Goal: Answer question/provide support: Share knowledge or assist other users

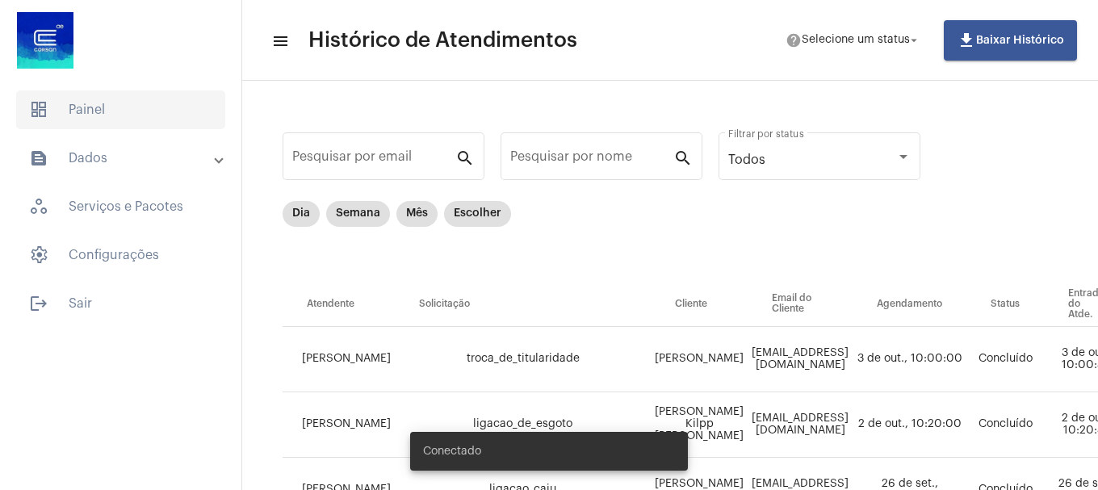
drag, startPoint x: 48, startPoint y: 122, endPoint x: 52, endPoint y: 115, distance: 8.3
click at [52, 115] on span "dashboard Painel" at bounding box center [120, 109] width 209 height 39
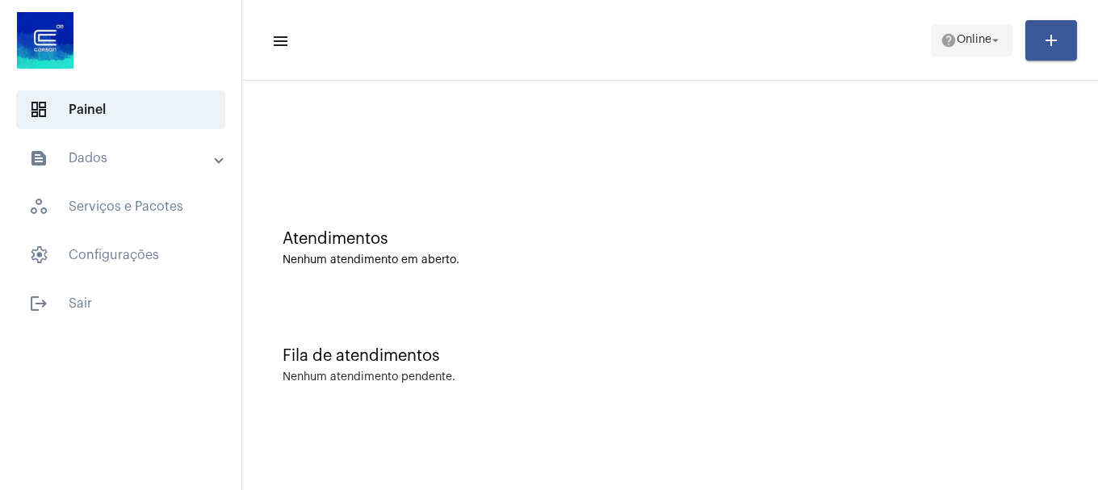
click at [972, 39] on span "Online" at bounding box center [974, 40] width 35 height 11
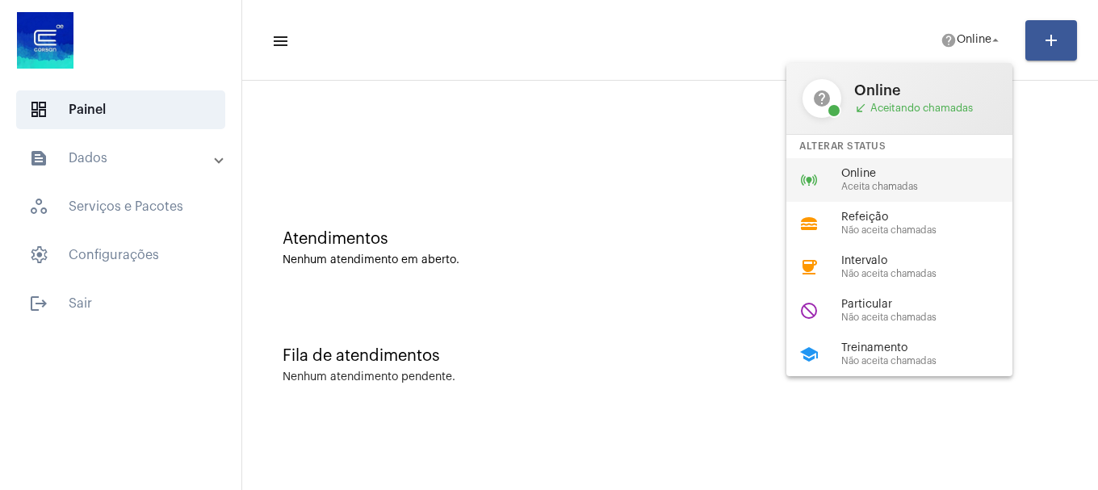
click at [924, 180] on div "Online Aceita chamadas" at bounding box center [933, 180] width 184 height 24
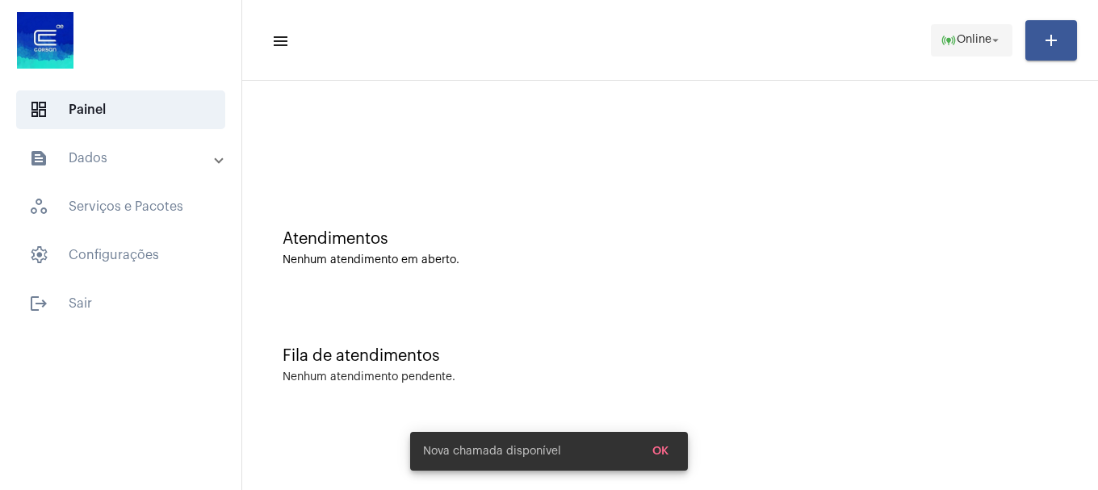
click at [982, 50] on span "online_prediction Online arrow_drop_down" at bounding box center [971, 39] width 62 height 29
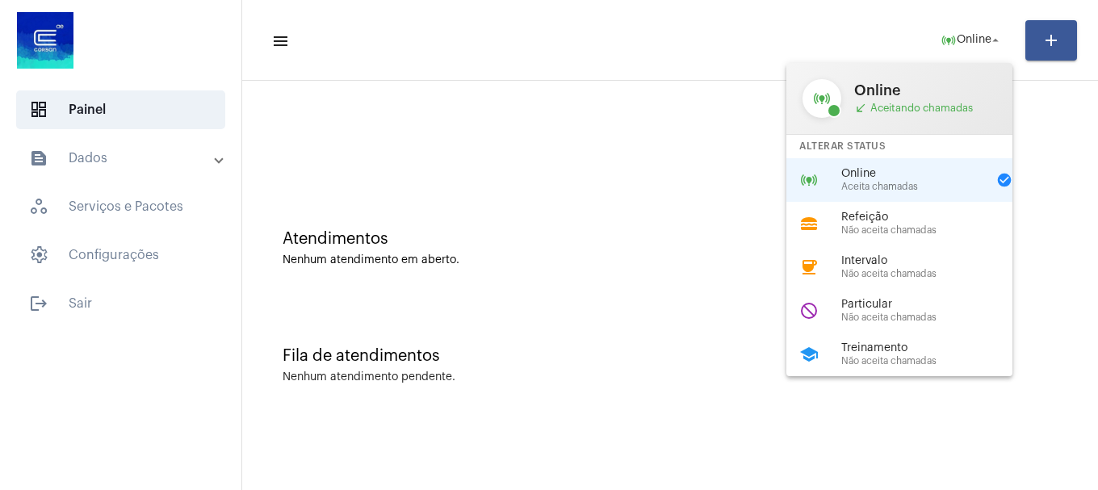
click at [902, 316] on span "Não aceita chamadas" at bounding box center [933, 317] width 184 height 10
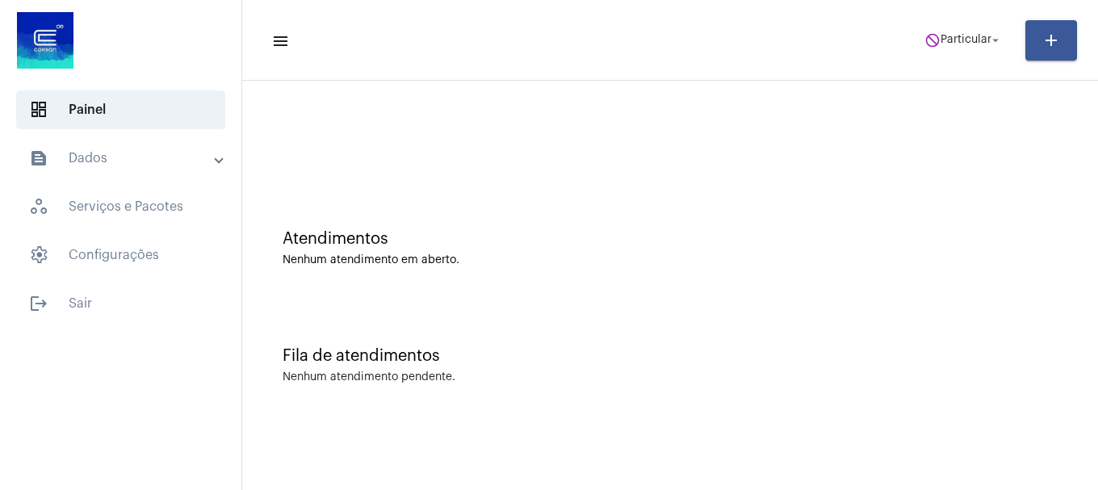
click at [951, 59] on mat-toolbar-row "menu do_not_disturb Particular arrow_drop_down add" at bounding box center [670, 41] width 856 height 52
click at [954, 41] on span "Particular" at bounding box center [965, 40] width 51 height 11
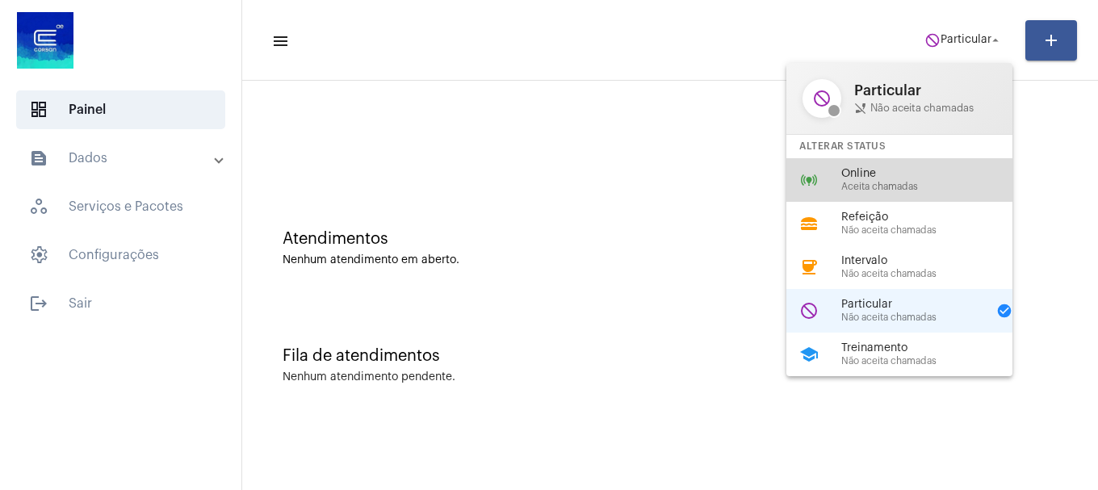
click at [904, 182] on span "Aceita chamadas" at bounding box center [933, 187] width 184 height 10
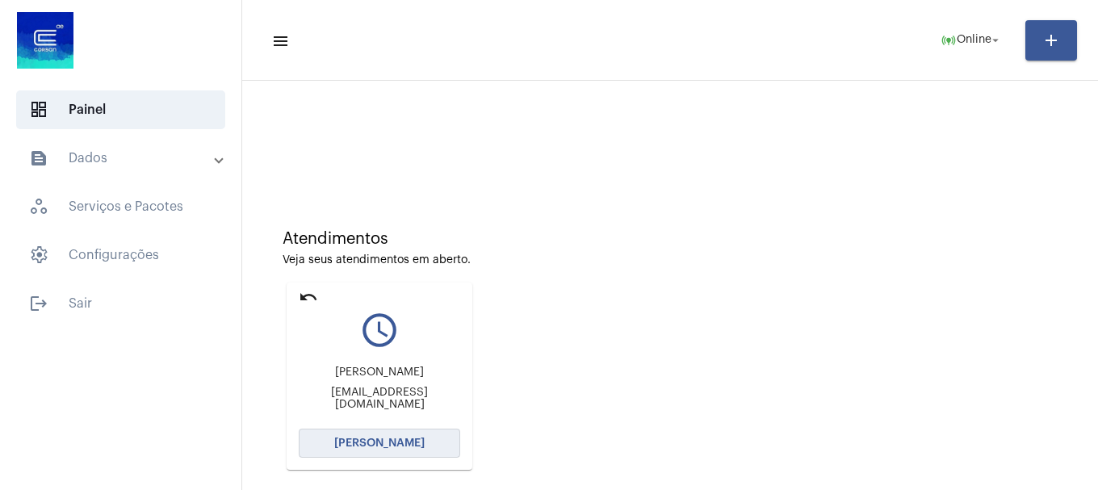
click at [398, 436] on button "[PERSON_NAME]" at bounding box center [379, 443] width 161 height 29
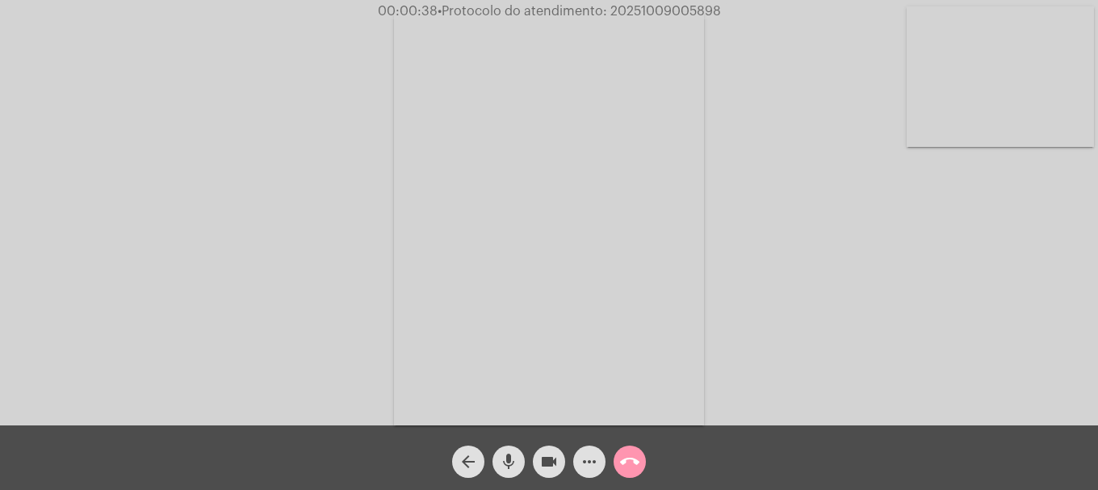
drag, startPoint x: 1000, startPoint y: 168, endPoint x: 1002, endPoint y: 149, distance: 18.6
click at [1000, 160] on div "Acessando Câmera e Microfone..." at bounding box center [549, 216] width 1095 height 425
click at [1003, 137] on video at bounding box center [1000, 76] width 187 height 140
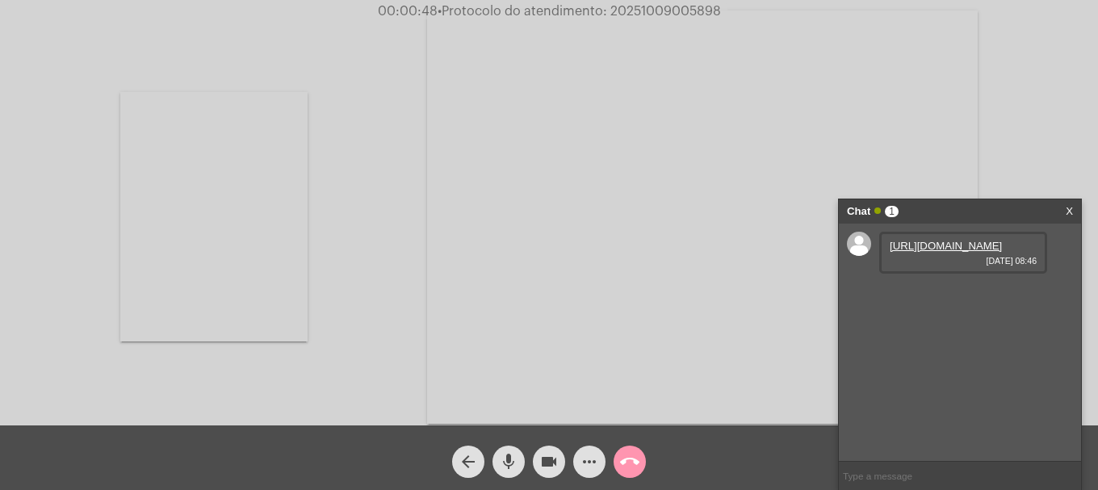
click at [909, 237] on div "[URL][DOMAIN_NAME] [DATE] 08:46" at bounding box center [963, 253] width 168 height 42
click at [894, 252] on link "[URL][DOMAIN_NAME]" at bounding box center [946, 246] width 112 height 12
click at [924, 298] on link "[URL][DOMAIN_NAME]" at bounding box center [946, 292] width 112 height 12
click at [595, 460] on mat-icon "more_horiz" at bounding box center [589, 461] width 19 height 19
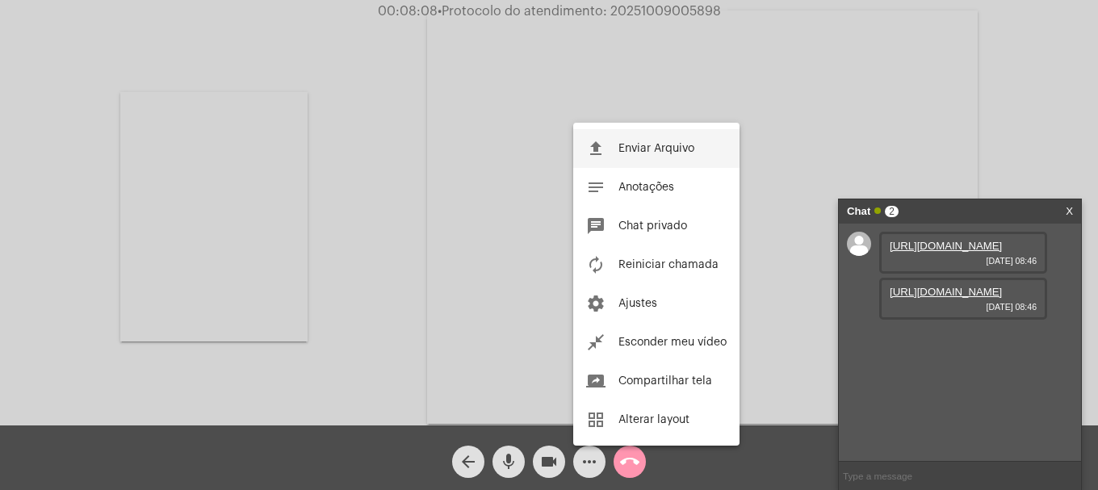
click at [637, 133] on button "file_upload Enviar Arquivo" at bounding box center [656, 148] width 166 height 39
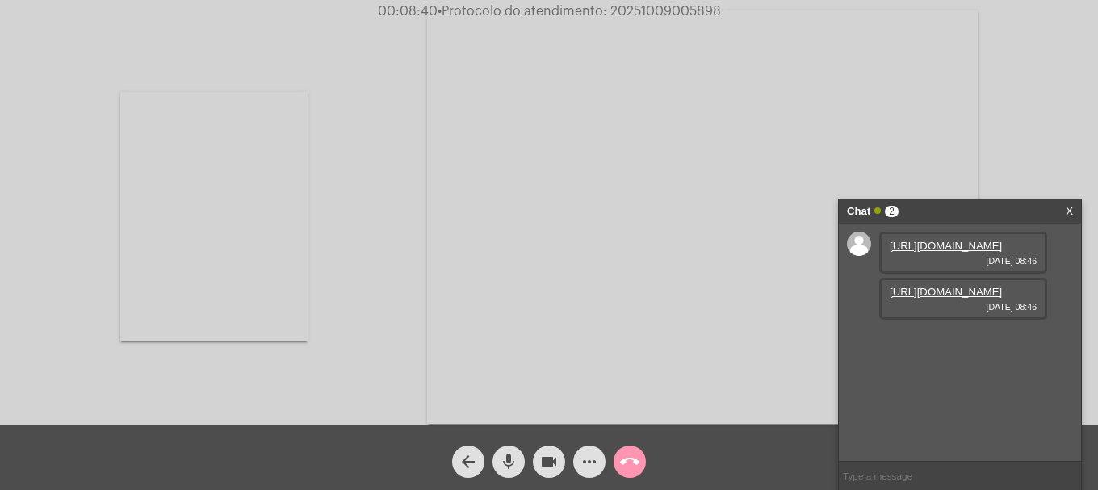
click at [593, 452] on mat-icon "more_horiz" at bounding box center [589, 461] width 19 height 19
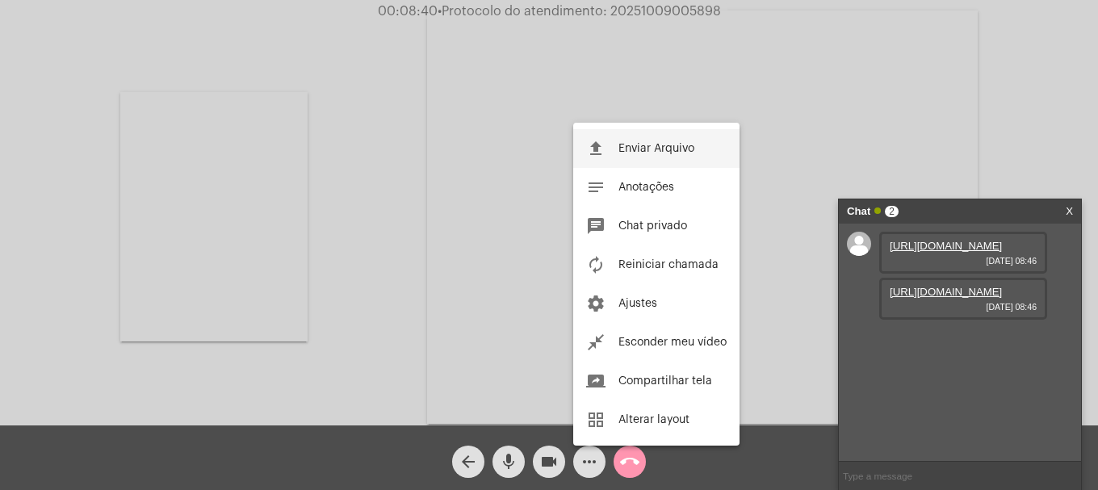
click at [637, 155] on button "file_upload Enviar Arquivo" at bounding box center [656, 148] width 166 height 39
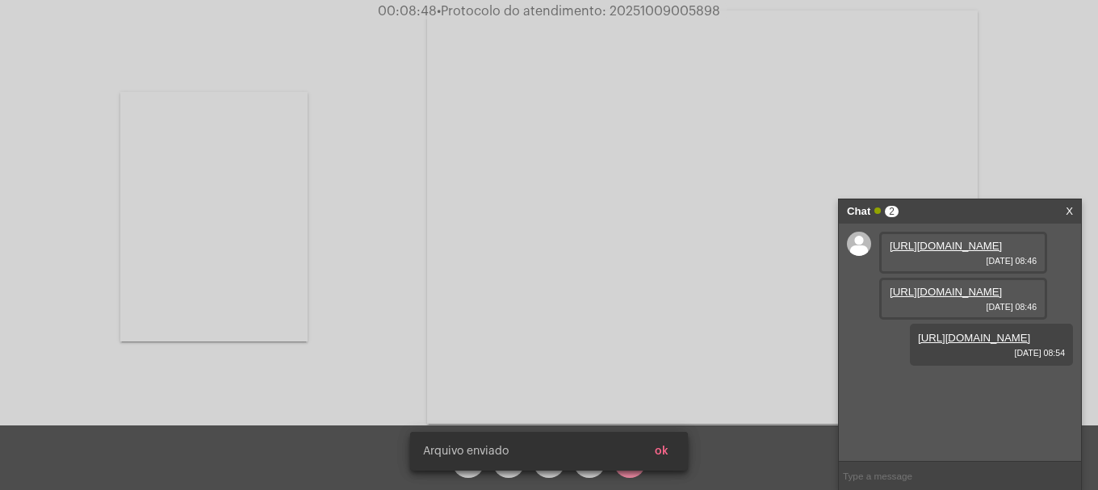
scroll to position [14, 0]
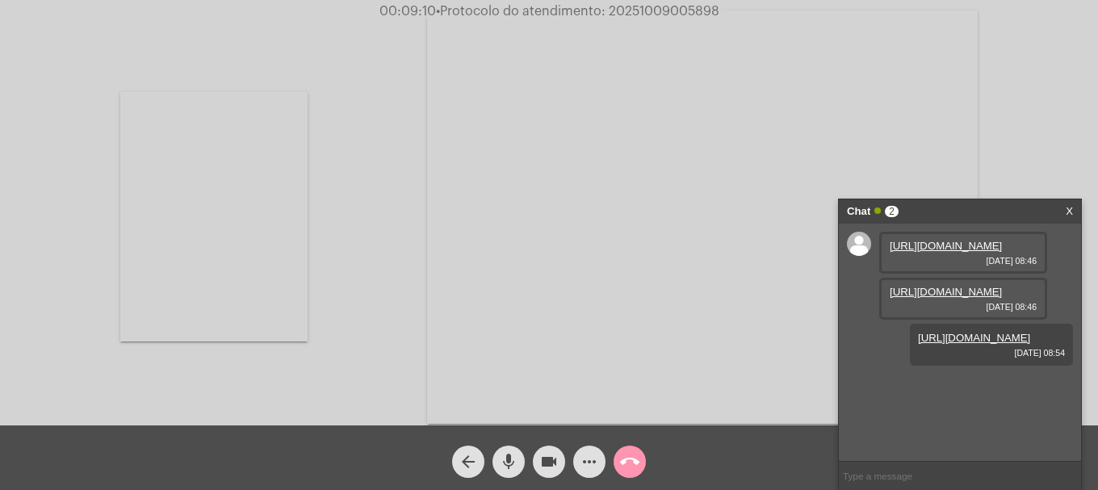
click at [669, 7] on span "• Protocolo do atendimento: 20251009005898" at bounding box center [577, 11] width 283 height 13
copy span "20251009005898"
click at [878, 484] on input "text" at bounding box center [960, 476] width 242 height 28
paste input "20251009005898"
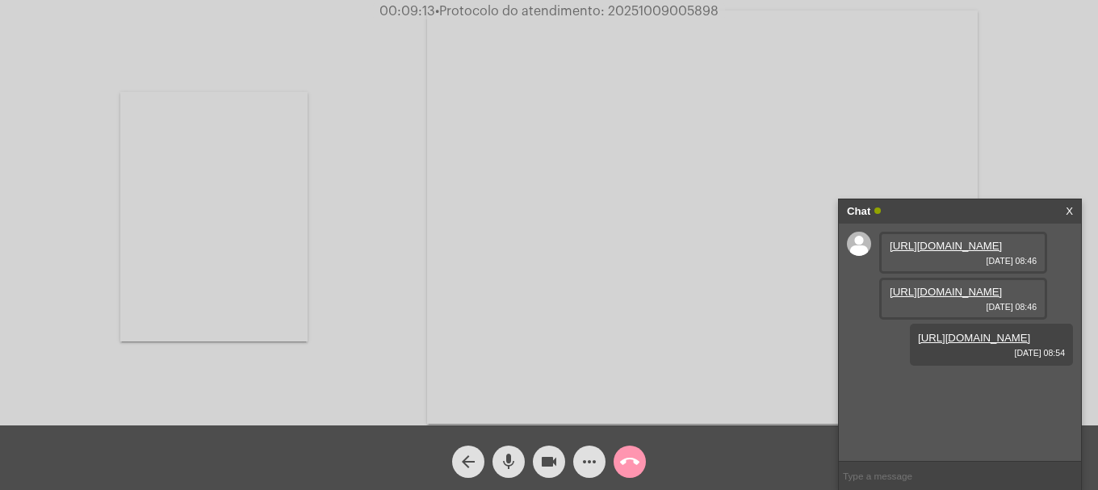
type input "20251009005898"
click at [616, 469] on button "call_end" at bounding box center [630, 462] width 32 height 32
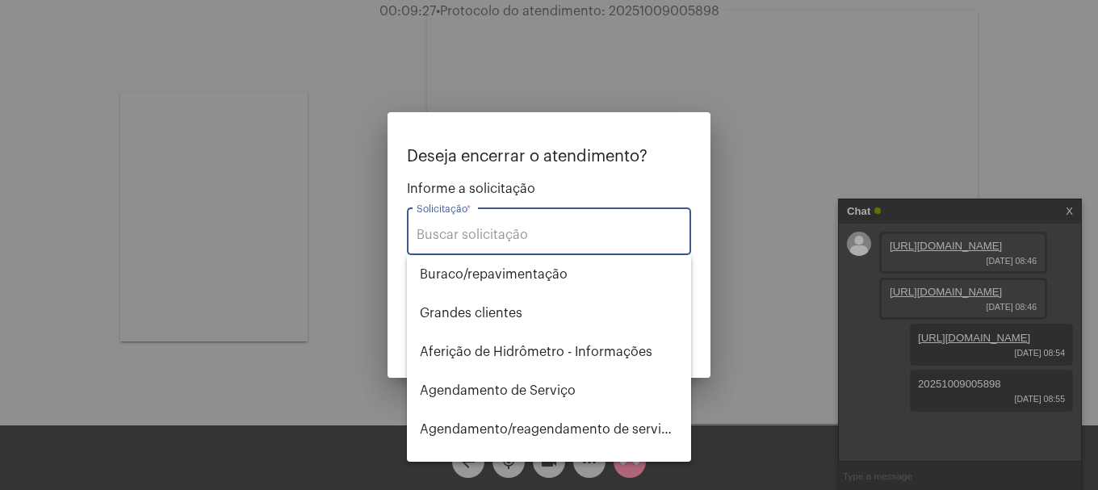
click at [540, 239] on input "Solicitação *" at bounding box center [549, 235] width 265 height 15
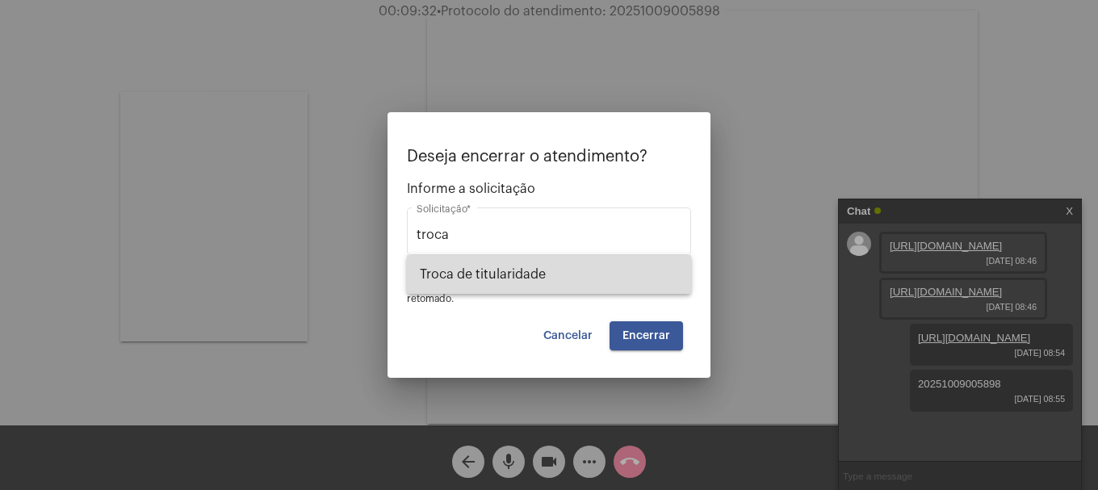
click at [539, 270] on span "Troca de titularidade" at bounding box center [549, 274] width 258 height 39
type input "Troca de titularidade"
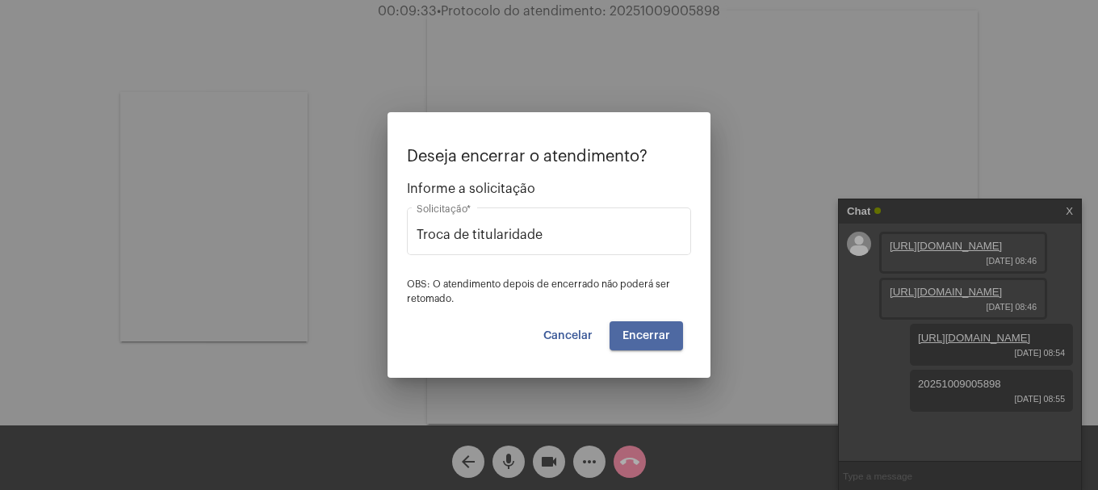
click at [669, 340] on span "Encerrar" at bounding box center [646, 335] width 48 height 11
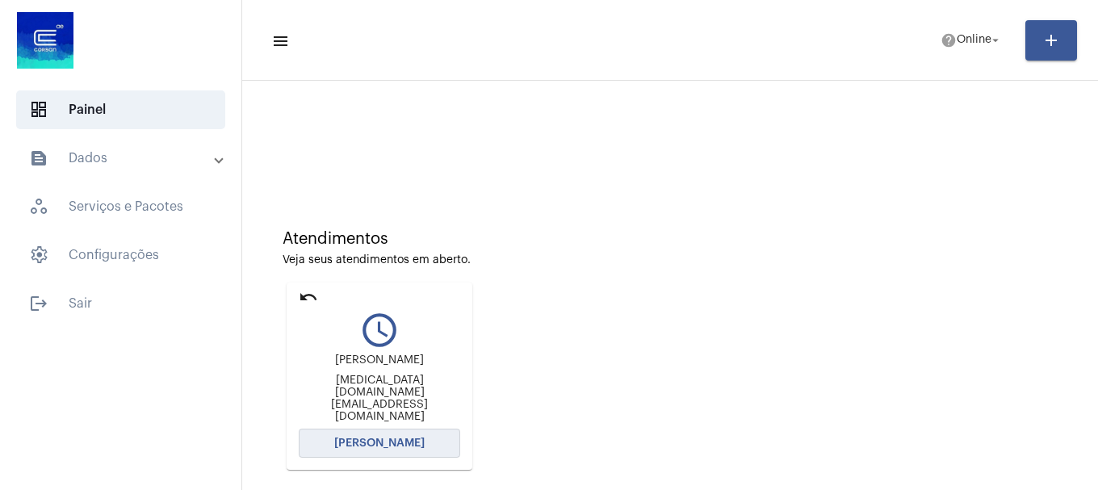
click at [413, 444] on span "[PERSON_NAME]" at bounding box center [379, 443] width 90 height 11
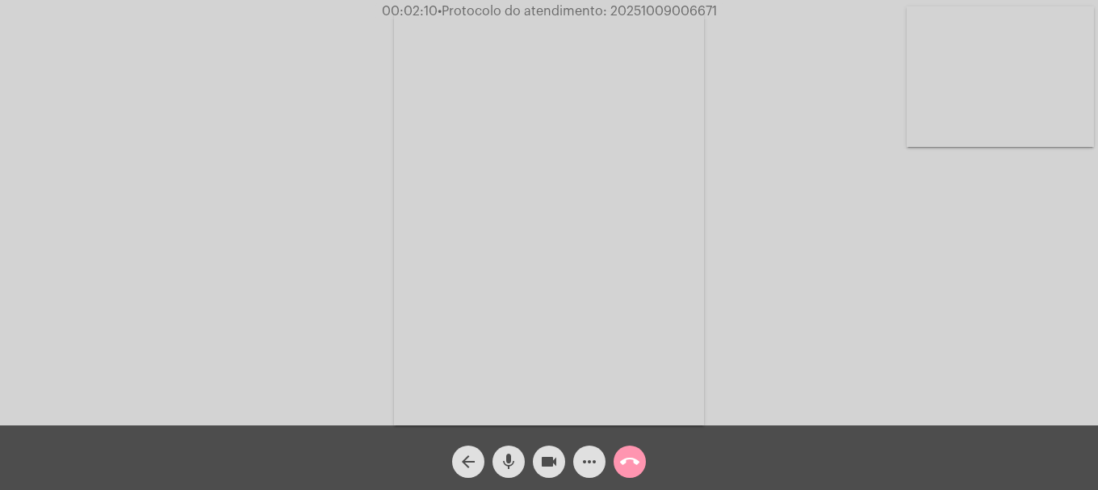
click at [992, 85] on video at bounding box center [1000, 76] width 187 height 140
click at [506, 471] on mat-icon "mic" at bounding box center [508, 461] width 19 height 19
click at [552, 470] on mat-icon "videocam" at bounding box center [548, 461] width 19 height 19
click at [553, 449] on span "videocam_off" at bounding box center [548, 462] width 19 height 32
click at [546, 464] on mat-icon "videocam" at bounding box center [548, 461] width 19 height 19
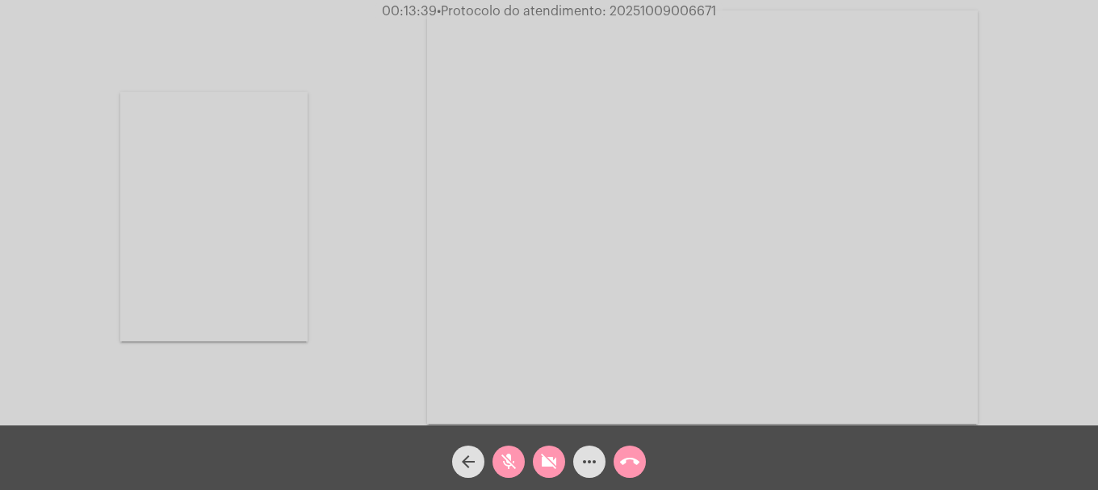
click at [553, 467] on mat-icon "videocam_off" at bounding box center [548, 461] width 19 height 19
click at [501, 471] on mat-icon "mic_off" at bounding box center [508, 461] width 19 height 19
click at [675, 10] on span "• Protocolo do atendimento: 20251009006671" at bounding box center [576, 11] width 279 height 13
copy span "20251009006671"
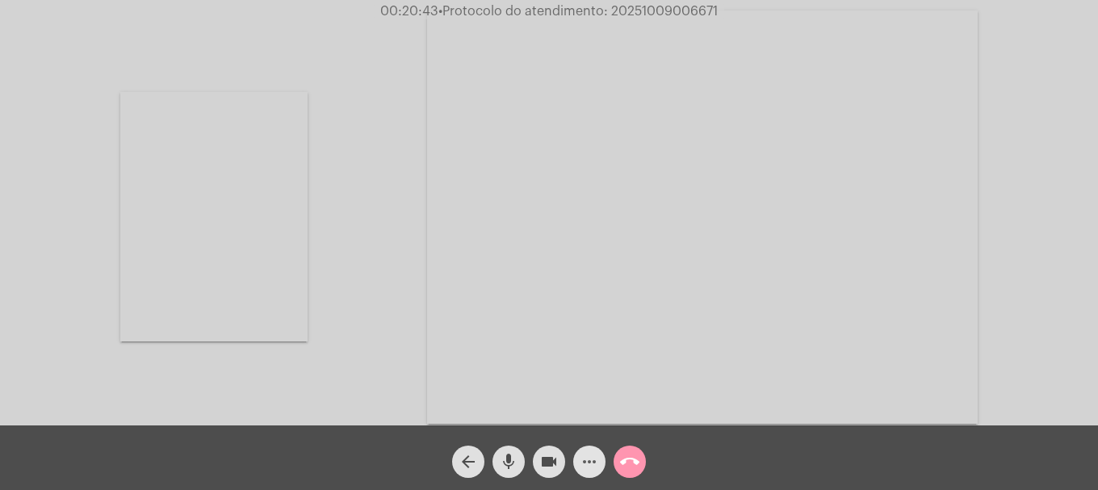
click at [588, 475] on span "more_horiz" at bounding box center [589, 462] width 19 height 32
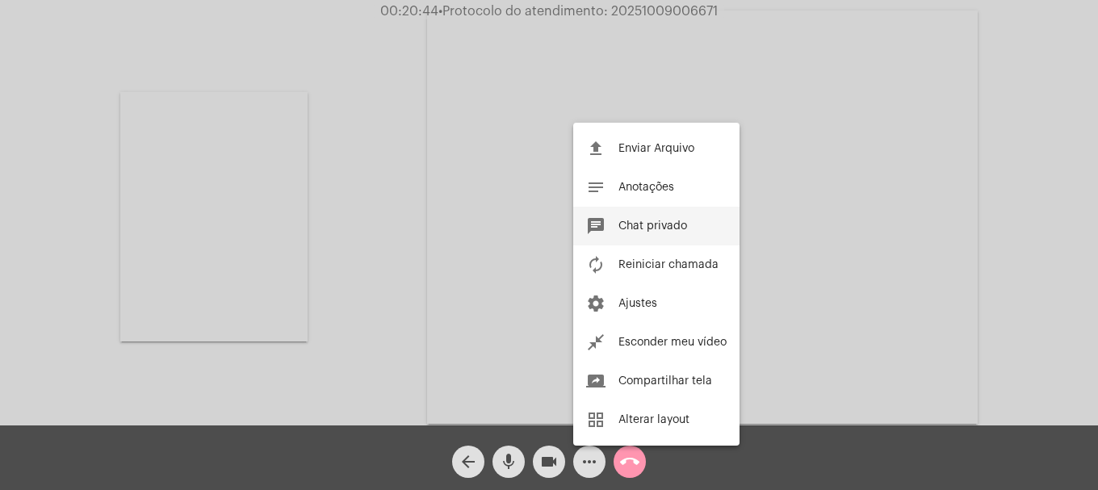
click at [659, 234] on button "chat Chat privado" at bounding box center [656, 226] width 166 height 39
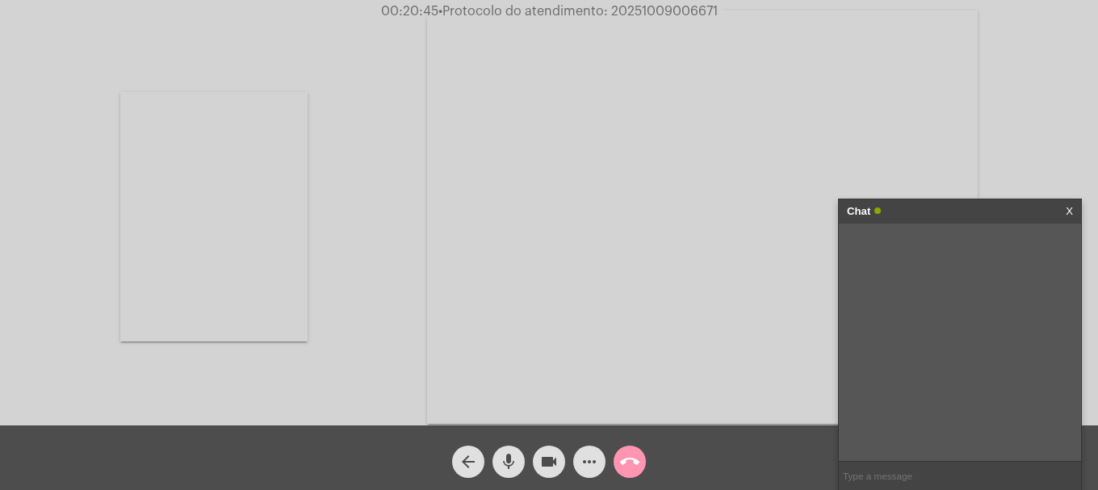
click at [861, 470] on input "text" at bounding box center [960, 476] width 242 height 28
paste input "20251009006671"
type input "20251009006671"
click at [636, 462] on mat-icon "call_end" at bounding box center [629, 461] width 19 height 19
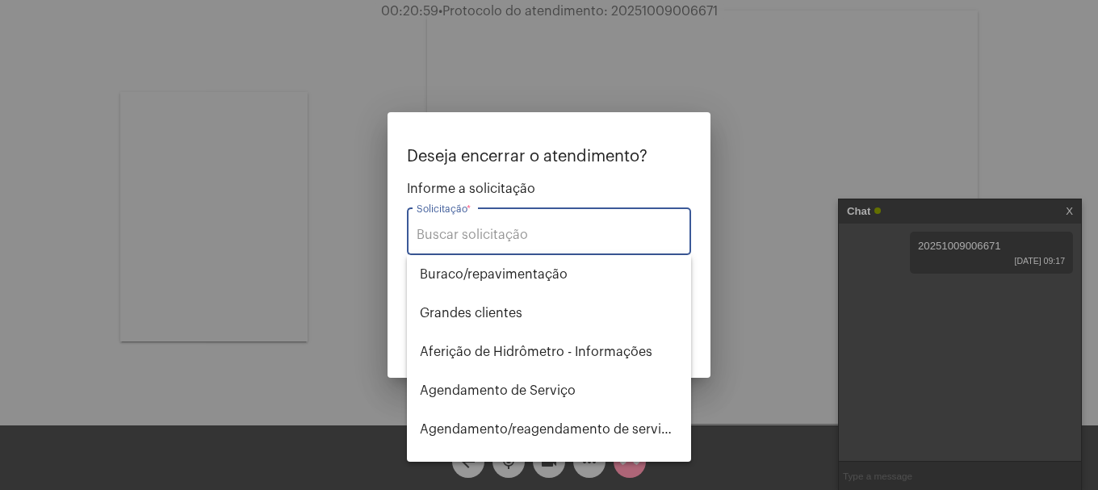
click at [596, 232] on input "Solicitação *" at bounding box center [549, 235] width 265 height 15
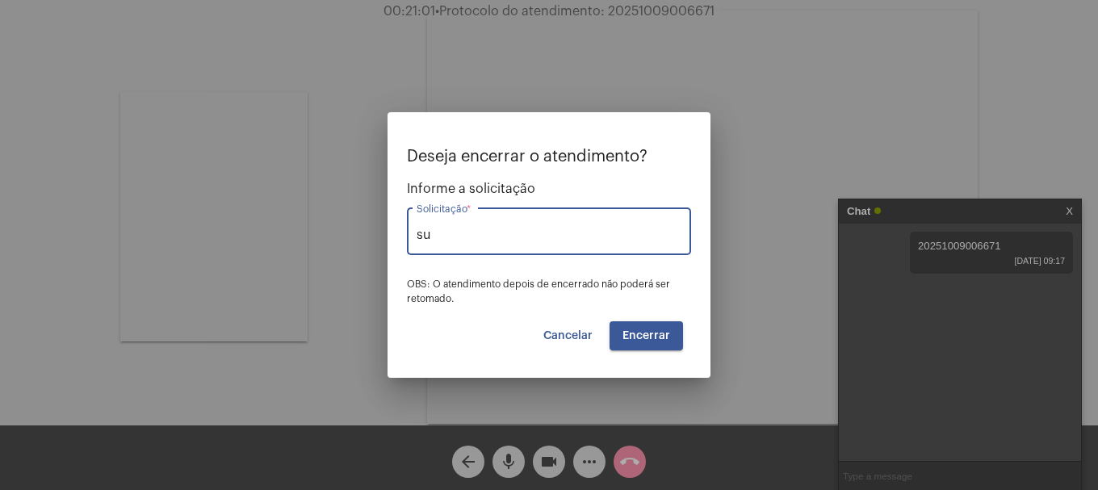
type input "s"
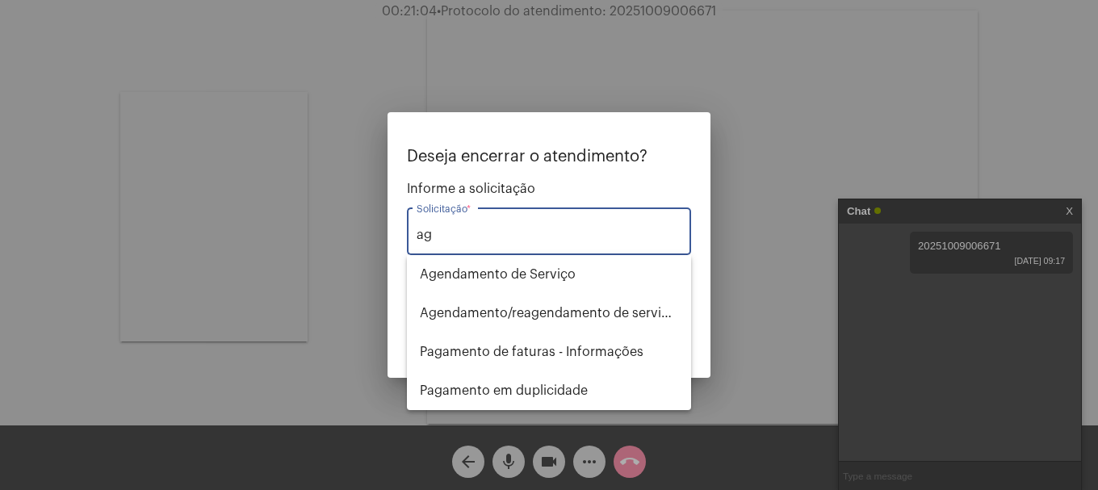
type input "a"
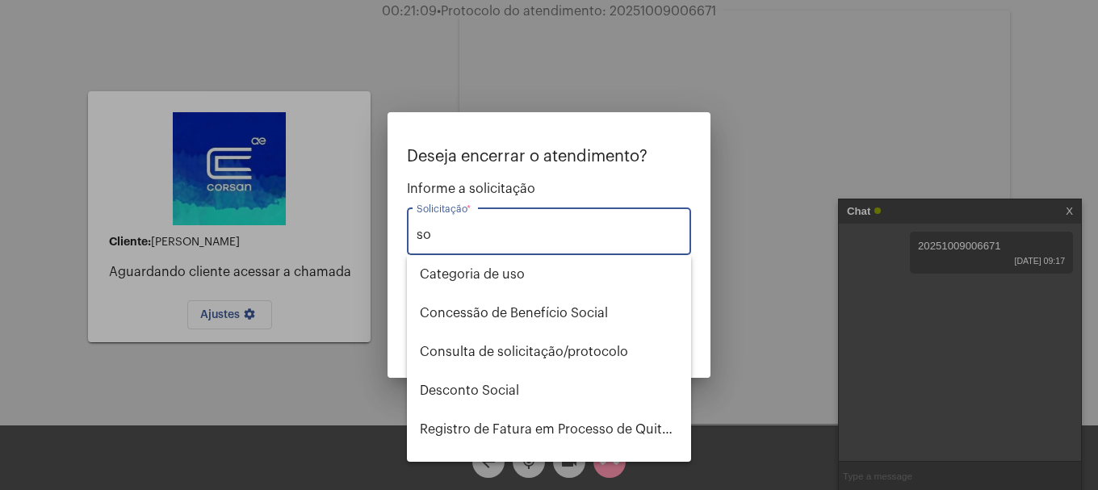
type input "s"
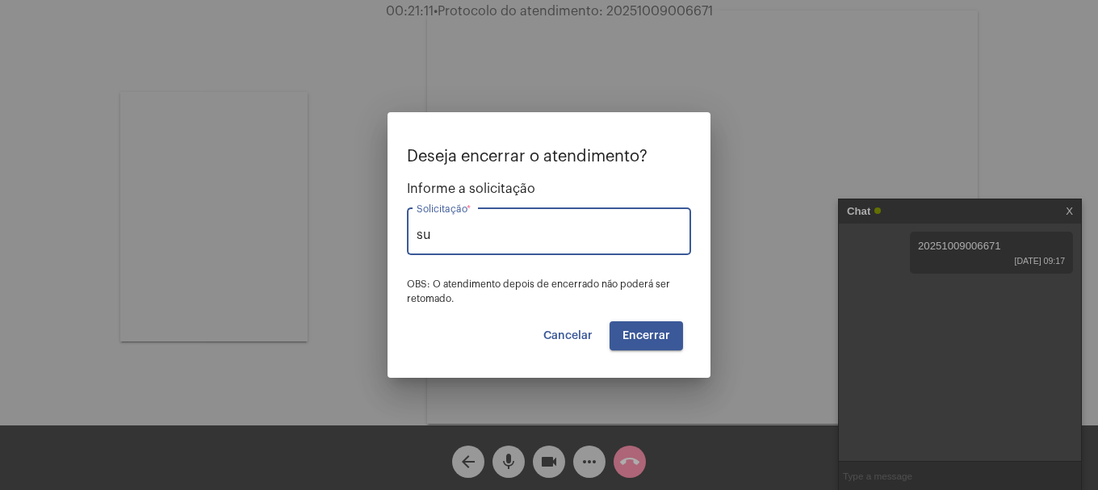
type input "s"
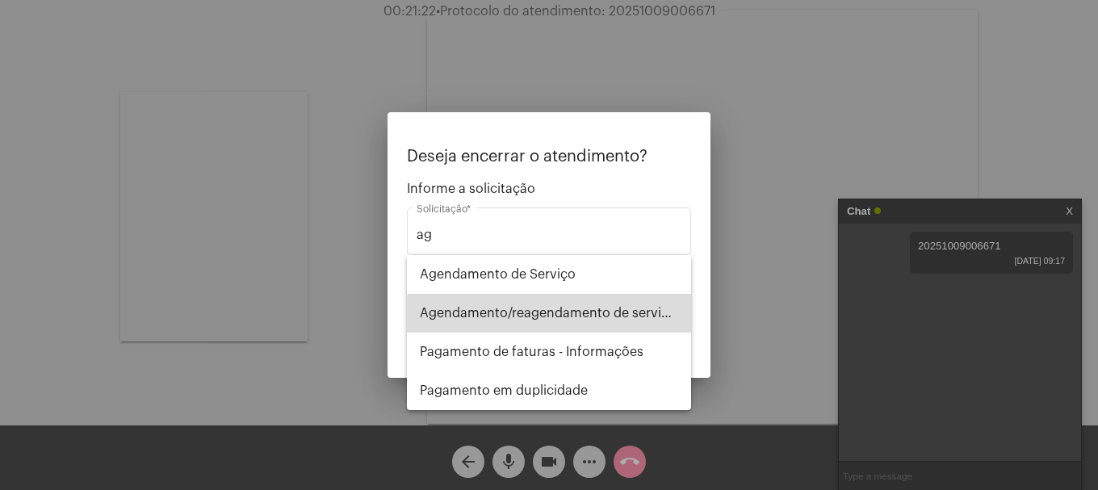
click at [623, 329] on span "Agendamento/reagendamento de serviços - informações" at bounding box center [549, 313] width 258 height 39
type input "Agendamento/reagendamento de serviços - informações"
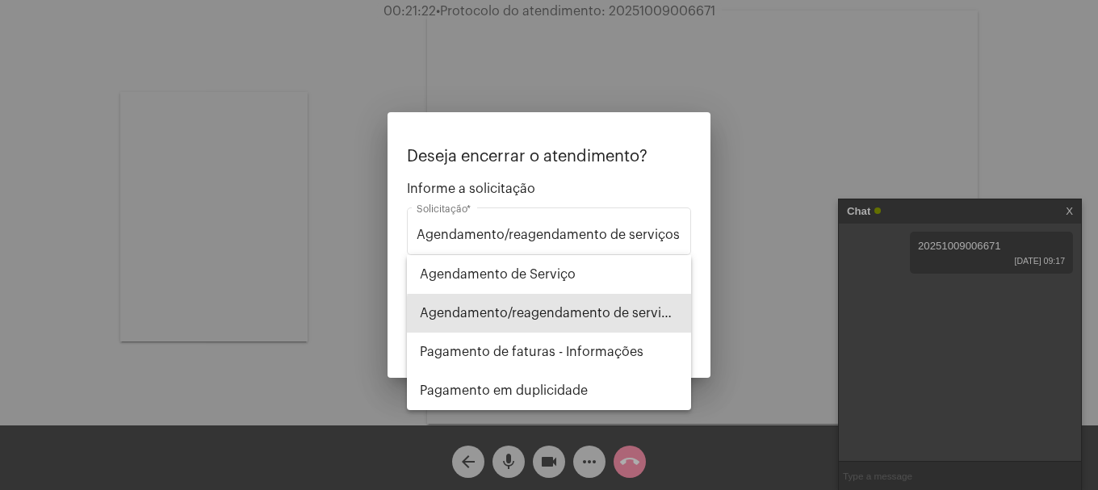
scroll to position [0, 81]
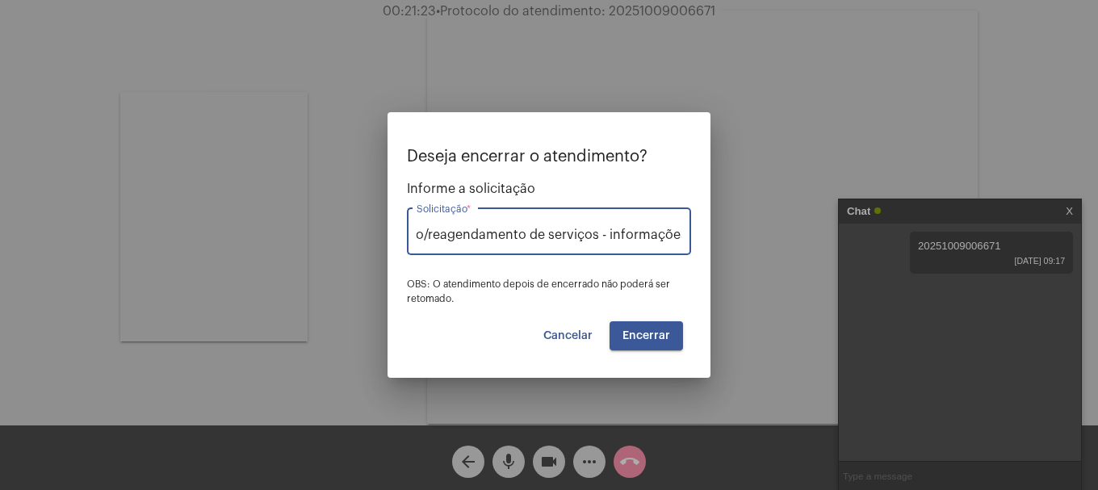
click at [647, 331] on span "Encerrar" at bounding box center [646, 335] width 48 height 11
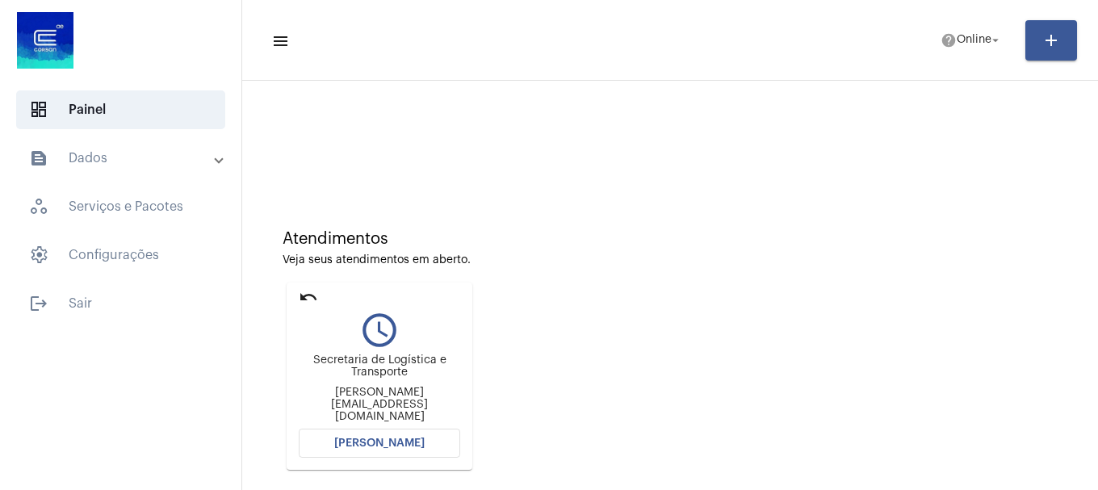
click at [369, 437] on button "[PERSON_NAME]" at bounding box center [379, 443] width 161 height 29
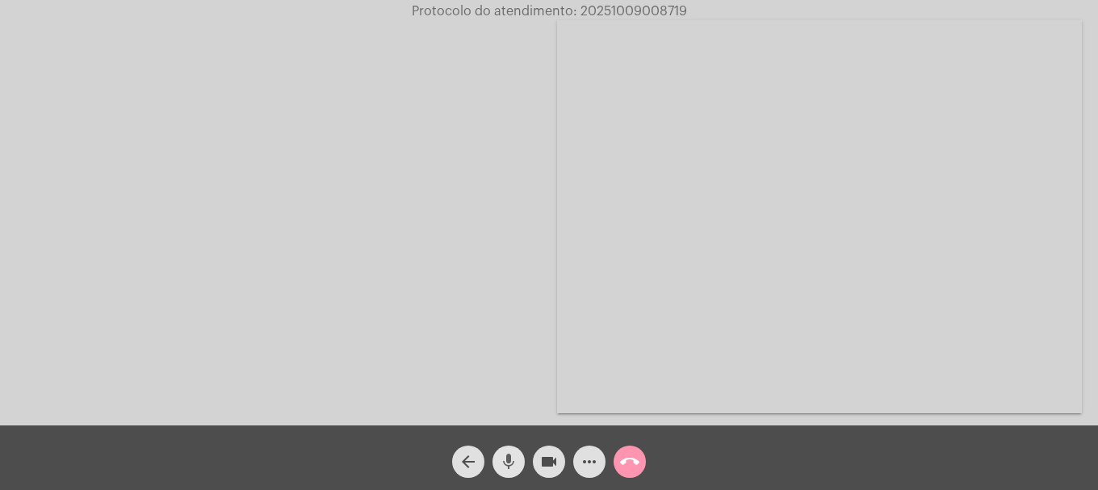
click at [505, 461] on mat-icon "mic" at bounding box center [508, 461] width 19 height 19
click at [505, 461] on mat-icon "mic_off" at bounding box center [508, 461] width 19 height 19
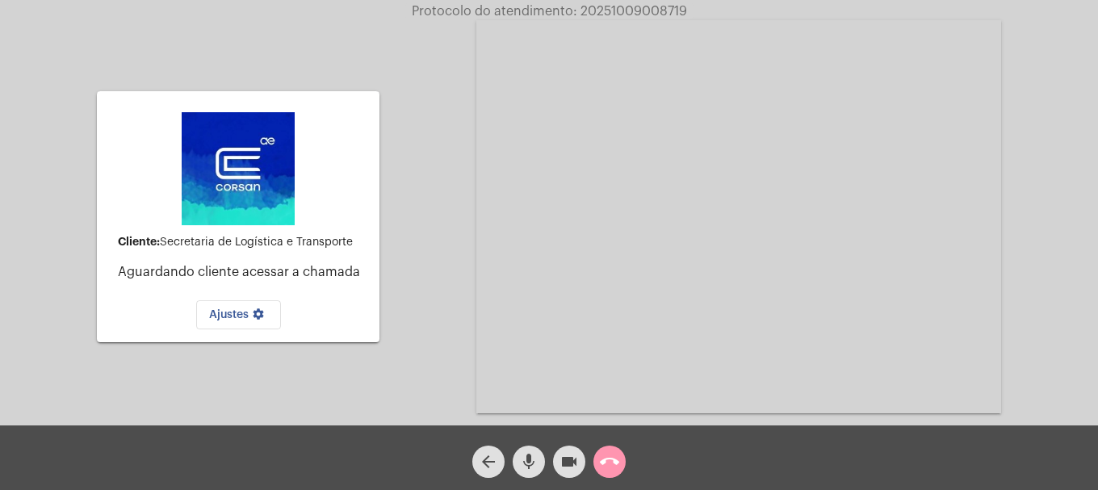
click at [534, 467] on mat-icon "mic" at bounding box center [528, 461] width 19 height 19
click at [558, 466] on button "videocam" at bounding box center [569, 462] width 32 height 32
click at [559, 463] on button "videocam_off" at bounding box center [569, 462] width 32 height 32
click at [535, 464] on mat-icon "mic_off" at bounding box center [528, 461] width 19 height 19
click at [615, 454] on mat-icon "call_end" at bounding box center [609, 461] width 19 height 19
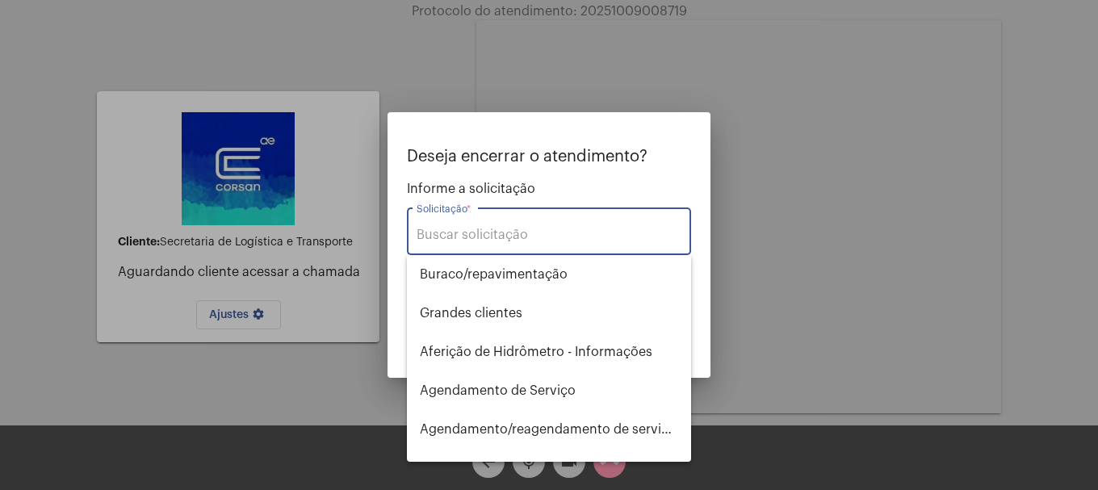
click at [574, 245] on div "Solicitação *" at bounding box center [549, 229] width 265 height 51
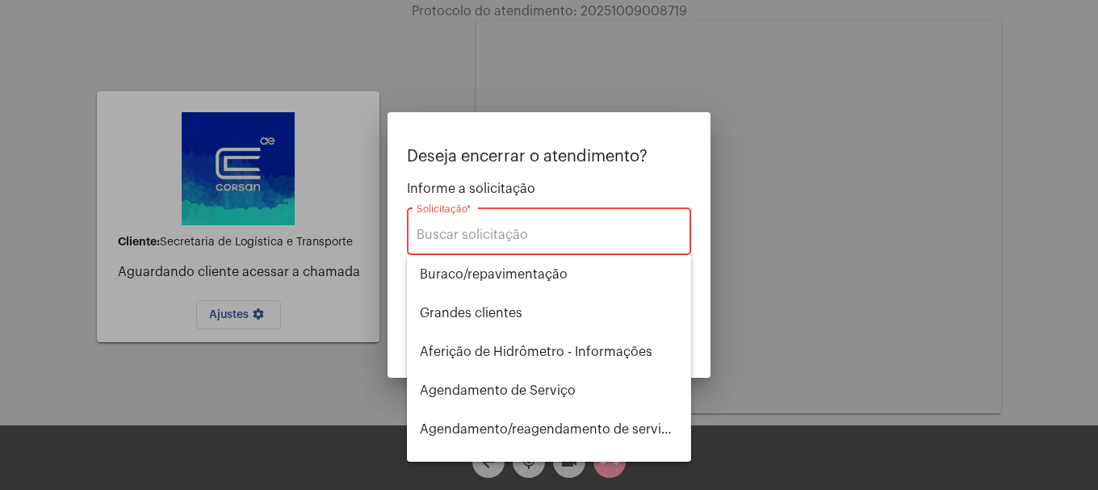
click at [574, 241] on input "Solicitação *" at bounding box center [549, 235] width 265 height 15
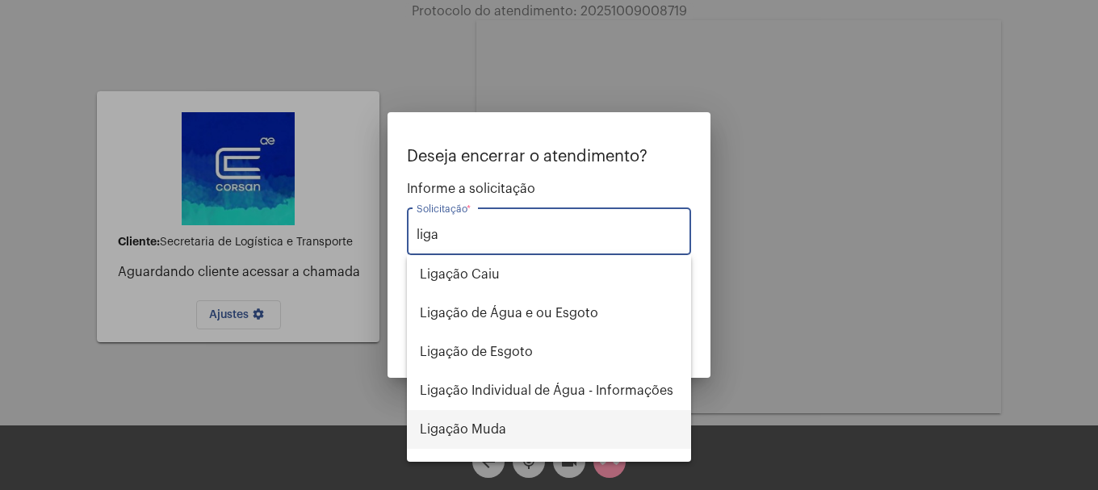
click at [489, 420] on span "Ligação Muda" at bounding box center [549, 429] width 258 height 39
type input "Ligação Muda"
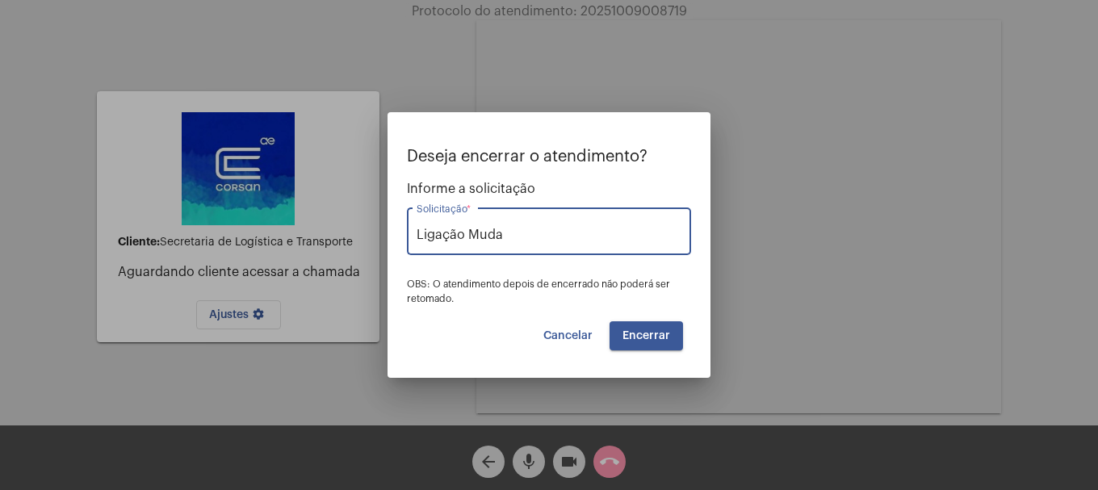
click at [623, 345] on button "Encerrar" at bounding box center [645, 335] width 73 height 29
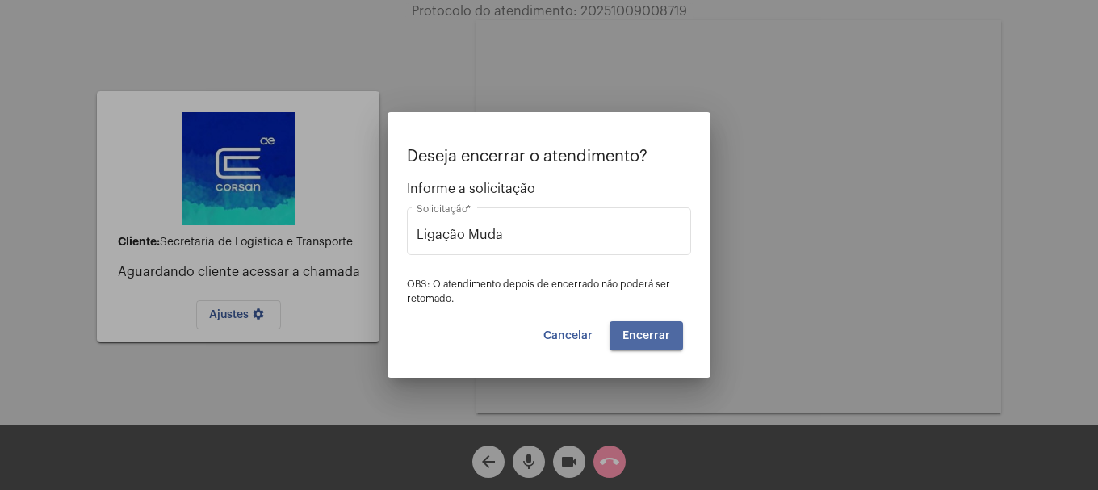
click at [623, 345] on button "Encerrar" at bounding box center [645, 335] width 73 height 29
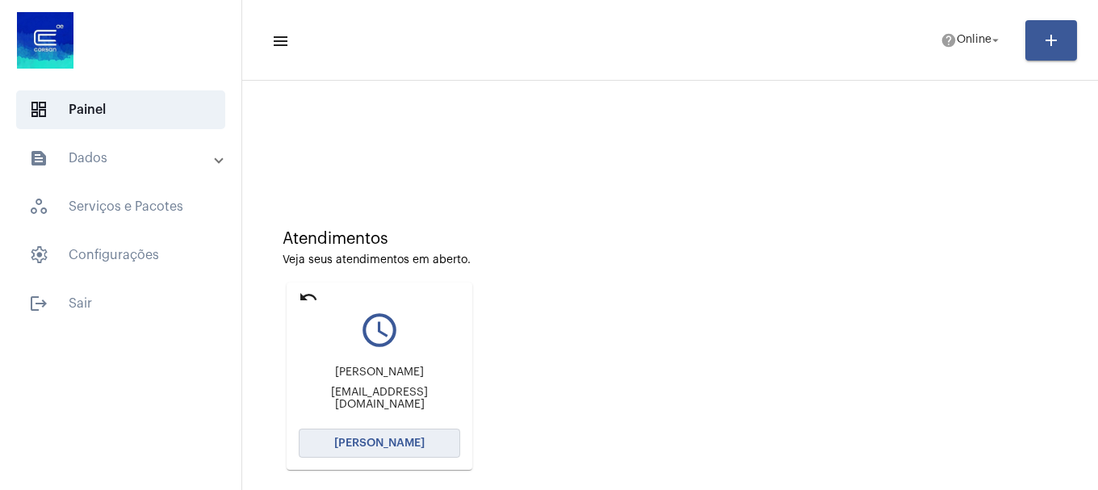
click at [368, 440] on span "[PERSON_NAME]" at bounding box center [379, 443] width 90 height 11
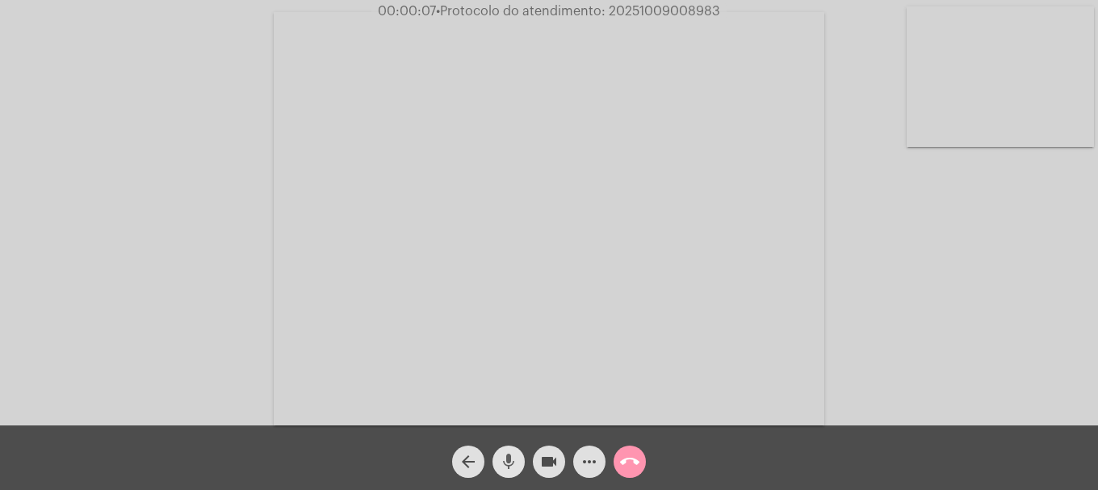
click at [513, 462] on mat-icon "mic" at bounding box center [508, 461] width 19 height 19
click at [513, 462] on mat-icon "mic_off" at bounding box center [508, 461] width 19 height 19
click at [513, 471] on mat-icon "mic" at bounding box center [508, 461] width 19 height 19
click at [1032, 78] on video at bounding box center [1000, 76] width 187 height 140
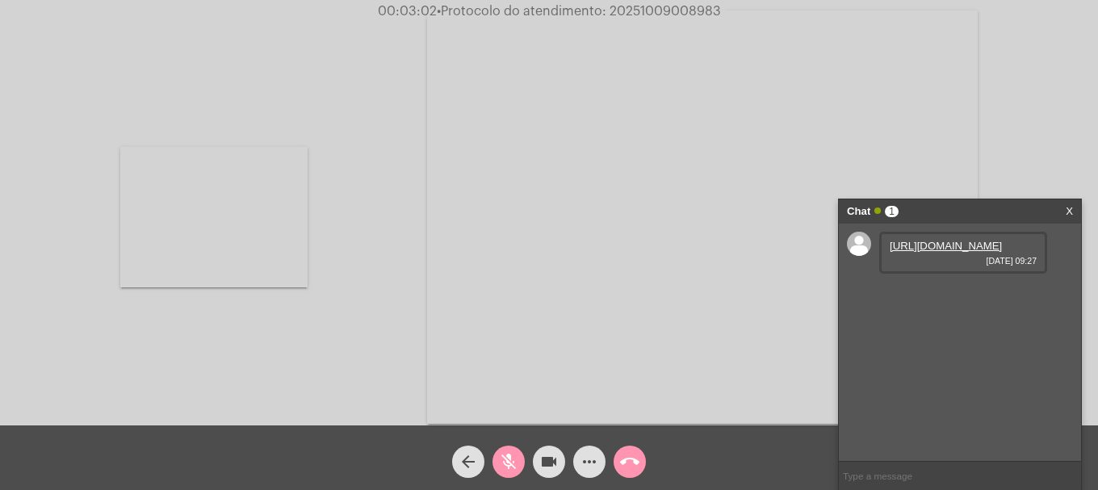
click at [263, 214] on video at bounding box center [213, 217] width 187 height 140
click at [957, 252] on link "[URL][DOMAIN_NAME]" at bounding box center [946, 246] width 112 height 12
click at [538, 469] on button "videocam" at bounding box center [549, 462] width 32 height 32
click at [551, 470] on mat-icon "videocam_off" at bounding box center [548, 461] width 19 height 19
click at [516, 469] on mat-icon "mic_off" at bounding box center [508, 461] width 19 height 19
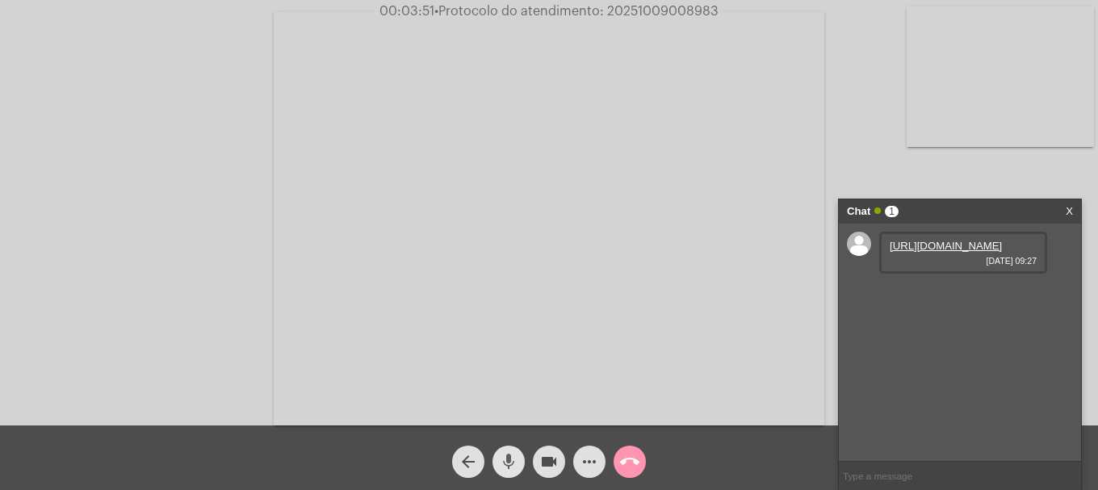
click at [517, 469] on mat-icon "mic" at bounding box center [508, 461] width 19 height 19
click at [516, 459] on mat-icon "mic_off" at bounding box center [508, 461] width 19 height 19
click at [952, 298] on link "[URL][DOMAIN_NAME]" at bounding box center [946, 292] width 112 height 12
click at [941, 344] on link "[URL][DOMAIN_NAME]" at bounding box center [946, 338] width 112 height 12
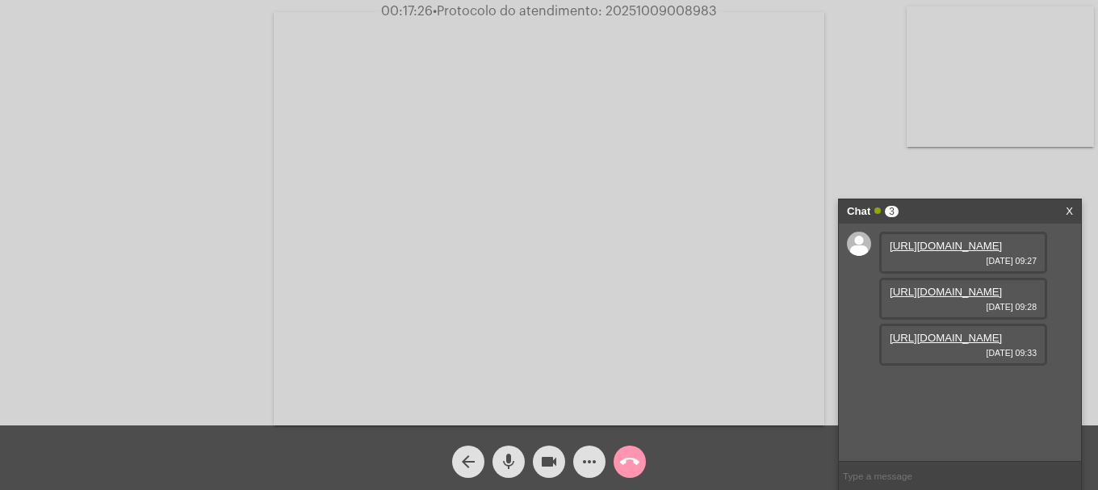
click at [652, 12] on span "• Protocolo do atendimento: 20251009008983" at bounding box center [575, 11] width 284 height 13
copy span "20251009008983"
click at [894, 470] on input "text" at bounding box center [960, 476] width 242 height 28
paste input "20251009008983"
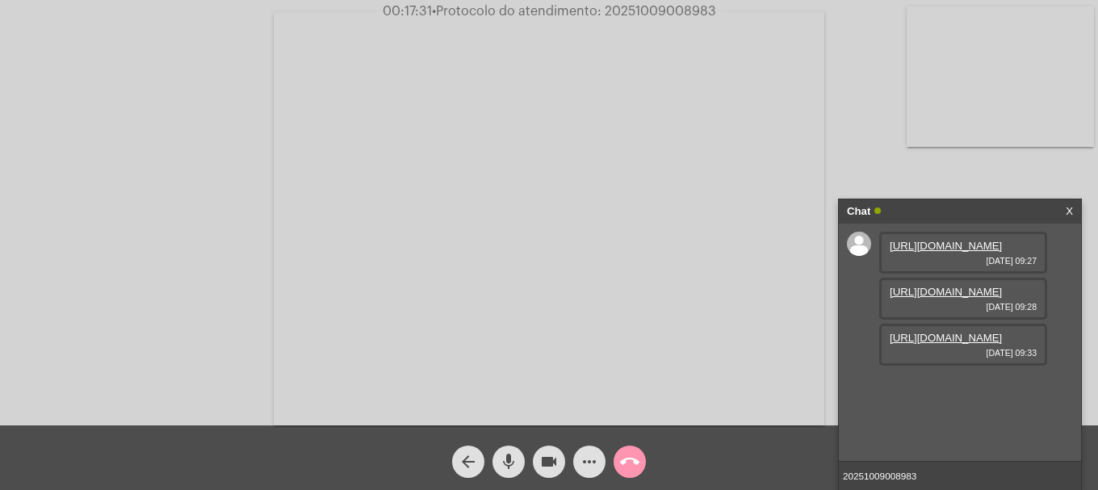
type input "20251009008983"
click at [584, 475] on span "more_horiz" at bounding box center [589, 462] width 19 height 32
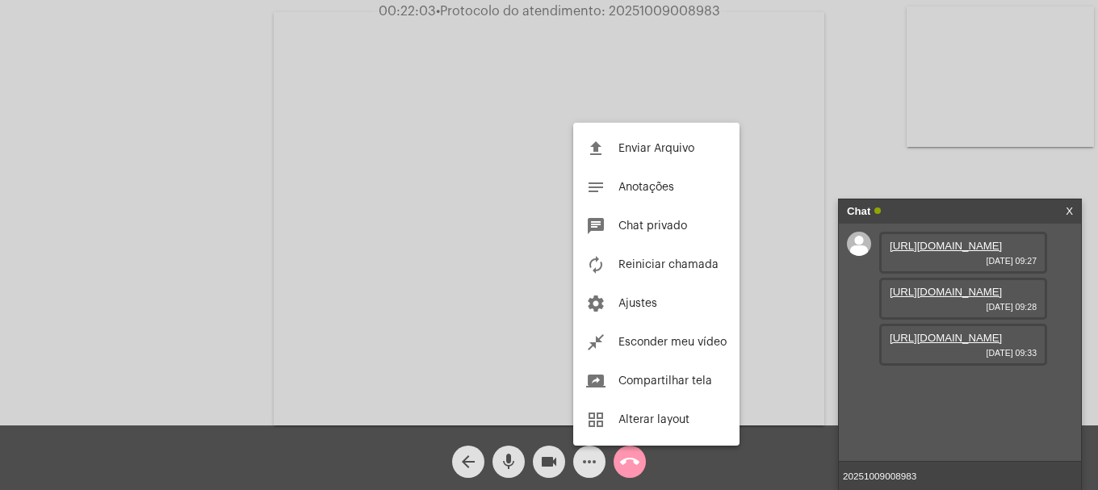
click at [584, 469] on div at bounding box center [549, 245] width 1098 height 490
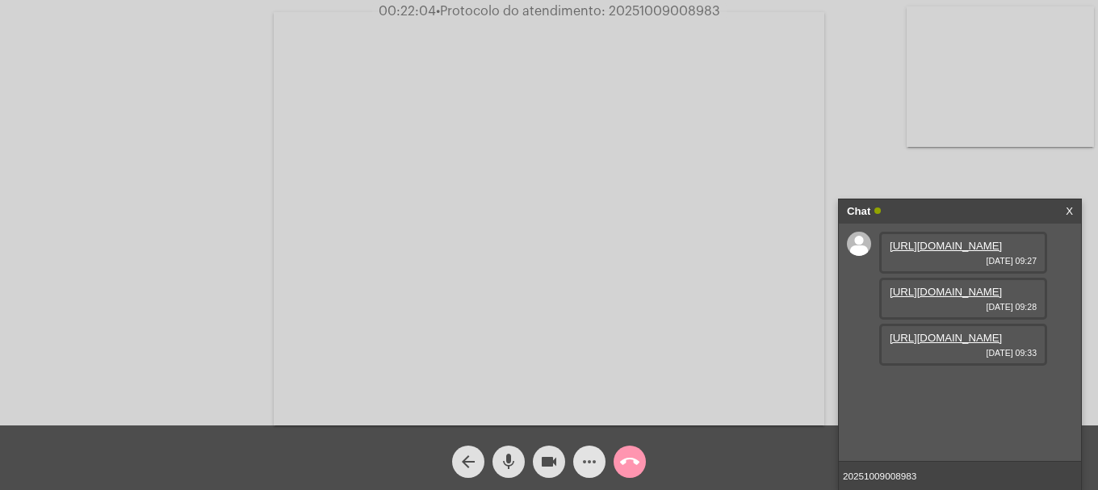
click at [581, 451] on span "more_horiz" at bounding box center [589, 462] width 19 height 32
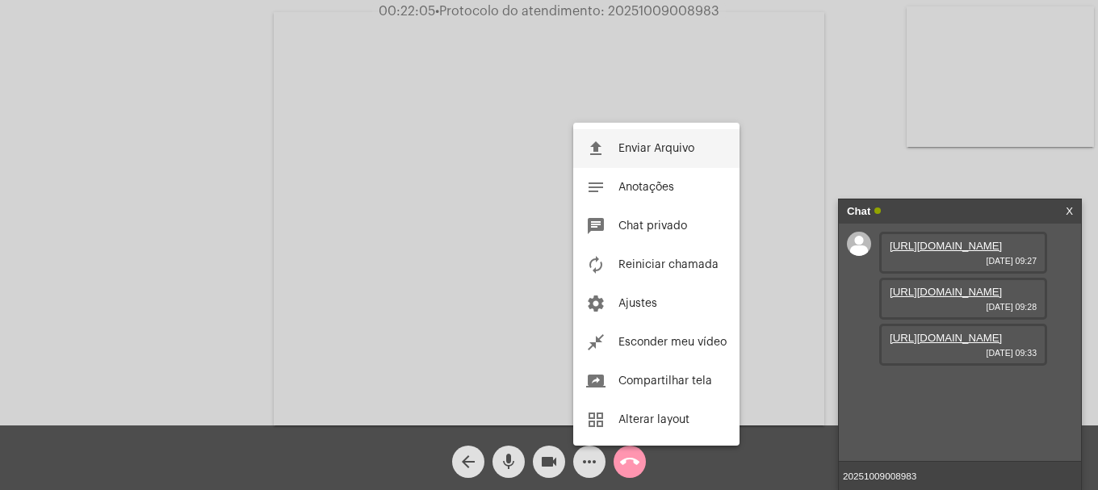
click at [685, 146] on span "Enviar Arquivo" at bounding box center [656, 148] width 76 height 11
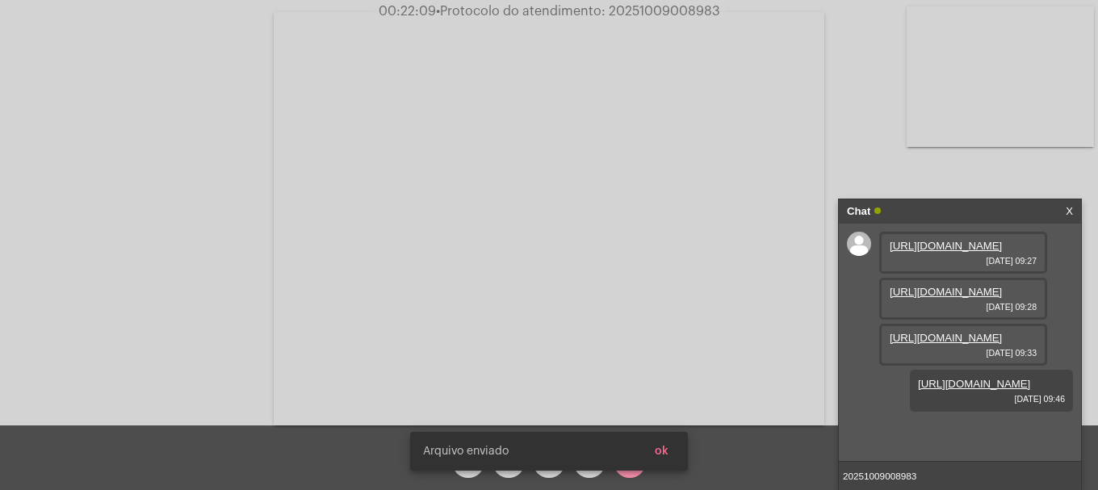
scroll to position [96, 0]
click at [668, 454] on span "ok" at bounding box center [662, 451] width 14 height 11
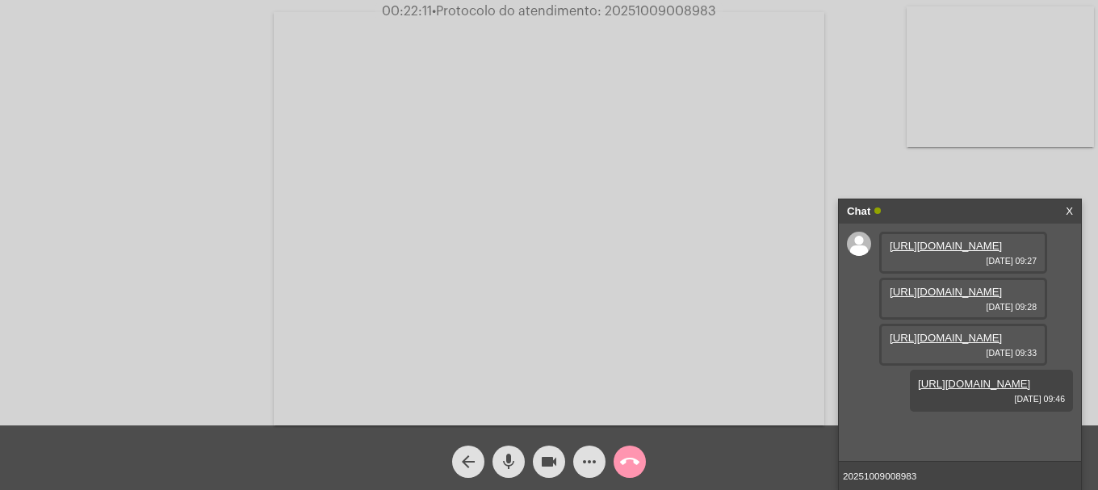
click at [585, 466] on mat-icon "more_horiz" at bounding box center [589, 461] width 19 height 19
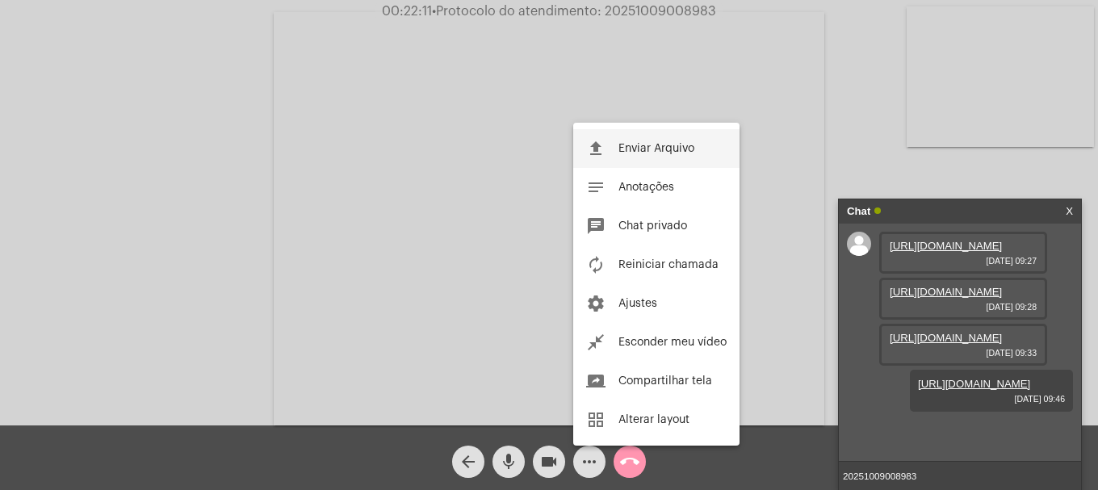
click at [639, 137] on button "file_upload Enviar Arquivo" at bounding box center [656, 148] width 166 height 39
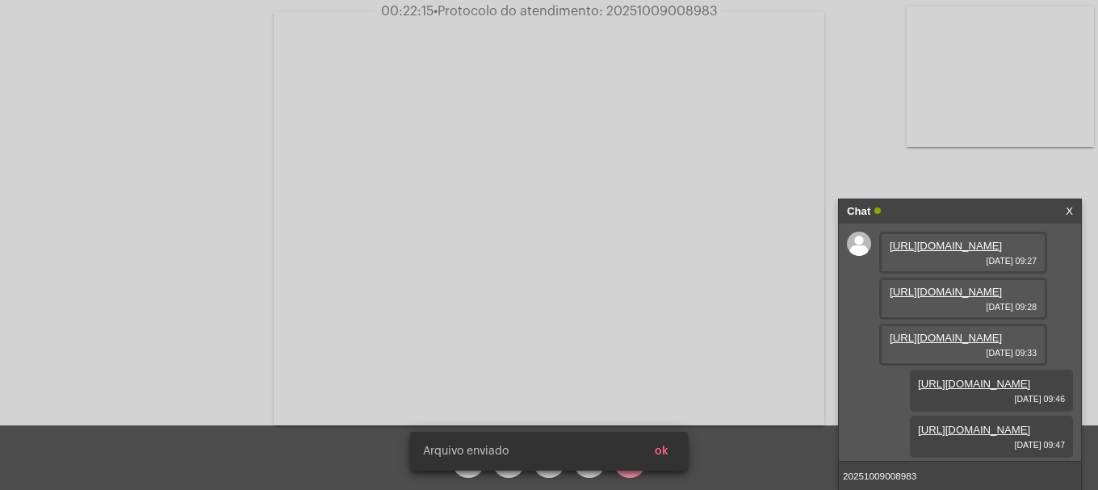
scroll to position [178, 0]
click at [660, 452] on span "ok" at bounding box center [662, 451] width 14 height 11
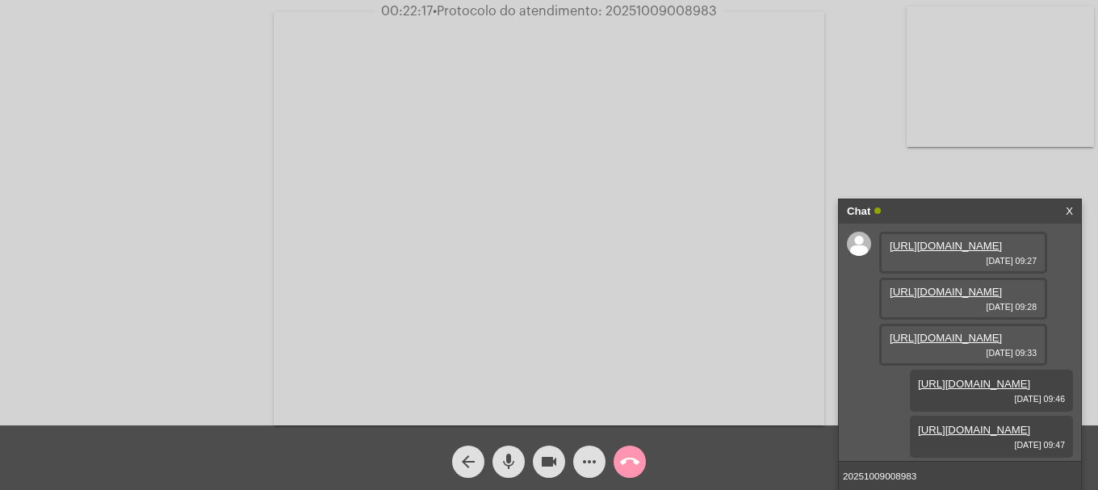
click at [581, 470] on mat-icon "more_horiz" at bounding box center [589, 461] width 19 height 19
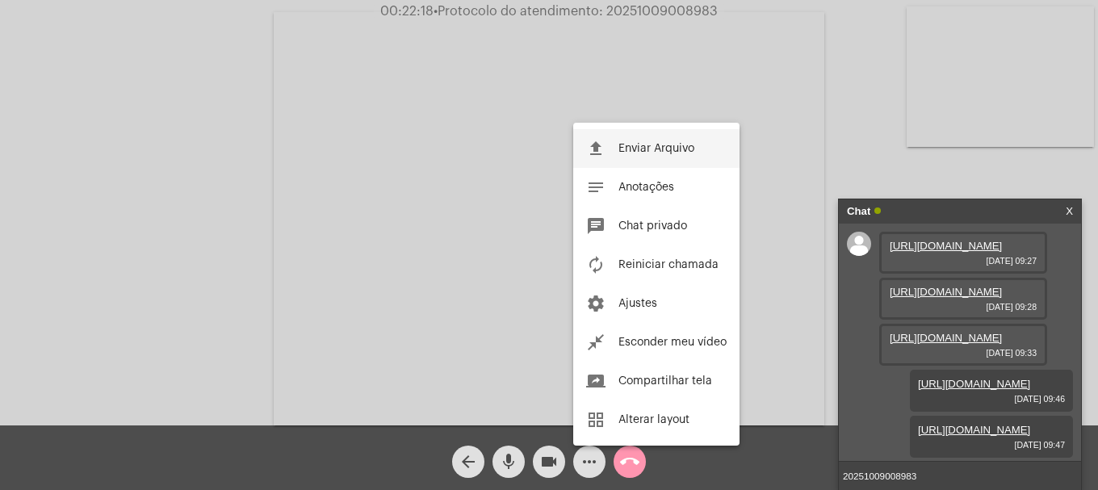
click at [624, 153] on span "Enviar Arquivo" at bounding box center [656, 148] width 76 height 11
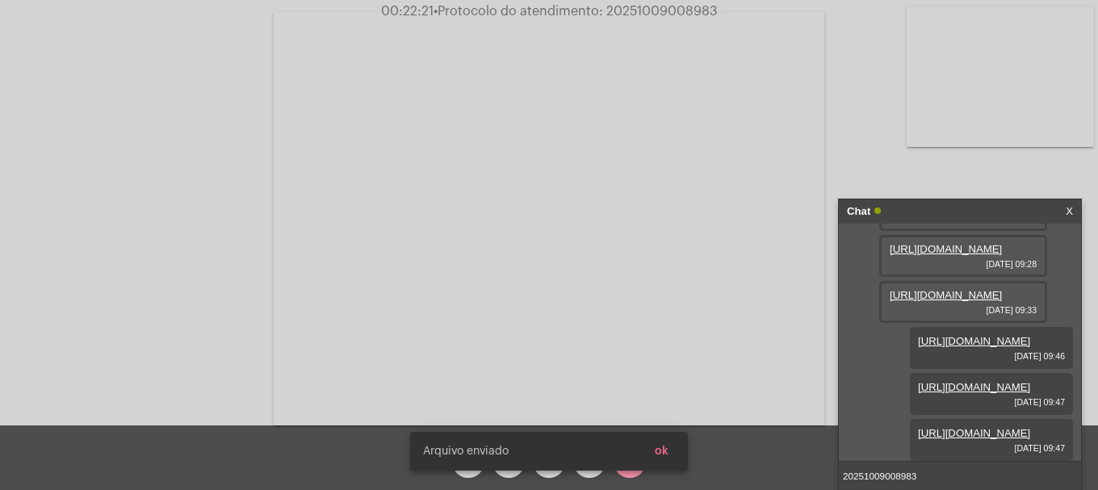
scroll to position [261, 0]
click at [669, 457] on button "ok" at bounding box center [662, 451] width 40 height 29
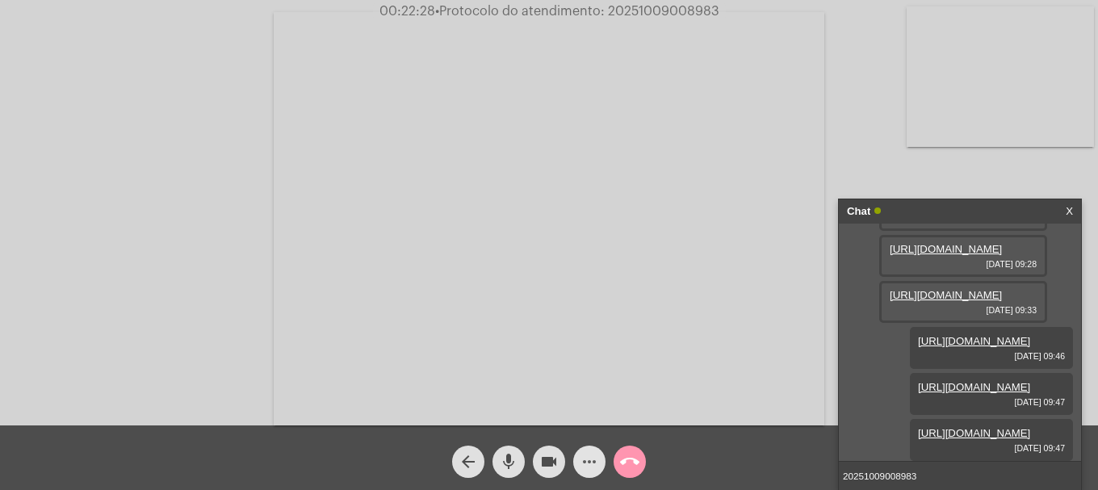
click at [587, 446] on span "more_horiz" at bounding box center [589, 462] width 19 height 32
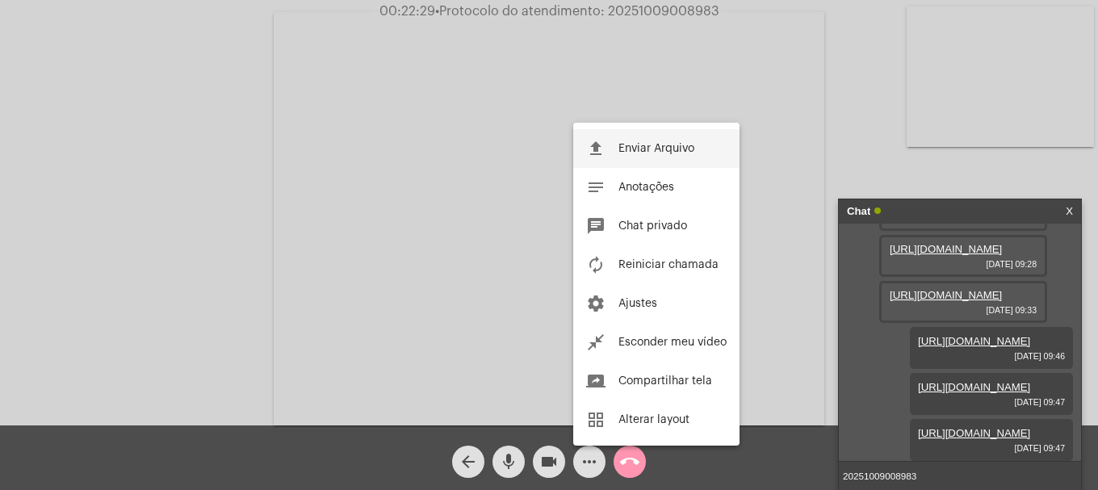
click at [659, 155] on button "file_upload Enviar Arquivo" at bounding box center [656, 148] width 166 height 39
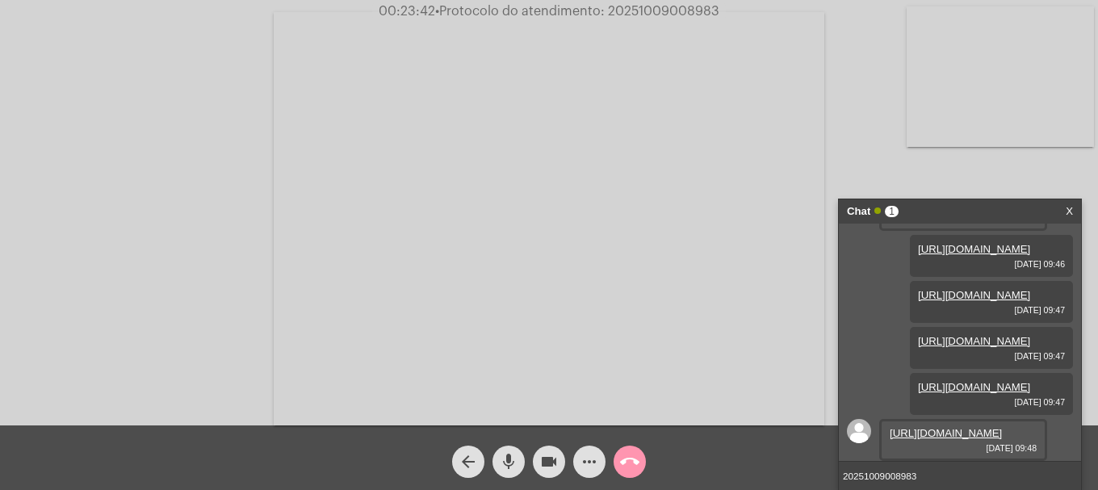
scroll to position [425, 0]
click at [936, 427] on link "[URL][DOMAIN_NAME]" at bounding box center [946, 433] width 112 height 12
click at [915, 427] on link "[URL][DOMAIN_NAME]" at bounding box center [946, 433] width 112 height 12
click at [949, 427] on link "[URL][DOMAIN_NAME]" at bounding box center [946, 433] width 112 height 12
click at [592, 464] on mat-icon "more_horiz" at bounding box center [589, 461] width 19 height 19
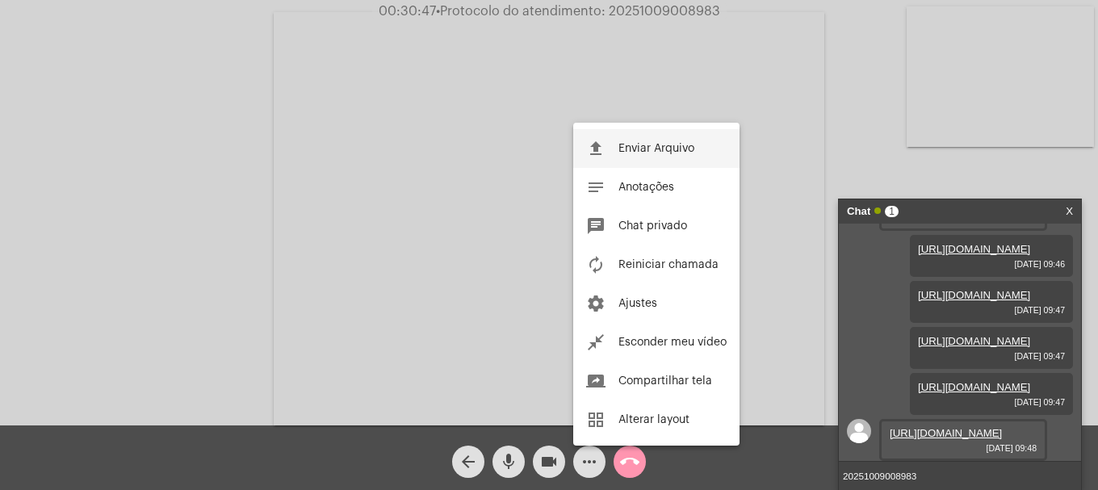
click at [596, 135] on button "file_upload Enviar Arquivo" at bounding box center [656, 148] width 166 height 39
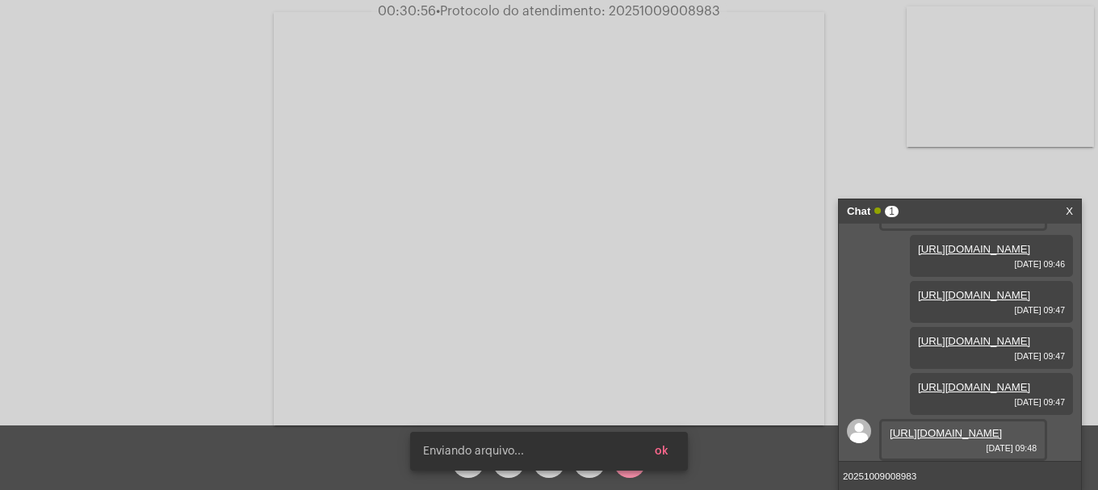
scroll to position [508, 0]
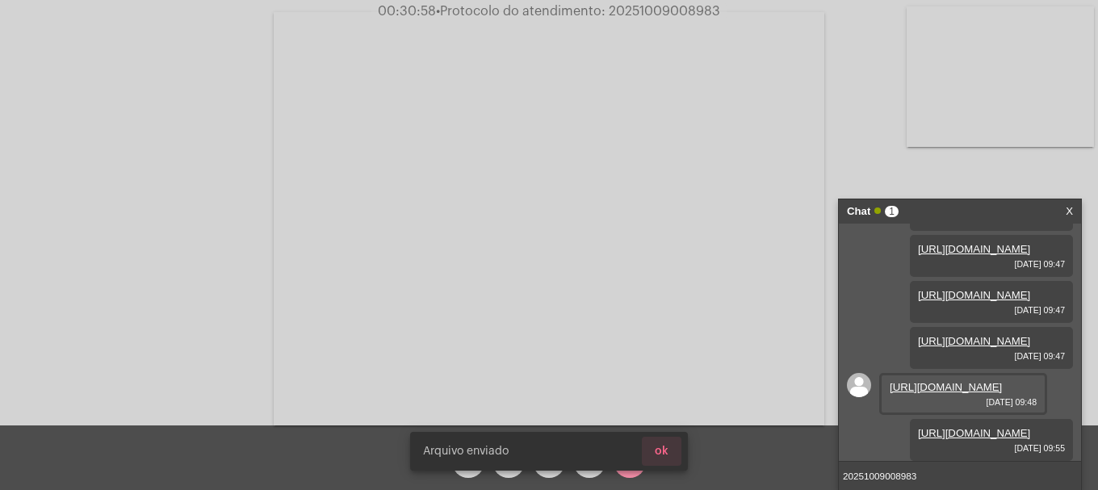
click at [659, 447] on span "ok" at bounding box center [662, 451] width 14 height 11
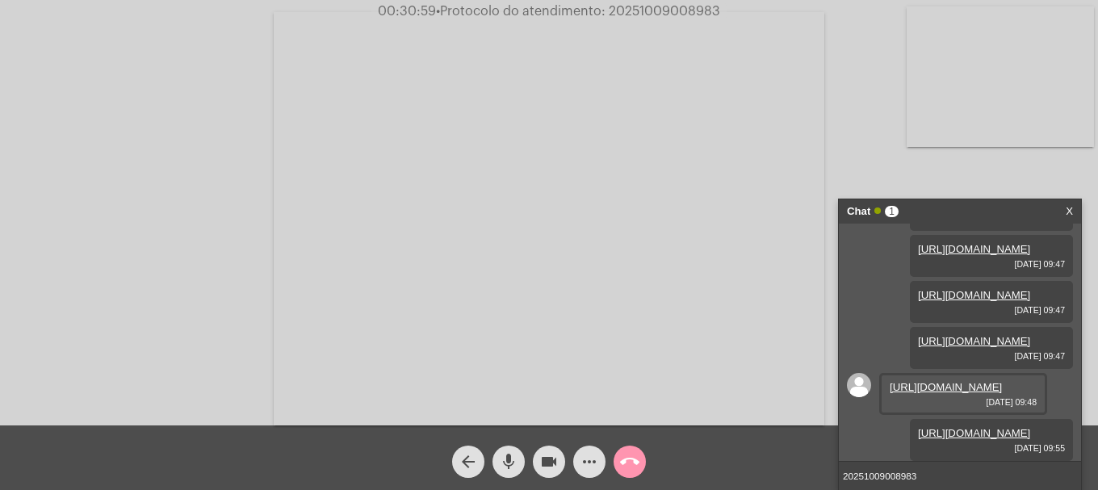
click at [594, 471] on mat-icon "more_horiz" at bounding box center [589, 461] width 19 height 19
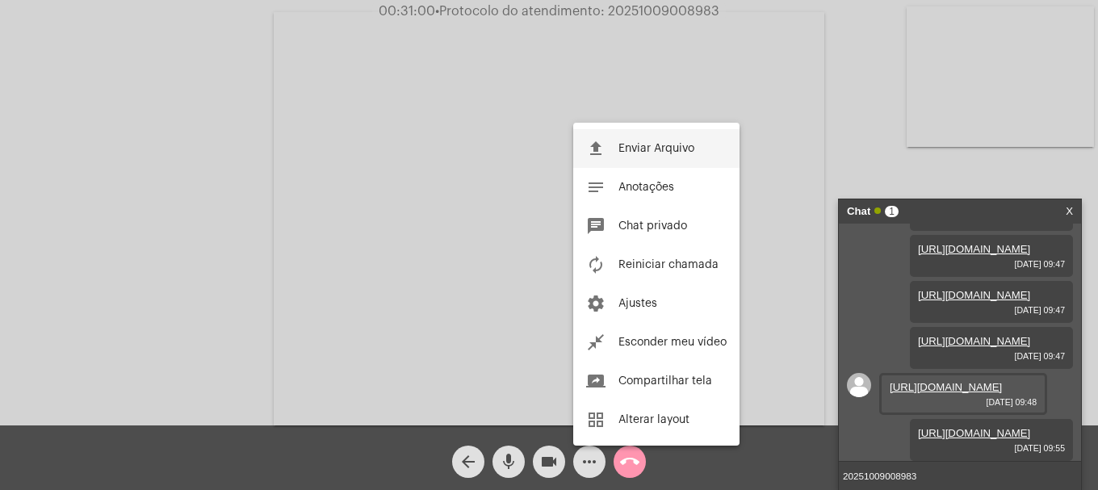
click at [656, 133] on button "file_upload Enviar Arquivo" at bounding box center [656, 148] width 166 height 39
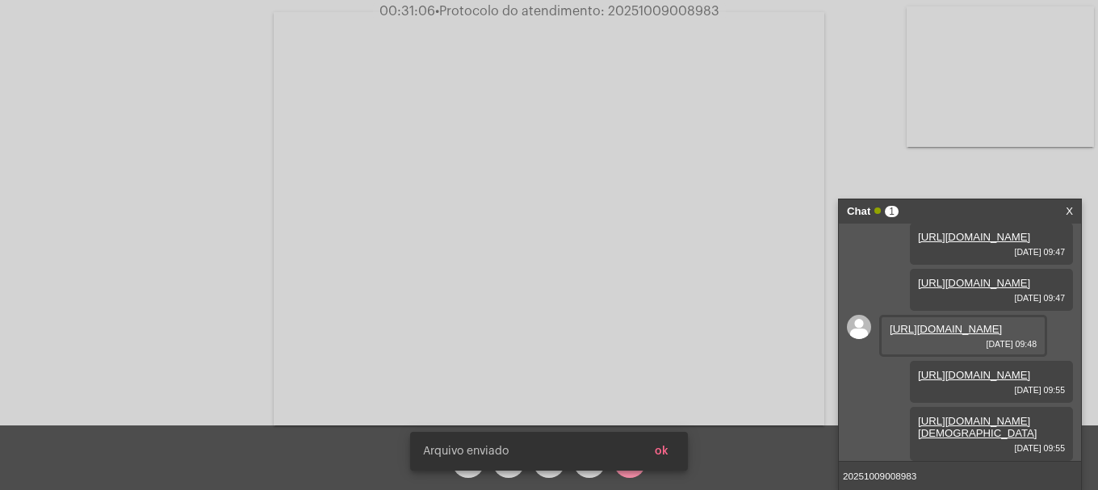
scroll to position [590, 0]
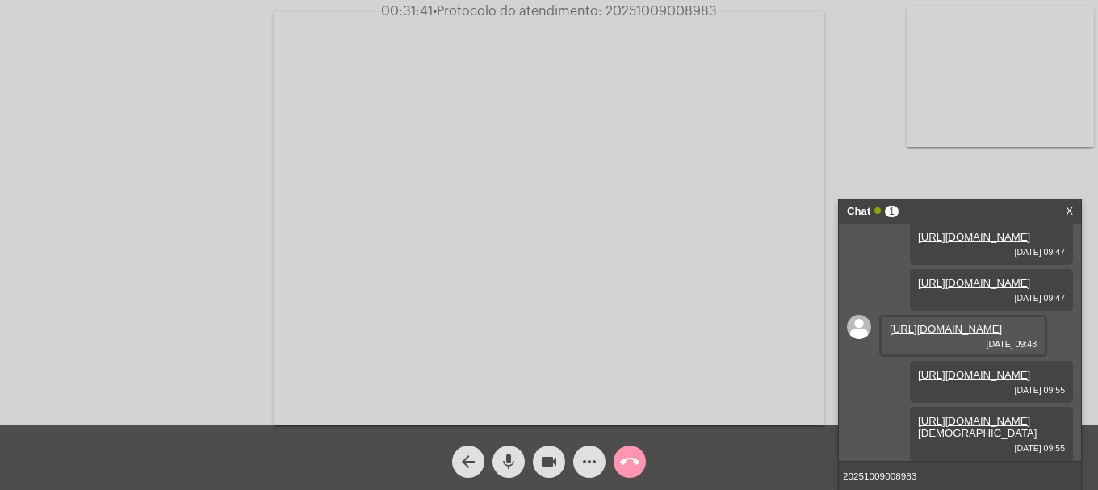
click at [668, 6] on span "• Protocolo do atendimento: 20251009008983" at bounding box center [575, 11] width 284 height 13
copy span "20251009008983"
click at [947, 471] on input "20251009008983" at bounding box center [960, 476] width 242 height 28
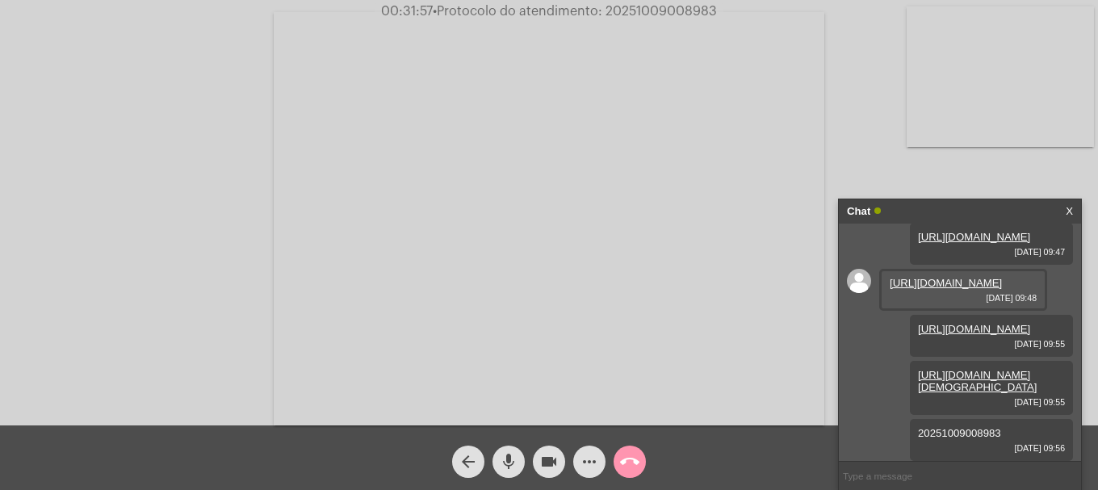
click at [627, 461] on mat-icon "call_end" at bounding box center [629, 461] width 19 height 19
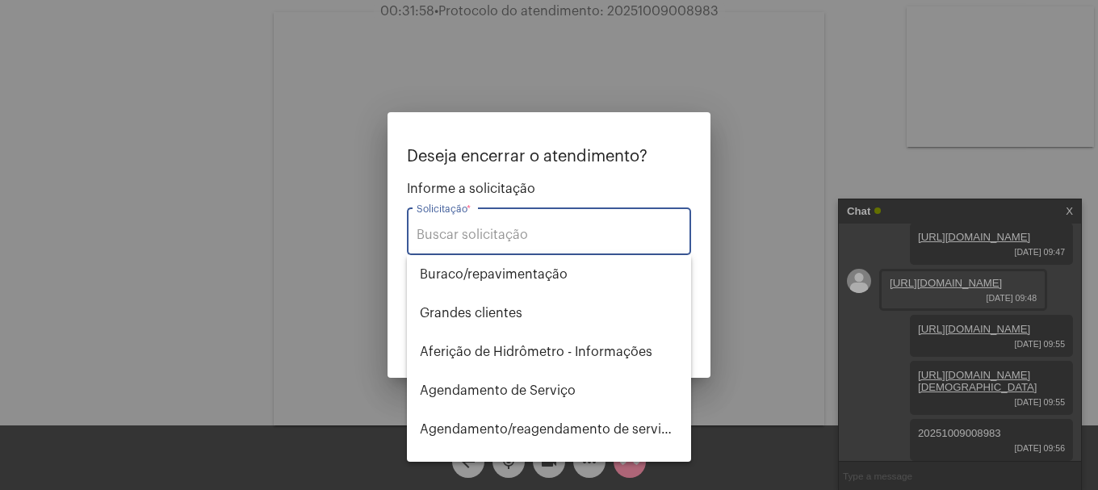
click at [505, 231] on input "Solicitação *" at bounding box center [549, 235] width 265 height 15
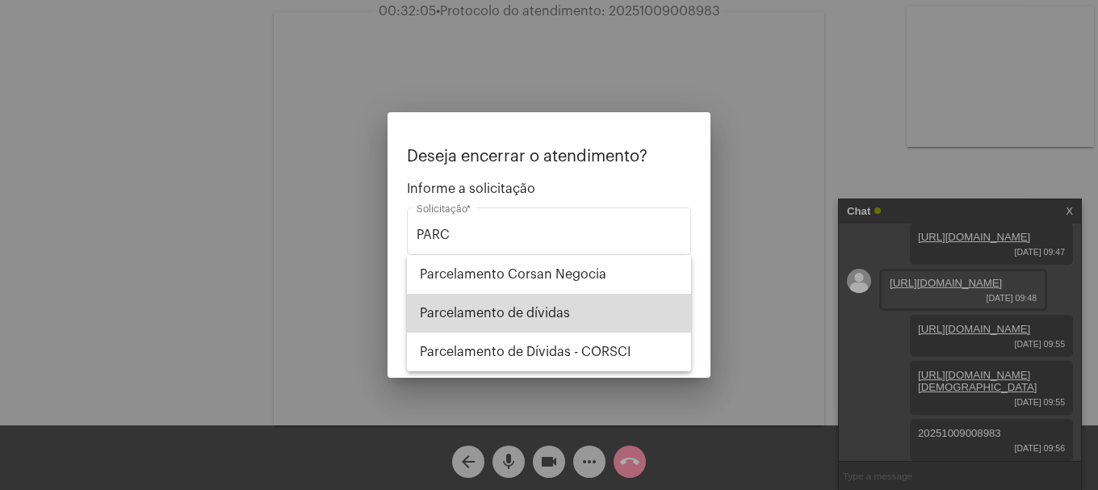
click at [559, 305] on span "Parcelamento de dívidas" at bounding box center [549, 313] width 258 height 39
type input "Parcelamento de dívidas"
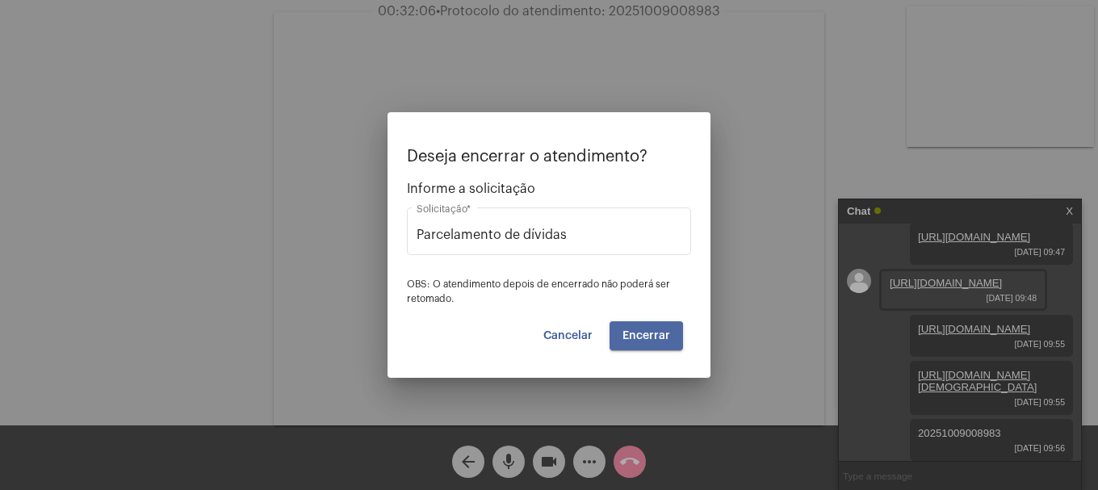
click at [627, 339] on span "Encerrar" at bounding box center [646, 335] width 48 height 11
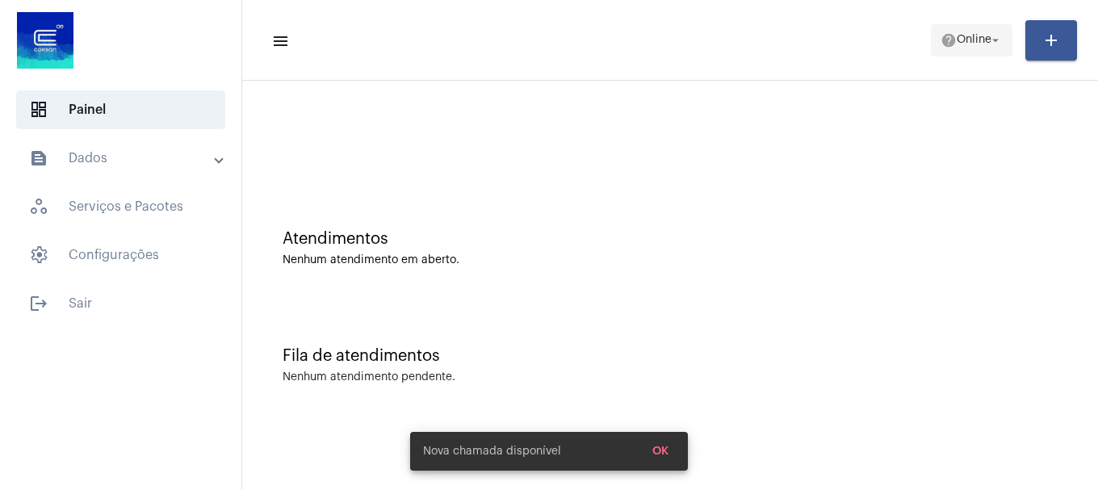
click at [996, 47] on mat-icon "arrow_drop_down" at bounding box center [995, 40] width 15 height 15
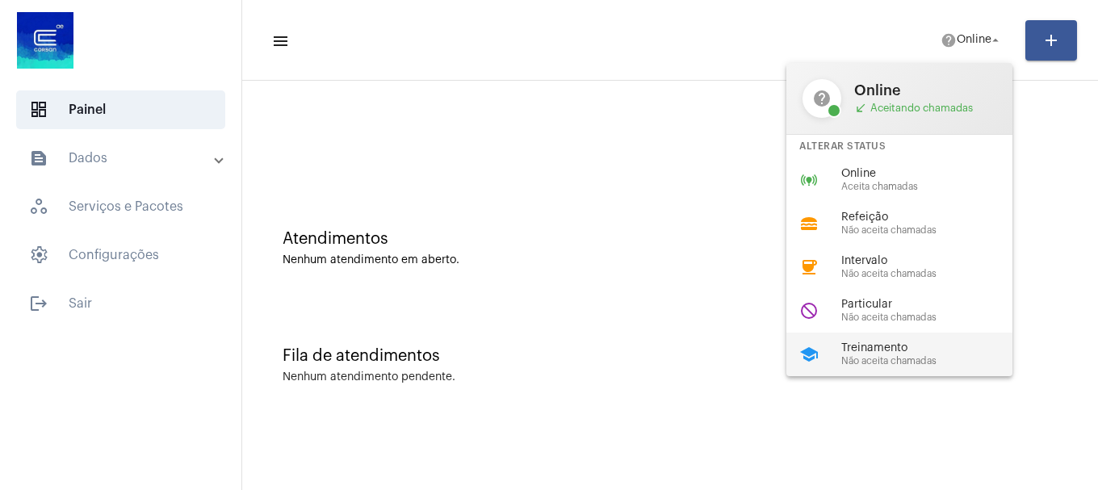
click at [896, 362] on span "Não aceita chamadas" at bounding box center [933, 361] width 184 height 10
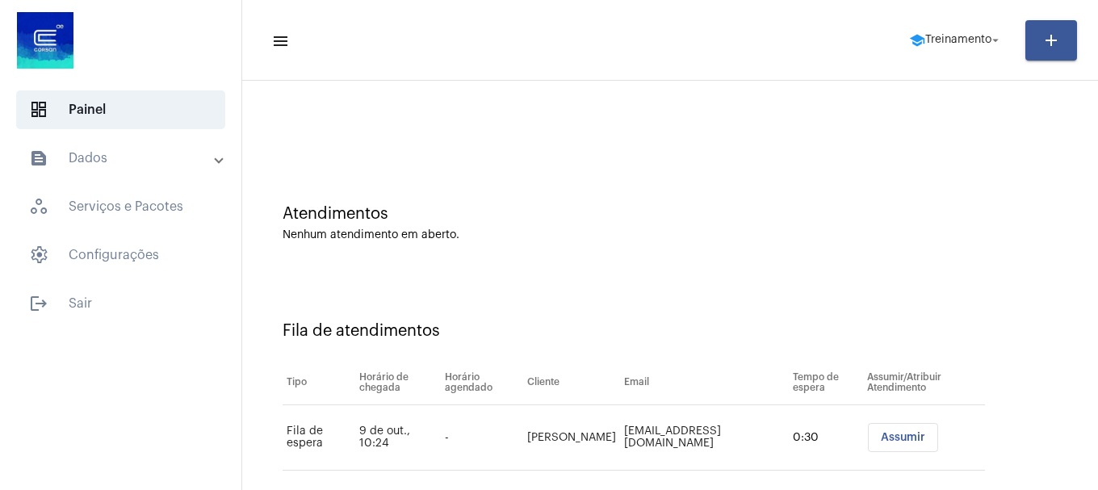
scroll to position [49, 0]
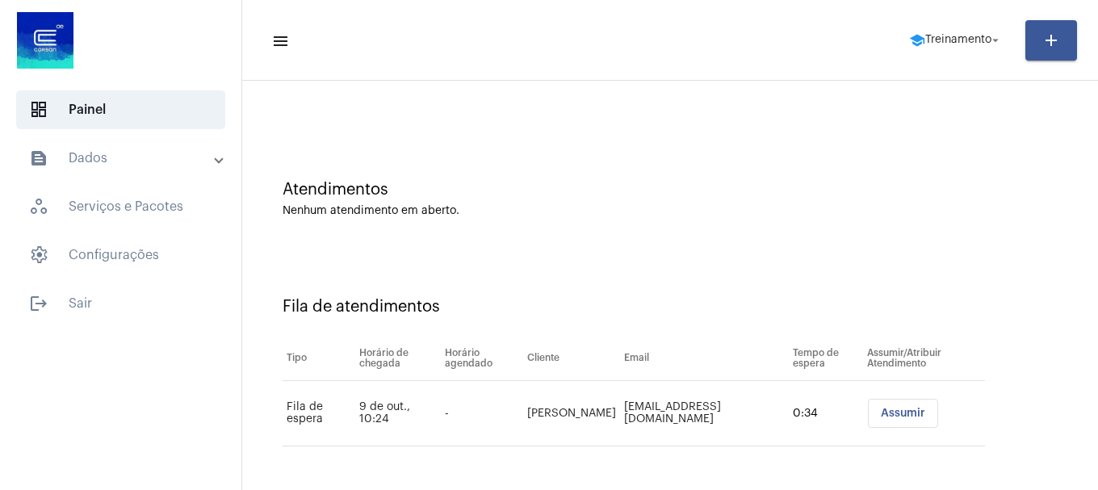
click at [909, 405] on button "Assumir" at bounding box center [903, 413] width 70 height 29
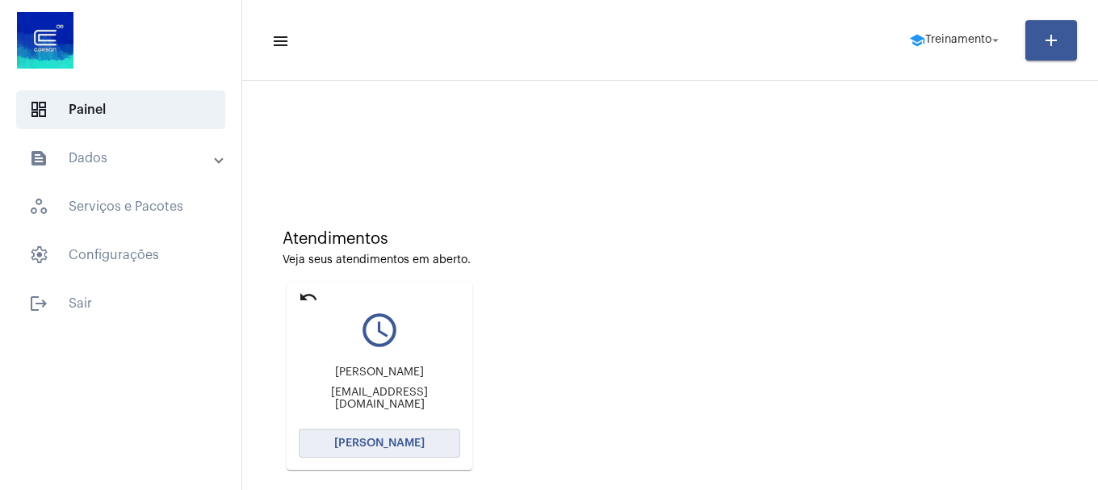
click at [326, 446] on button "[PERSON_NAME]" at bounding box center [379, 443] width 161 height 29
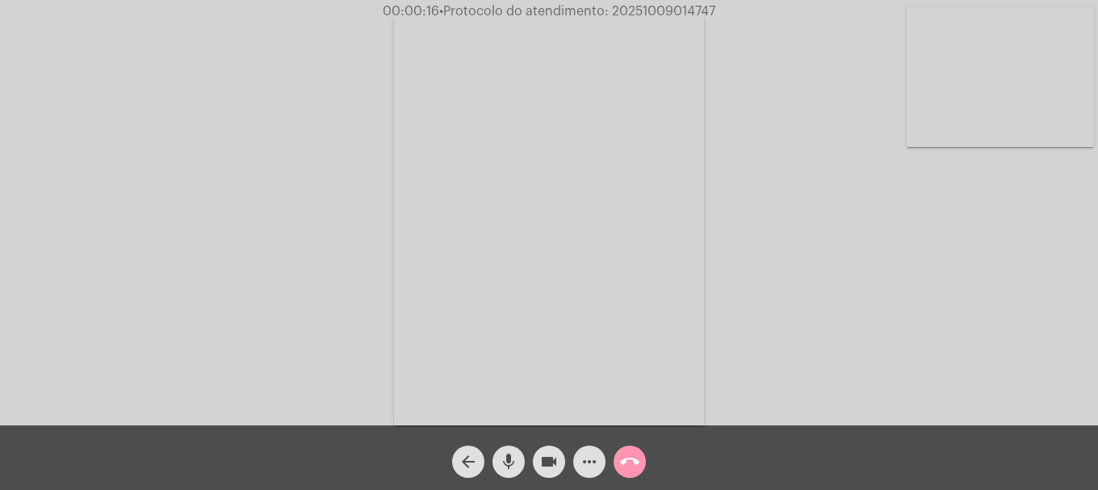
click at [509, 476] on span "mic" at bounding box center [508, 462] width 19 height 32
click at [523, 464] on button "mic_off" at bounding box center [508, 462] width 32 height 32
click at [518, 455] on button "mic" at bounding box center [508, 462] width 32 height 32
drag, startPoint x: 995, startPoint y: 90, endPoint x: 239, endPoint y: 449, distance: 837.1
click at [994, 94] on video at bounding box center [1000, 76] width 187 height 140
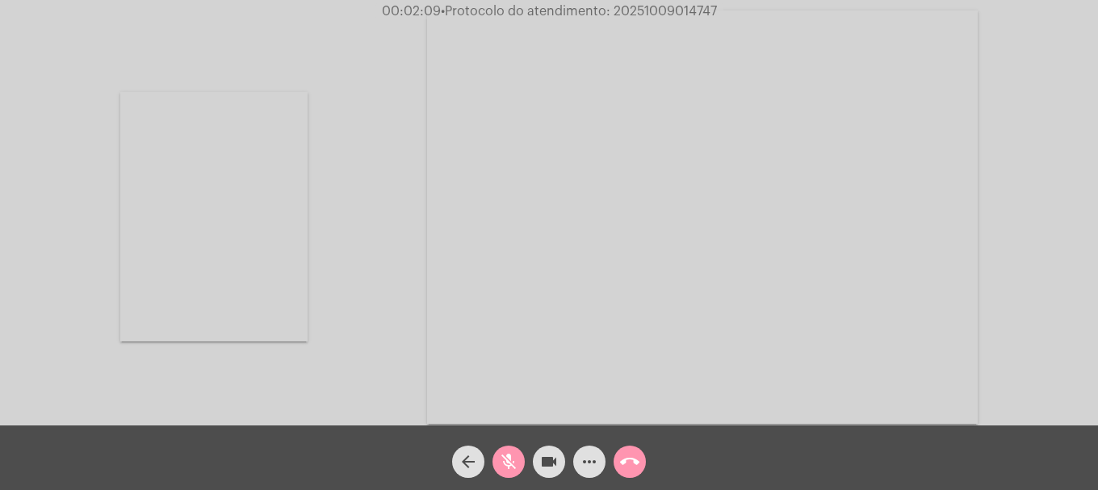
click at [242, 228] on video at bounding box center [213, 216] width 187 height 249
click at [976, 112] on video at bounding box center [1000, 76] width 187 height 140
click at [500, 471] on mat-icon "mic_off" at bounding box center [508, 461] width 19 height 19
click at [505, 467] on mat-icon "mic" at bounding box center [508, 461] width 19 height 19
click at [505, 467] on mat-icon "mic_off" at bounding box center [508, 461] width 19 height 19
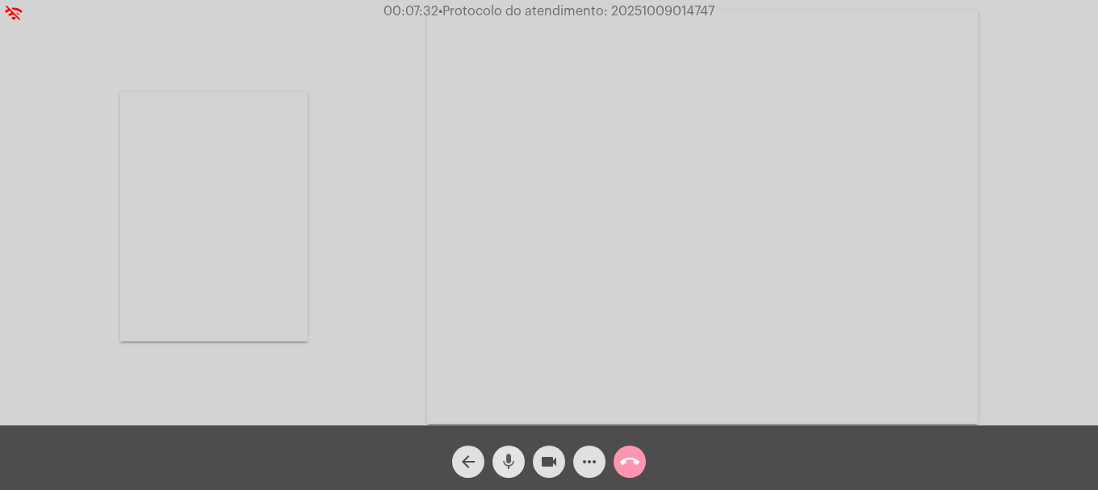
click at [505, 470] on mat-icon "mic" at bounding box center [508, 461] width 19 height 19
click at [512, 470] on mat-icon "mic_off" at bounding box center [508, 461] width 19 height 19
click at [505, 469] on mat-icon "mic" at bounding box center [508, 461] width 19 height 19
click at [505, 469] on mat-icon "mic_off" at bounding box center [508, 461] width 19 height 19
click at [647, 10] on span "• Protocolo do atendimento: 20251009014747" at bounding box center [574, 11] width 276 height 13
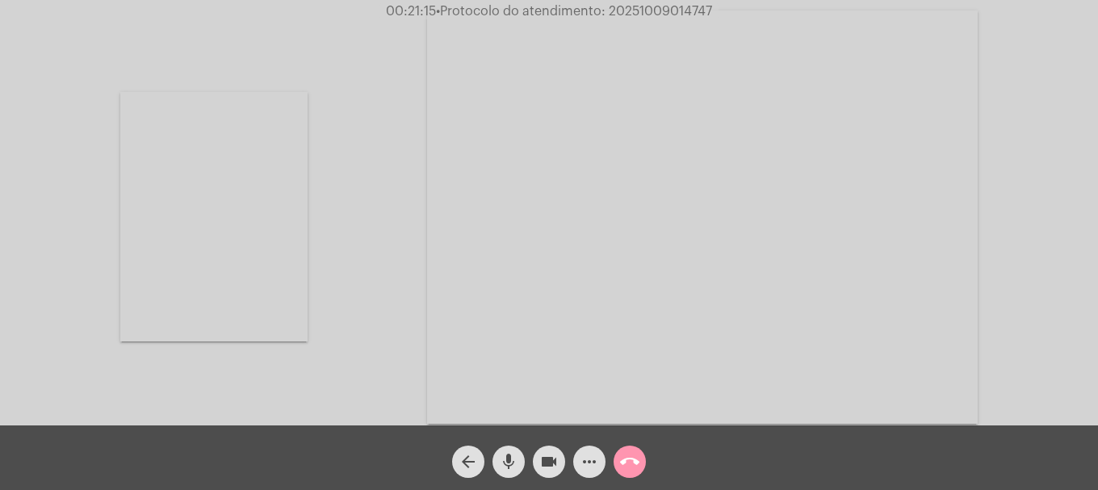
click at [647, 10] on span "• Protocolo do atendimento: 20251009014747" at bounding box center [574, 11] width 276 height 13
copy span "20251009014747"
click at [588, 459] on mat-icon "more_horiz" at bounding box center [589, 461] width 19 height 19
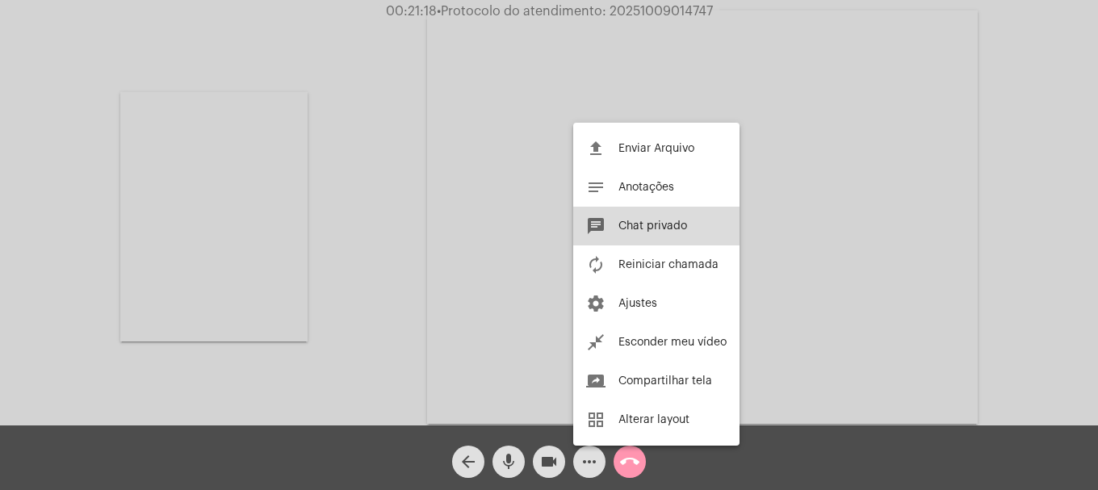
click at [660, 236] on button "chat Chat privado" at bounding box center [656, 226] width 166 height 39
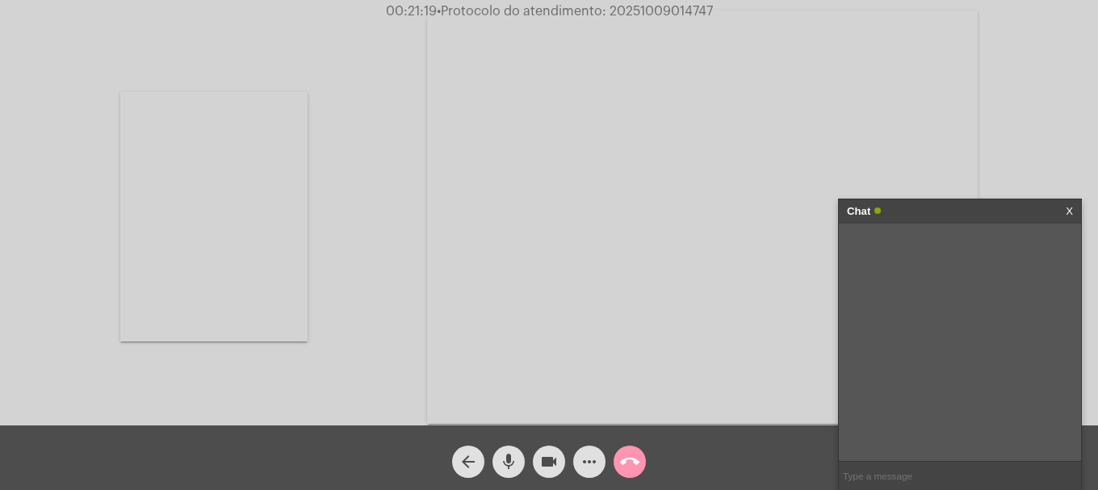
click at [885, 469] on input "text" at bounding box center [960, 476] width 242 height 28
paste input "20251009014747"
type input "20251009014747"
click at [285, 381] on div at bounding box center [213, 216] width 187 height 421
click at [760, 465] on div "arrow_back mic videocam more_horiz call_end" at bounding box center [549, 457] width 1098 height 65
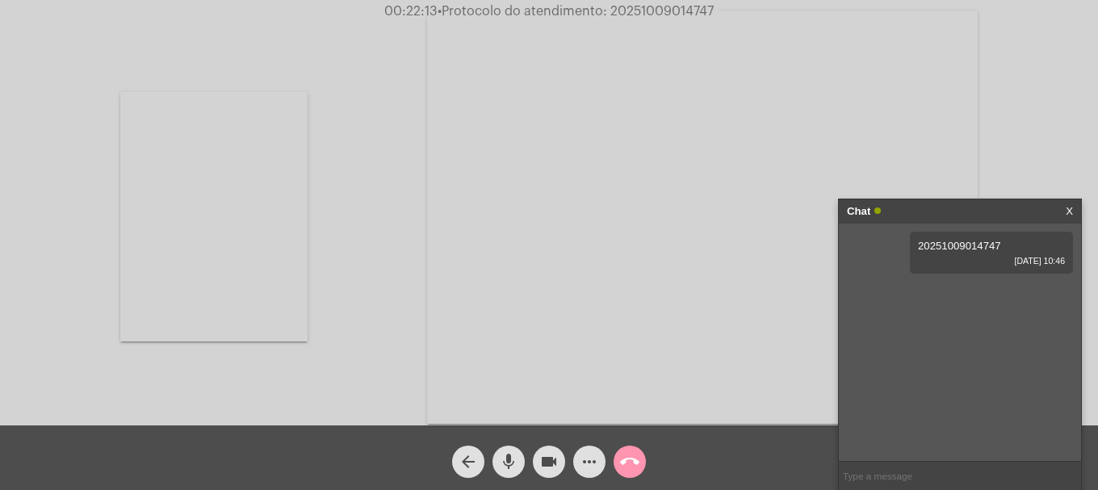
click at [626, 467] on mat-icon "call_end" at bounding box center [629, 461] width 19 height 19
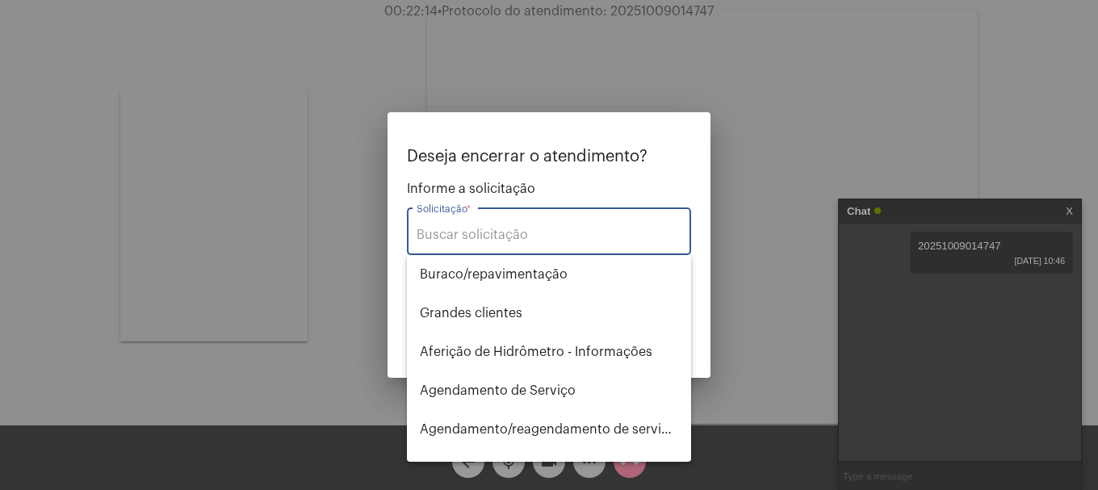
click at [622, 225] on div "Solicitação *" at bounding box center [549, 229] width 265 height 51
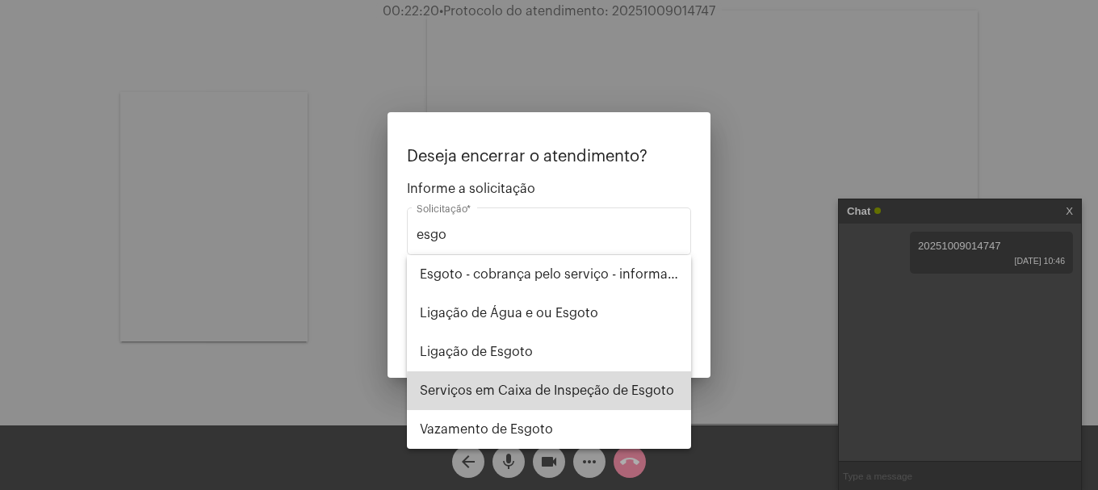
click at [615, 393] on span "Serviços em Caixa de Inspeção de Esgoto" at bounding box center [549, 390] width 258 height 39
type input "Serviços em Caixa de Inspeção de Esgoto"
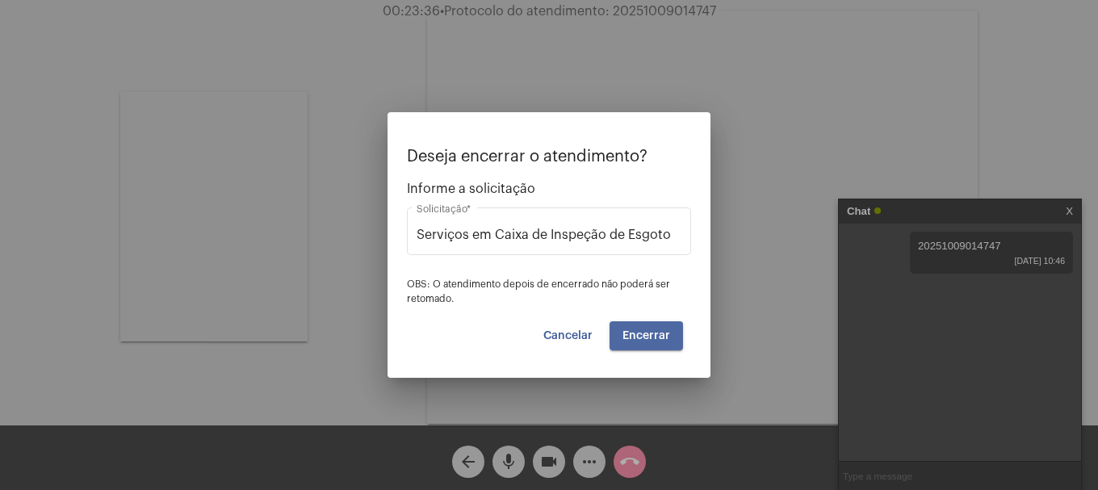
click at [655, 341] on button "Encerrar" at bounding box center [645, 335] width 73 height 29
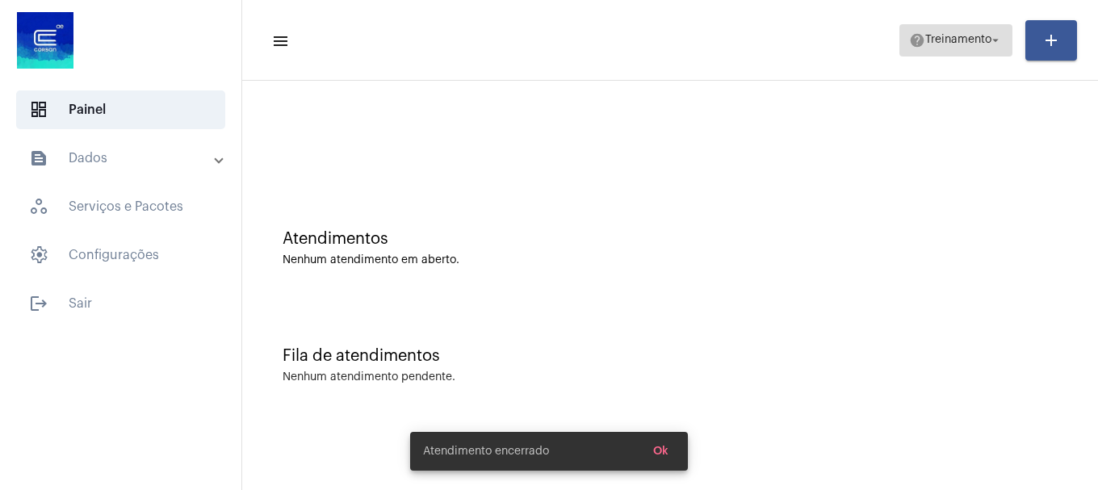
click at [925, 40] on span "Treinamento" at bounding box center [958, 40] width 66 height 11
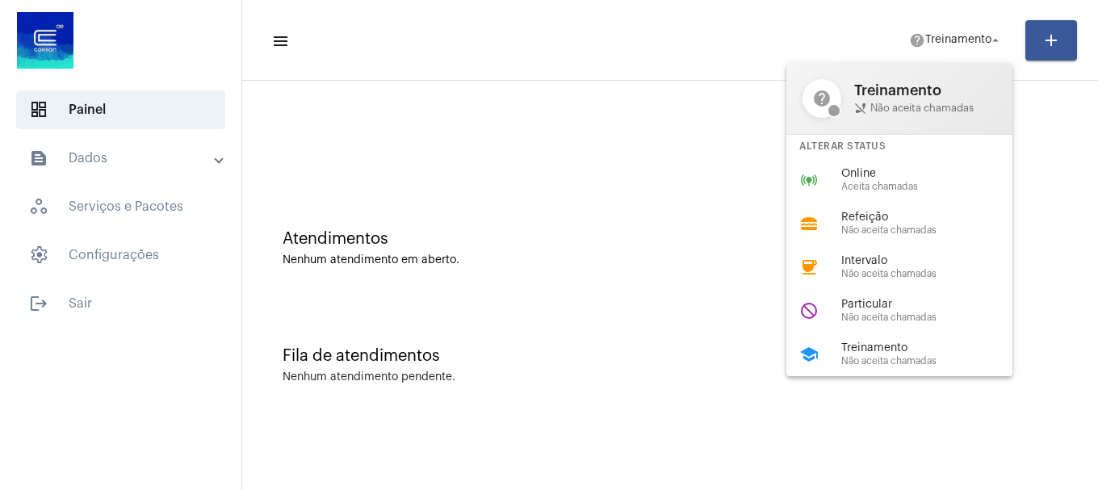
click at [899, 168] on span "Online" at bounding box center [933, 174] width 184 height 12
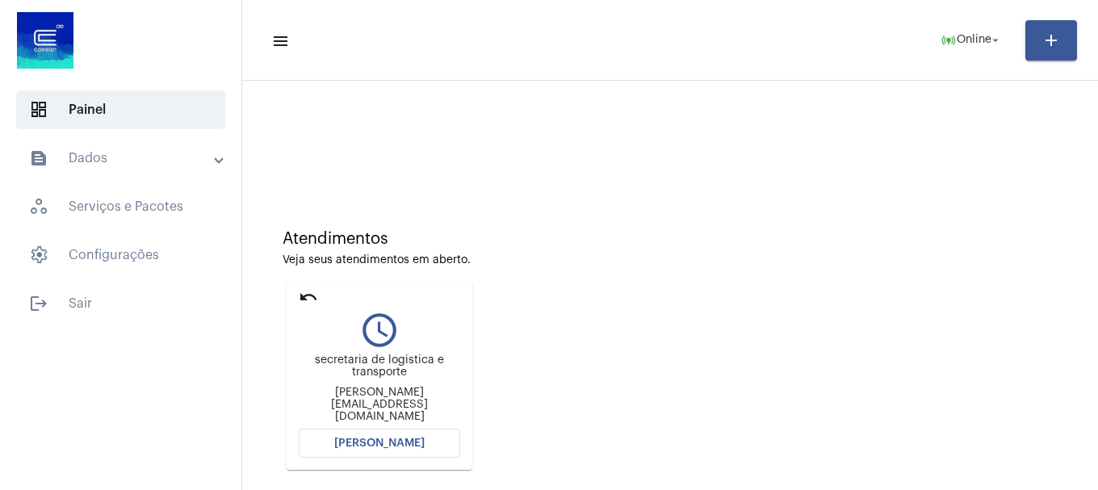
click at [345, 435] on button "[PERSON_NAME]" at bounding box center [379, 443] width 161 height 29
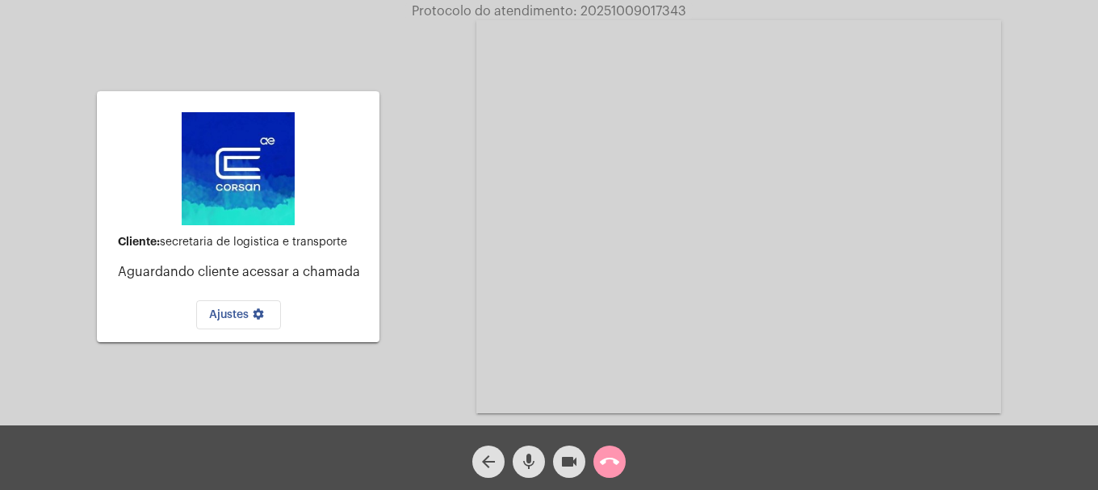
click at [526, 467] on mat-icon "mic" at bounding box center [528, 461] width 19 height 19
click at [524, 475] on span "mic_off" at bounding box center [528, 462] width 19 height 32
click at [536, 448] on button "mic" at bounding box center [529, 462] width 32 height 32
click at [519, 452] on mat-icon "mic_off" at bounding box center [528, 461] width 19 height 19
click at [526, 466] on mat-icon "mic" at bounding box center [528, 461] width 19 height 19
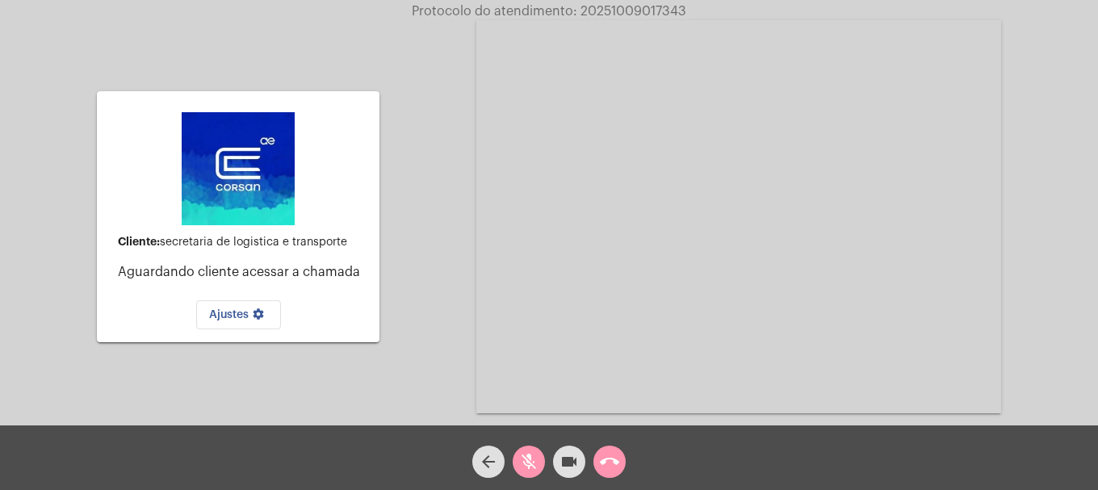
click at [538, 469] on mat-icon "mic_off" at bounding box center [528, 461] width 19 height 19
click at [618, 468] on mat-icon "call_end" at bounding box center [609, 461] width 19 height 19
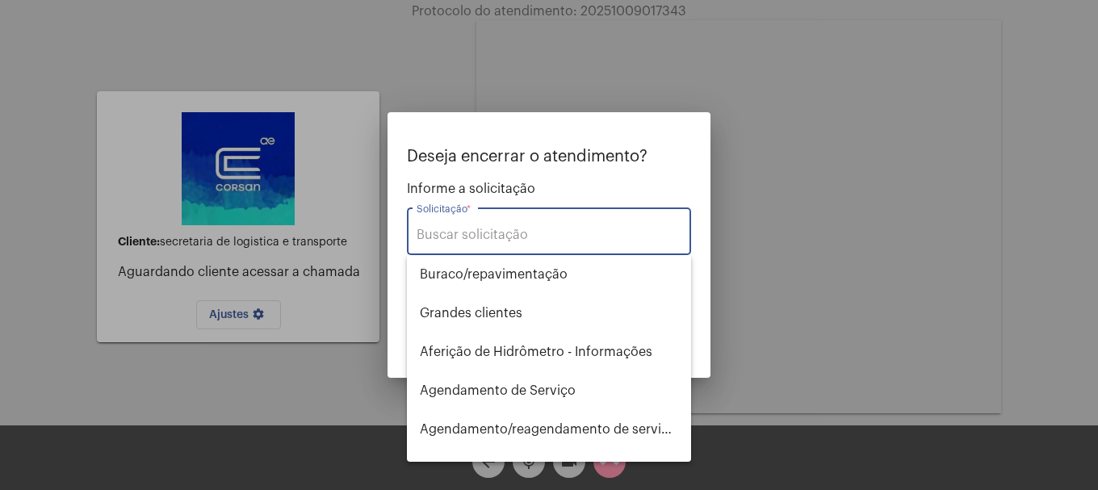
click at [442, 220] on div "Solicitação *" at bounding box center [549, 229] width 265 height 51
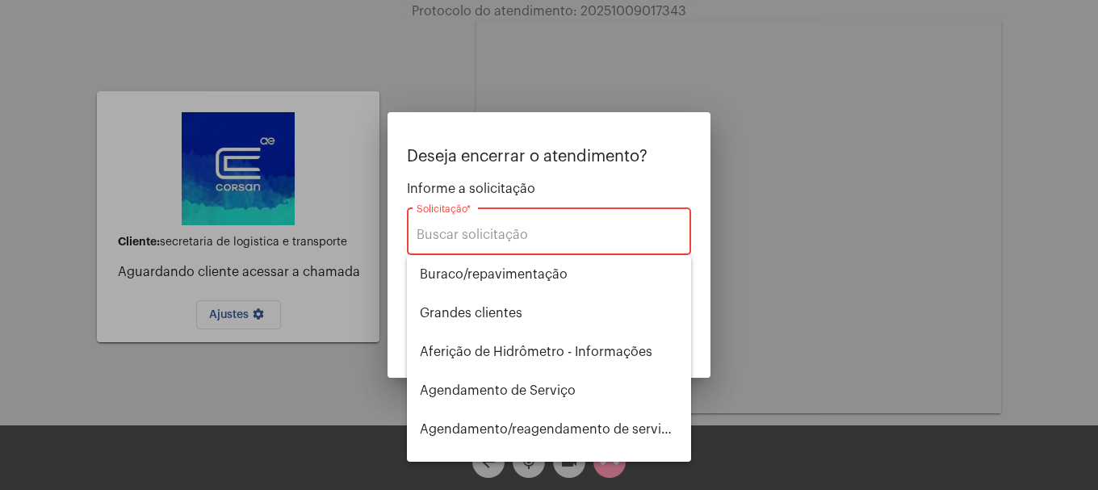
click at [444, 223] on div "Solicitação *" at bounding box center [549, 229] width 265 height 51
click at [444, 228] on input "Solicitação *" at bounding box center [549, 235] width 265 height 15
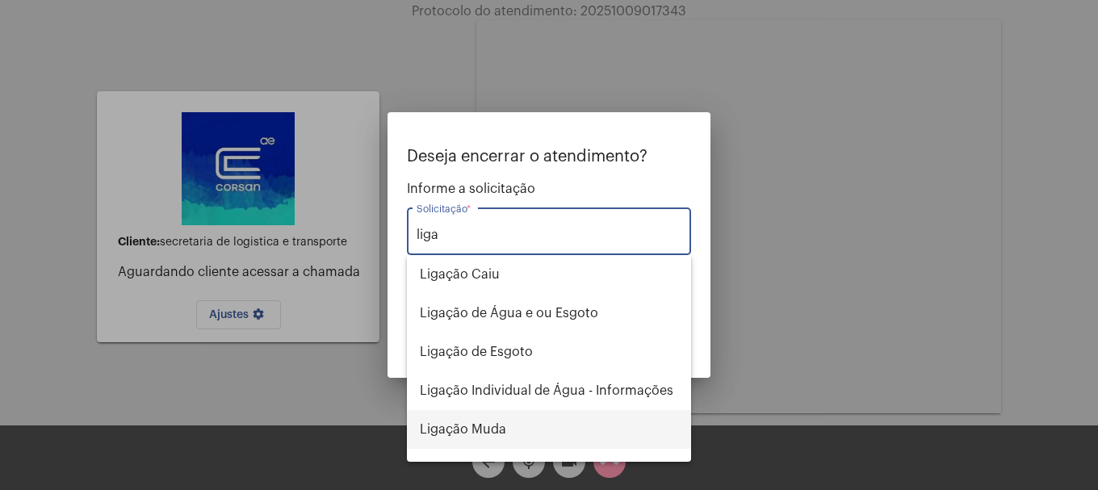
click at [473, 440] on span "Ligação Muda" at bounding box center [549, 429] width 258 height 39
type input "Ligação Muda"
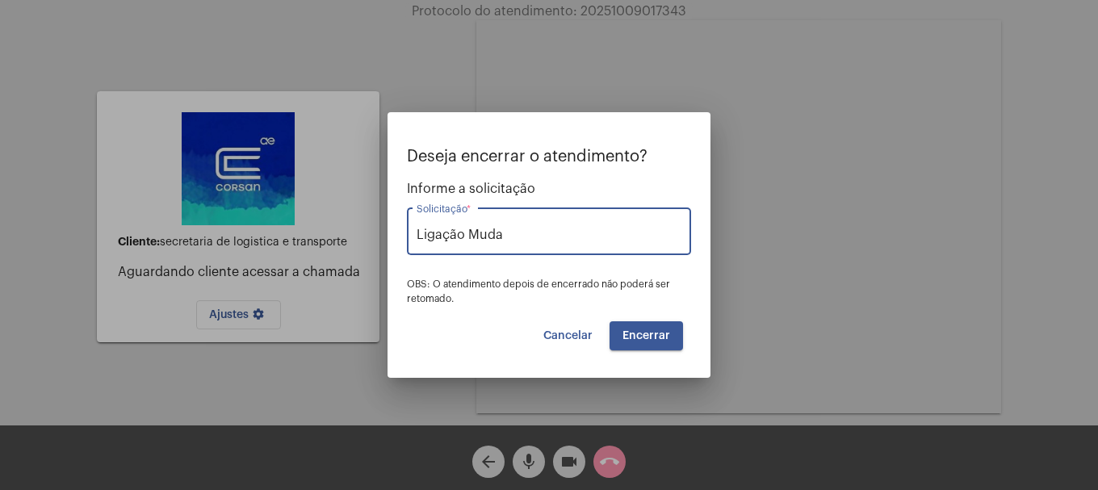
click at [634, 322] on button "Encerrar" at bounding box center [645, 335] width 73 height 29
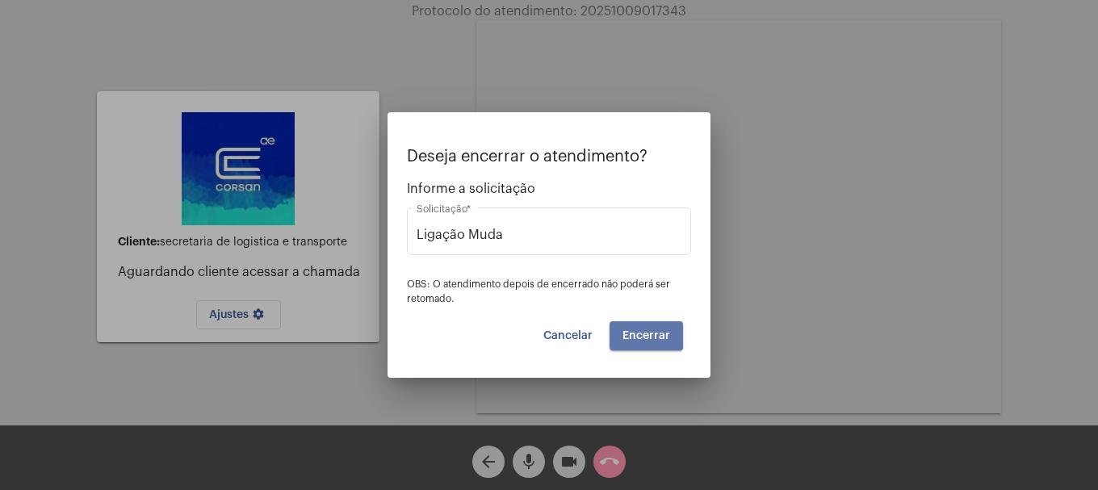
click at [634, 322] on button "Encerrar" at bounding box center [645, 335] width 73 height 29
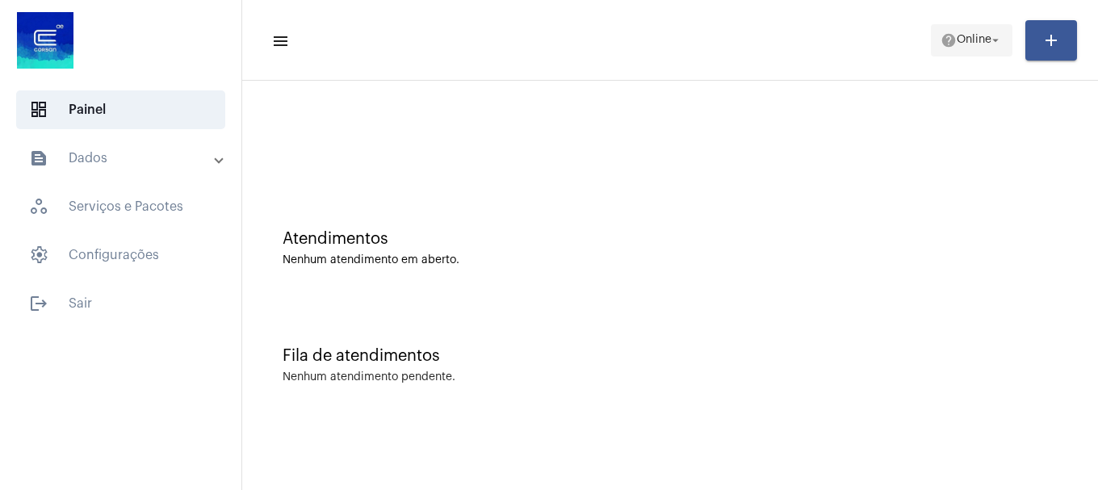
click at [942, 49] on span "help Online arrow_drop_down" at bounding box center [971, 39] width 62 height 29
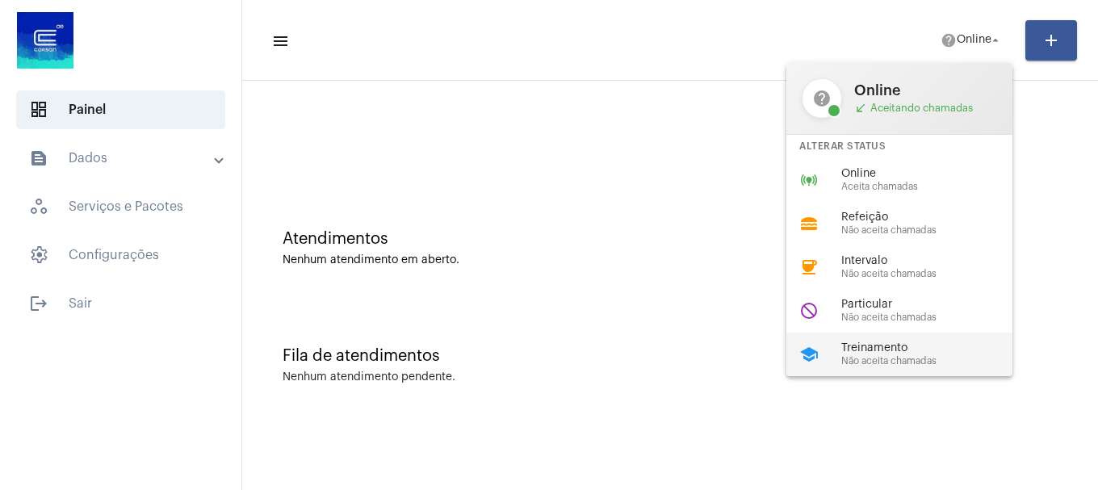
click at [857, 367] on div "school Treinamento Não aceita chamadas" at bounding box center [912, 355] width 252 height 44
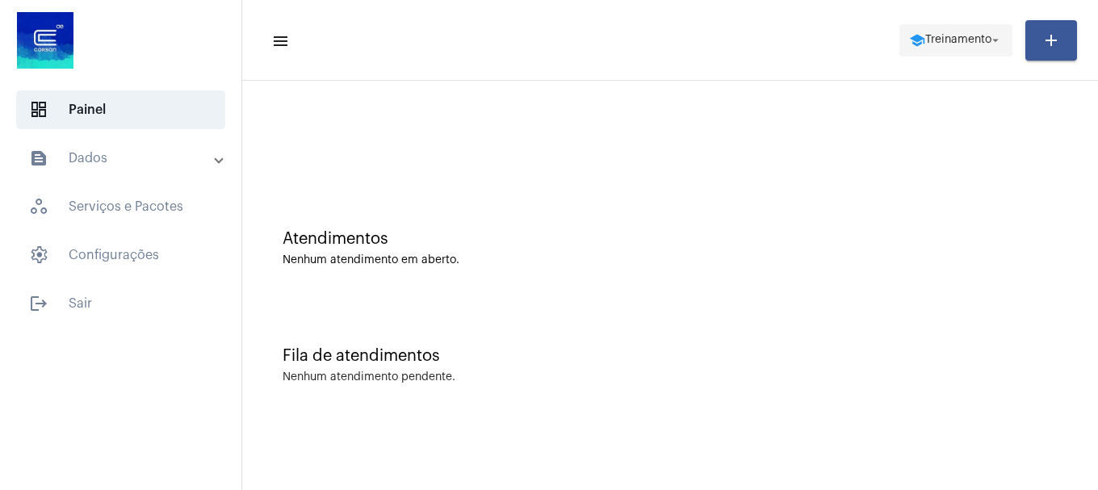
click at [972, 31] on span "school Treinamento arrow_drop_down" at bounding box center [956, 39] width 94 height 29
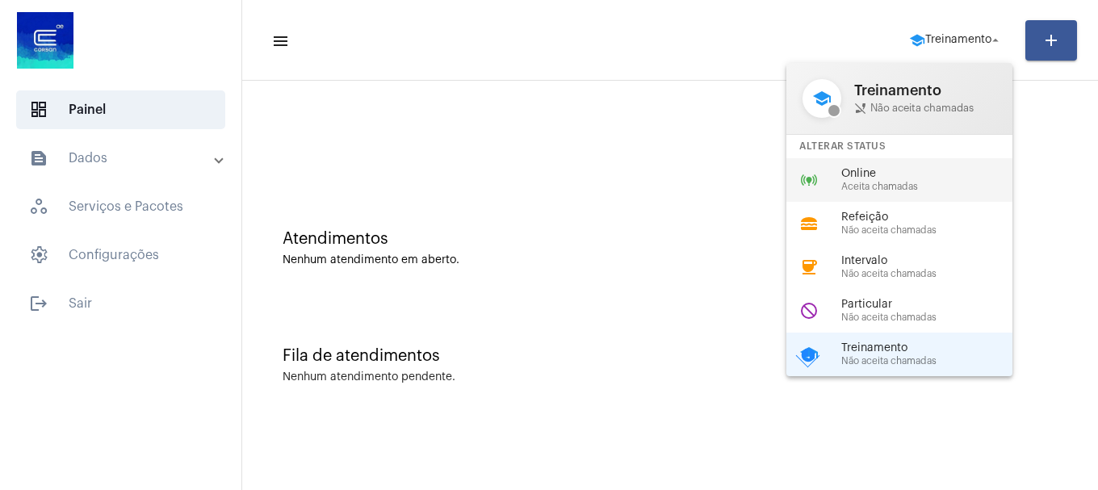
click at [943, 178] on span "Online" at bounding box center [933, 174] width 184 height 12
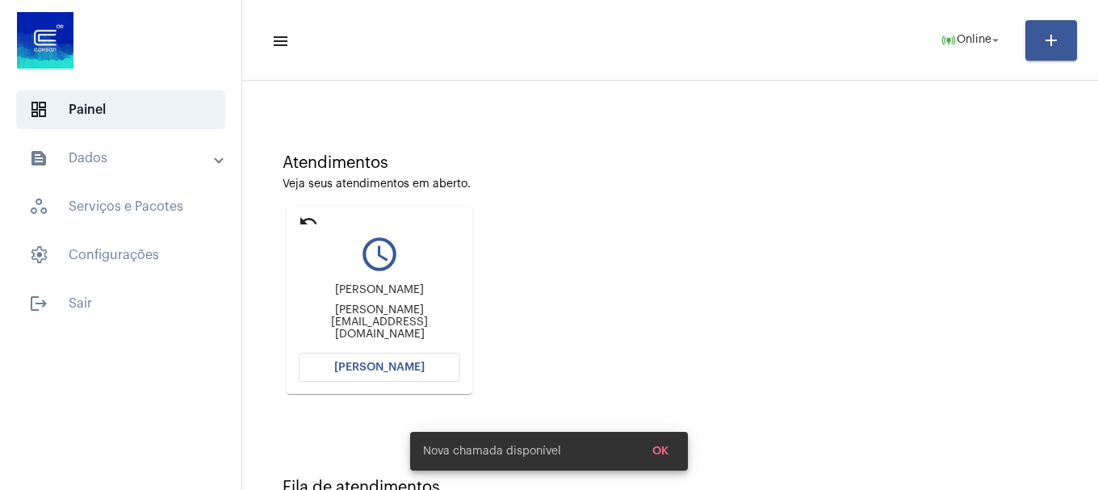
scroll to position [141, 0]
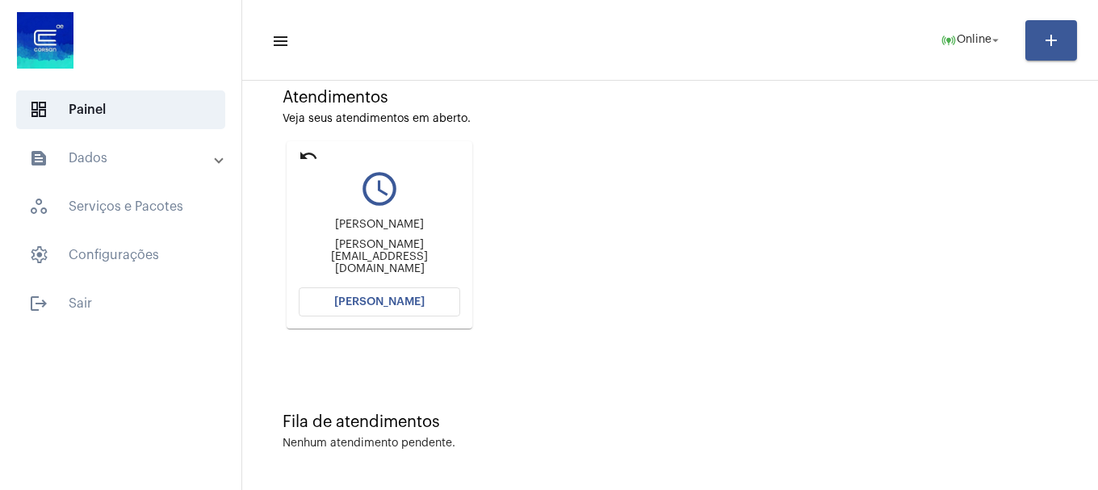
click at [434, 295] on button "[PERSON_NAME]" at bounding box center [379, 301] width 161 height 29
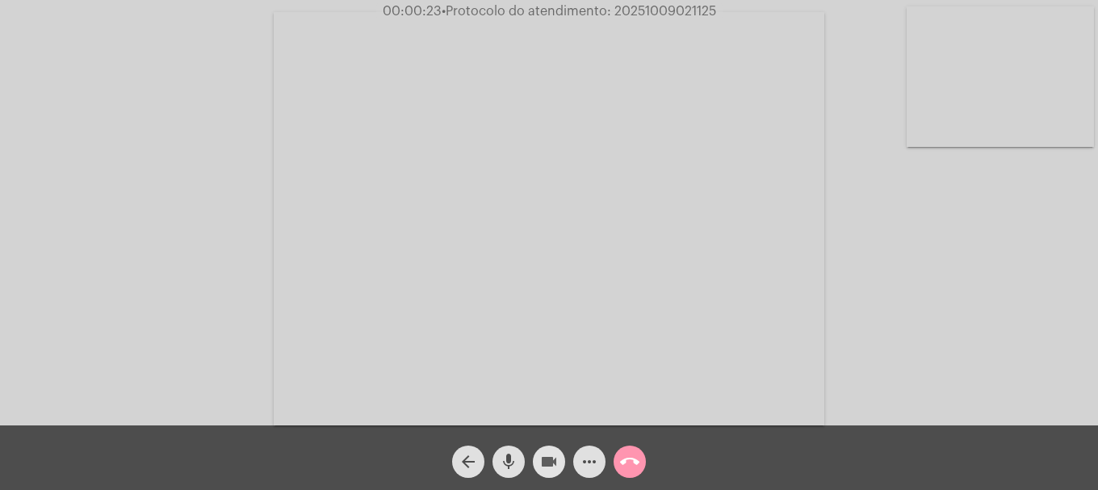
click at [550, 456] on mat-icon "videocam" at bounding box center [548, 461] width 19 height 19
click at [512, 461] on mat-icon "mic" at bounding box center [508, 461] width 19 height 19
click at [553, 455] on mat-icon "videocam_off" at bounding box center [548, 461] width 19 height 19
click at [517, 459] on button "mic_off" at bounding box center [508, 462] width 32 height 32
click at [1024, 138] on video at bounding box center [1000, 76] width 187 height 140
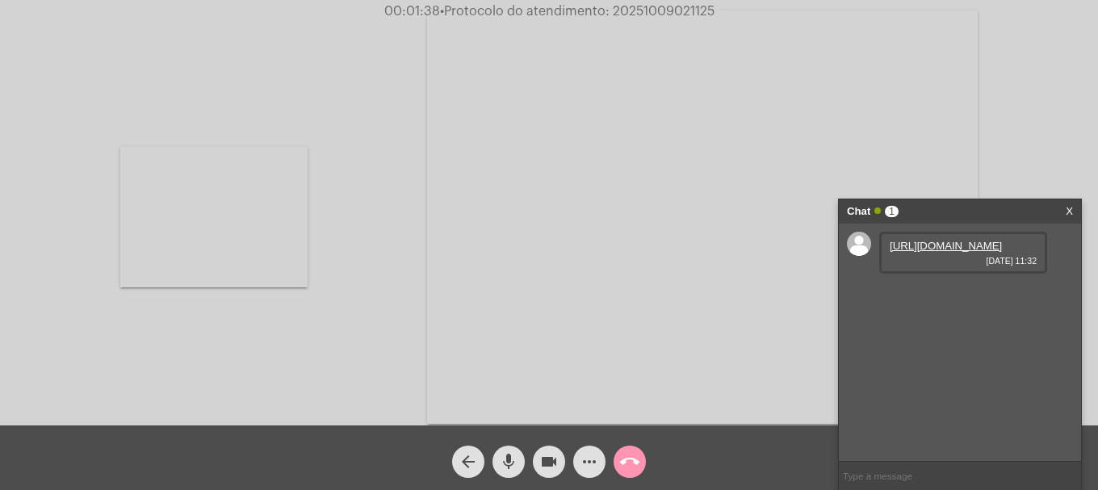
click at [946, 252] on link "[URL][DOMAIN_NAME]" at bounding box center [946, 246] width 112 height 12
click at [924, 298] on link "[URL][DOMAIN_NAME]" at bounding box center [946, 292] width 112 height 12
click at [924, 344] on link "[URL][DOMAIN_NAME]" at bounding box center [946, 338] width 112 height 12
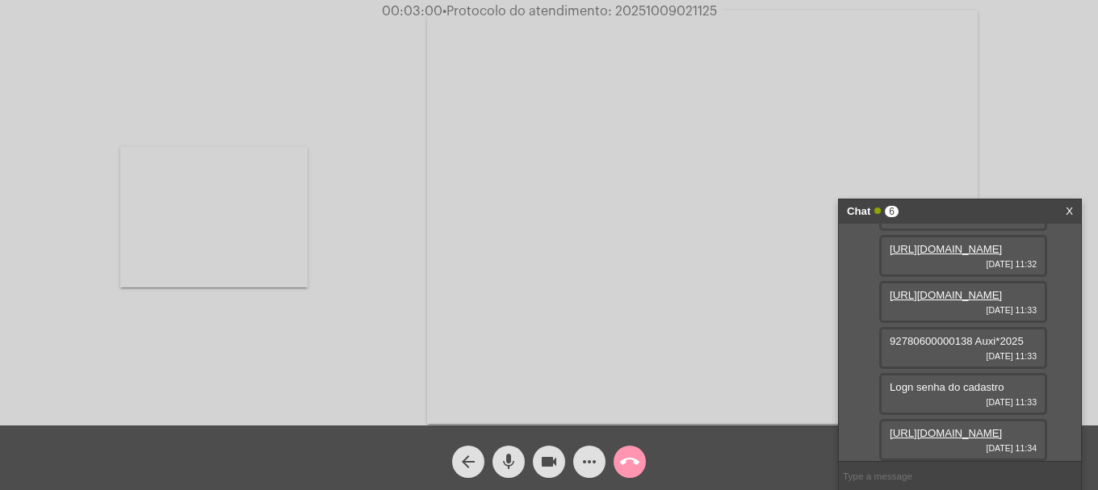
scroll to position [188, 0]
click at [910, 427] on link "[URL][DOMAIN_NAME]" at bounding box center [946, 433] width 112 height 12
click at [552, 455] on mat-icon "videocam" at bounding box center [548, 461] width 19 height 19
click at [538, 455] on button "videocam_off" at bounding box center [549, 462] width 32 height 32
click at [944, 481] on input "text" at bounding box center [960, 476] width 242 height 28
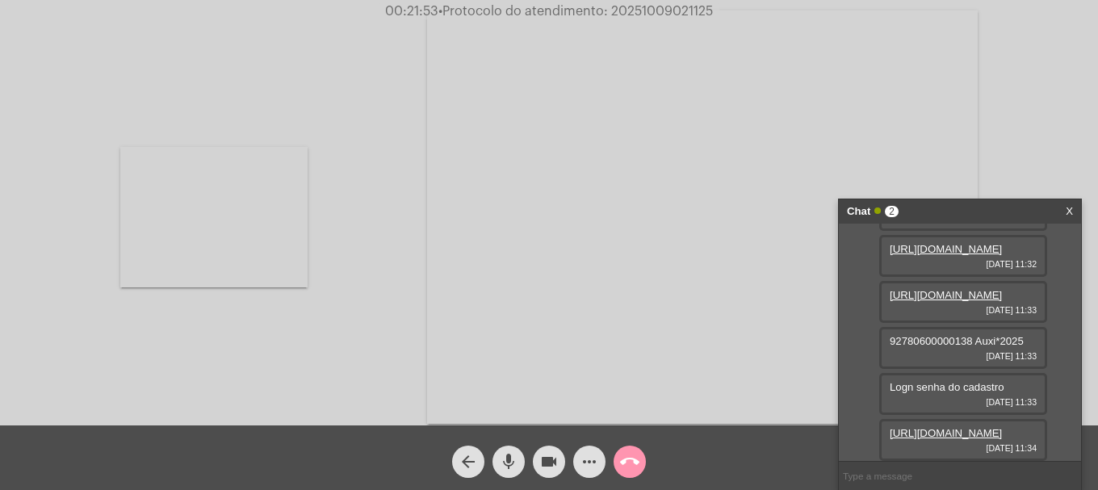
paste input "[PERSON_NAME] [PERSON_NAME] (ANT 2 ZN),304-Q-5C L-11C-ZONA NOVA-[GEOGRAPHIC_DAT…"
type input "[PERSON_NAME] [PERSON_NAME] (ANT 2 ZN),304-Q-5C L-11C-ZONA NOVA-[GEOGRAPHIC_DAT…"
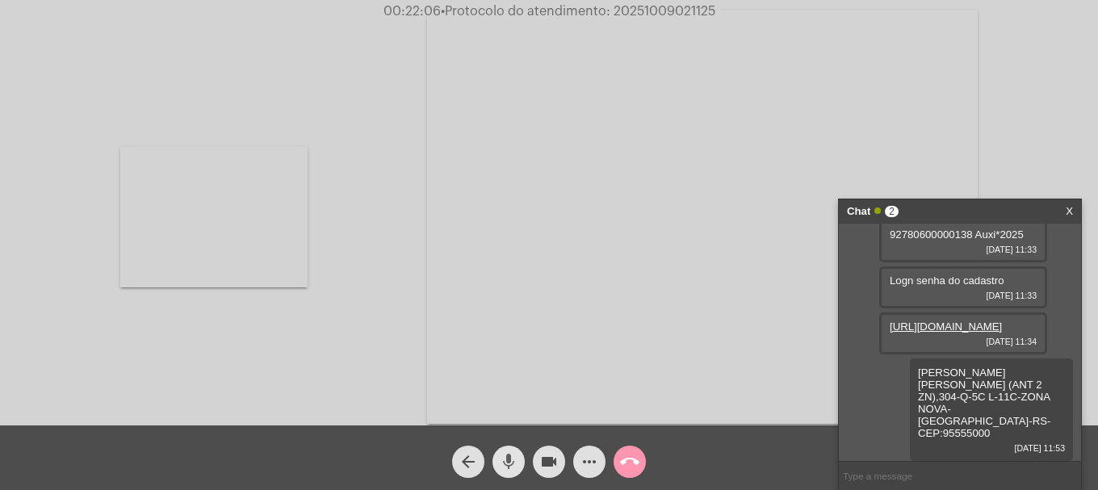
click at [517, 461] on mat-icon "mic" at bounding box center [508, 461] width 19 height 19
click at [517, 461] on mat-icon "mic_off" at bounding box center [508, 461] width 19 height 19
click at [512, 463] on mat-icon "mic" at bounding box center [508, 461] width 19 height 19
click at [509, 460] on mat-icon "mic_off" at bounding box center [508, 461] width 19 height 19
click at [241, 168] on video at bounding box center [213, 217] width 187 height 140
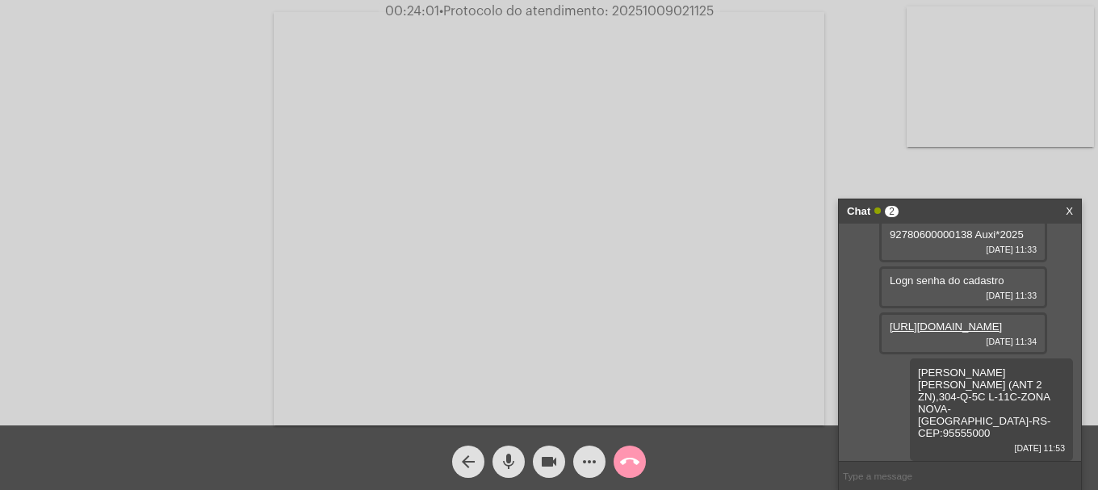
click at [546, 464] on mat-icon "videocam" at bounding box center [548, 461] width 19 height 19
click at [546, 464] on mat-icon "videocam_off" at bounding box center [548, 461] width 19 height 19
click at [535, 463] on button "videocam" at bounding box center [549, 462] width 32 height 32
click at [546, 471] on mat-icon "videocam_off" at bounding box center [548, 461] width 19 height 19
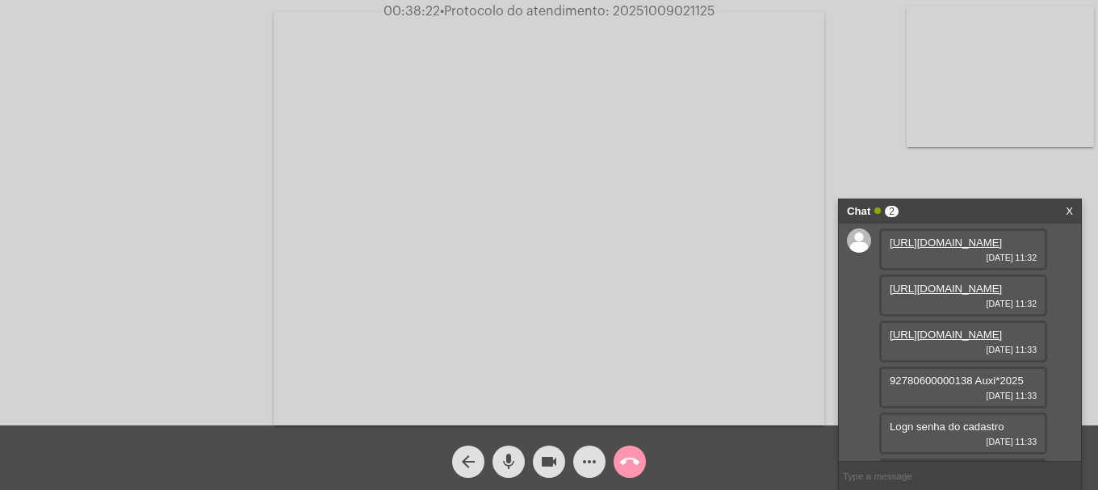
scroll to position [0, 0]
click at [498, 454] on button "mic" at bounding box center [508, 462] width 32 height 32
click at [539, 455] on mat-icon "videocam" at bounding box center [548, 461] width 19 height 19
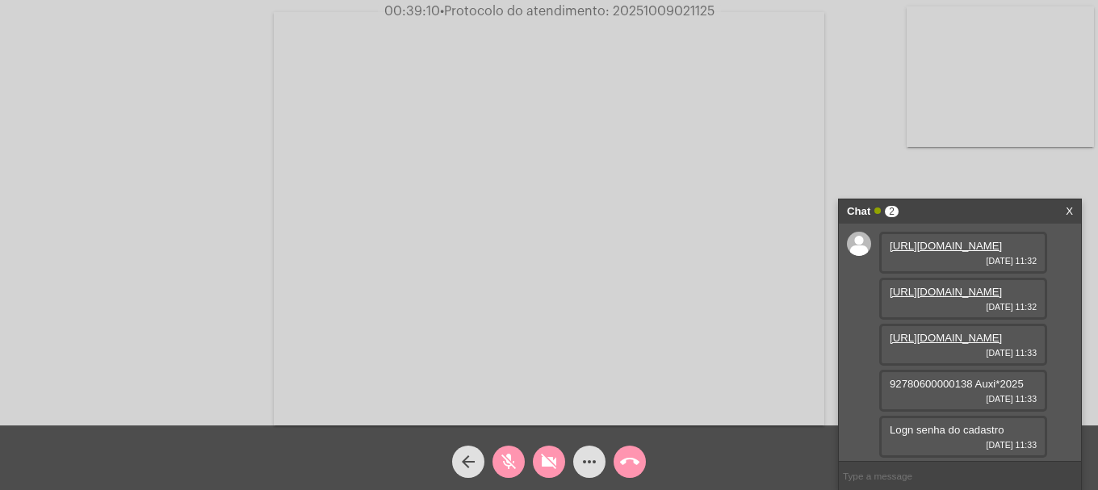
click at [515, 463] on mat-icon "mic_off" at bounding box center [508, 461] width 19 height 19
click at [540, 463] on mat-icon "videocam_off" at bounding box center [548, 461] width 19 height 19
click at [542, 468] on mat-icon "videocam" at bounding box center [548, 461] width 19 height 19
click at [542, 468] on mat-icon "videocam_off" at bounding box center [548, 461] width 19 height 19
click at [998, 77] on video at bounding box center [1000, 76] width 187 height 140
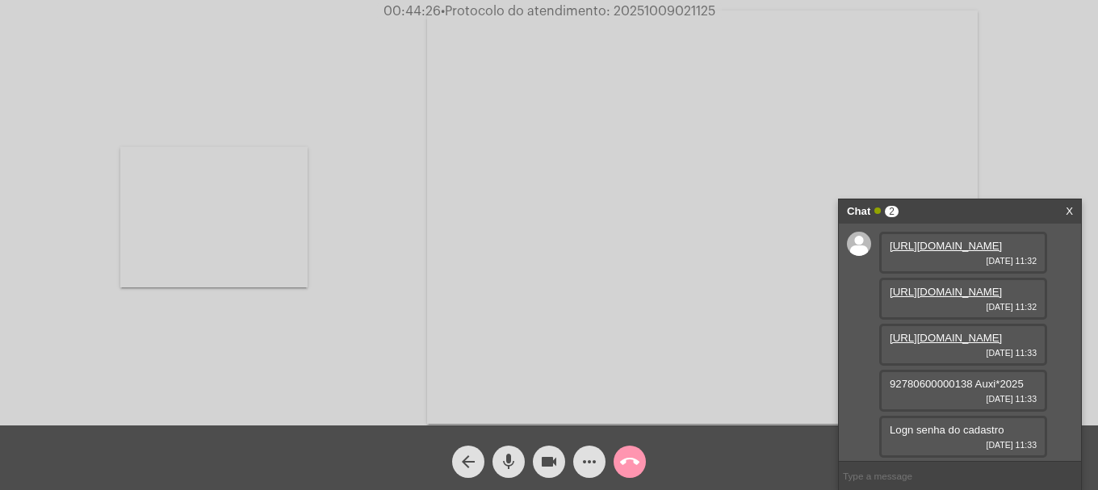
drag, startPoint x: 182, startPoint y: 179, endPoint x: 124, endPoint y: 91, distance: 105.9
click at [182, 177] on video at bounding box center [213, 217] width 187 height 140
click at [544, 456] on mat-icon "videocam" at bounding box center [548, 461] width 19 height 19
click at [543, 458] on mat-icon "videocam_off" at bounding box center [548, 461] width 19 height 19
click at [548, 471] on mat-icon "videocam" at bounding box center [548, 461] width 19 height 19
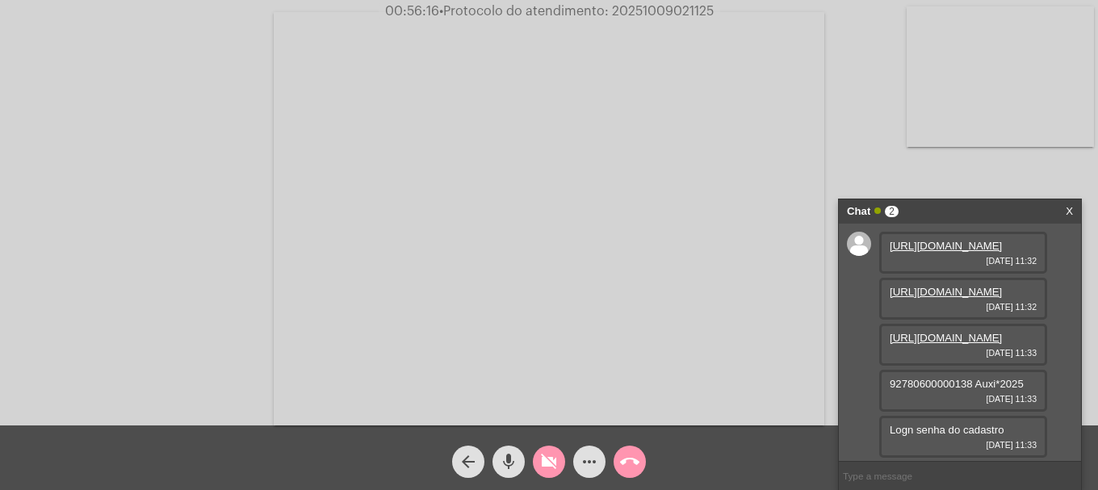
click at [548, 471] on mat-icon "videocam_off" at bounding box center [548, 461] width 19 height 19
click at [559, 455] on button "videocam" at bounding box center [549, 462] width 32 height 32
click at [559, 455] on button "videocam_off" at bounding box center [549, 462] width 32 height 32
click at [659, 8] on span "• Protocolo do atendimento: 20251009021125" at bounding box center [575, 11] width 274 height 13
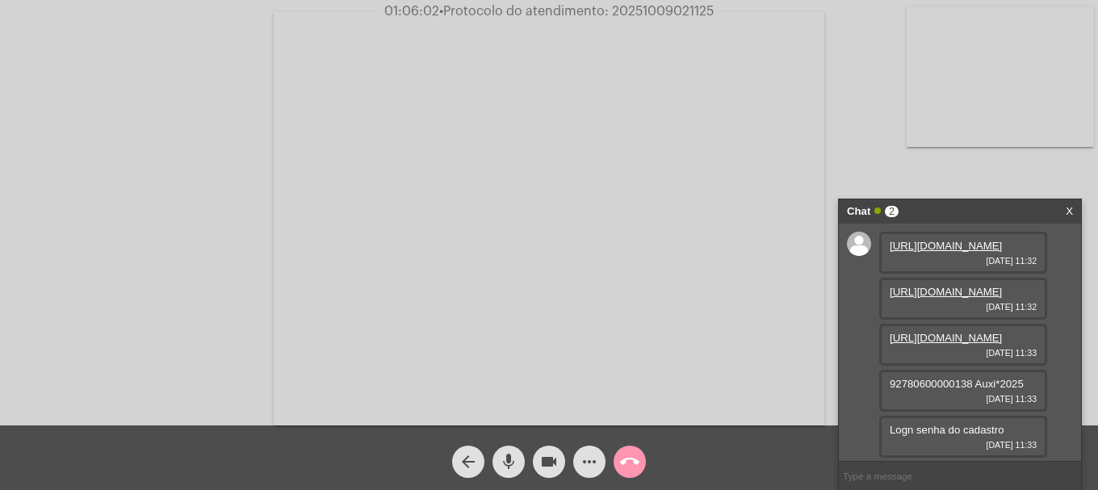
copy span "20251009021125"
click at [870, 484] on input "text" at bounding box center [960, 476] width 242 height 28
paste input "CONDOMINIO RESIDENCIAL MILENIUM"
type input "CONDOMINIO RESIDENCIAL MILENIUM"
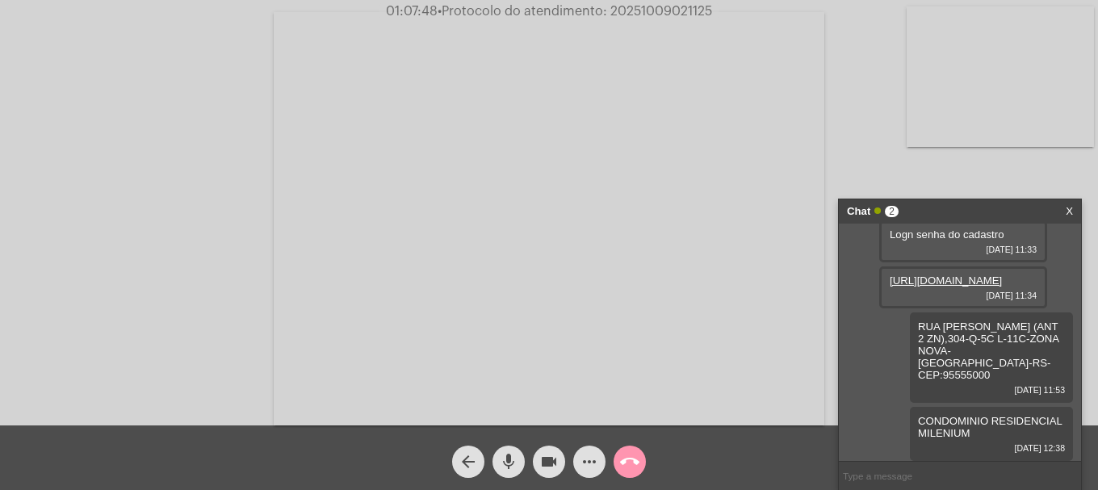
click at [906, 475] on input "text" at bounding box center [960, 476] width 242 height 28
paste input "[PERSON_NAME] [PERSON_NAME] (ANT 2 ZN),304-Q-5C L-11C-ZONA NOVA-[GEOGRAPHIC_DAT…"
type input "[PERSON_NAME] [PERSON_NAME] (ANT 2 ZN),304-Q-5C L-11C-ZONA NOVA-[GEOGRAPHIC_DAT…"
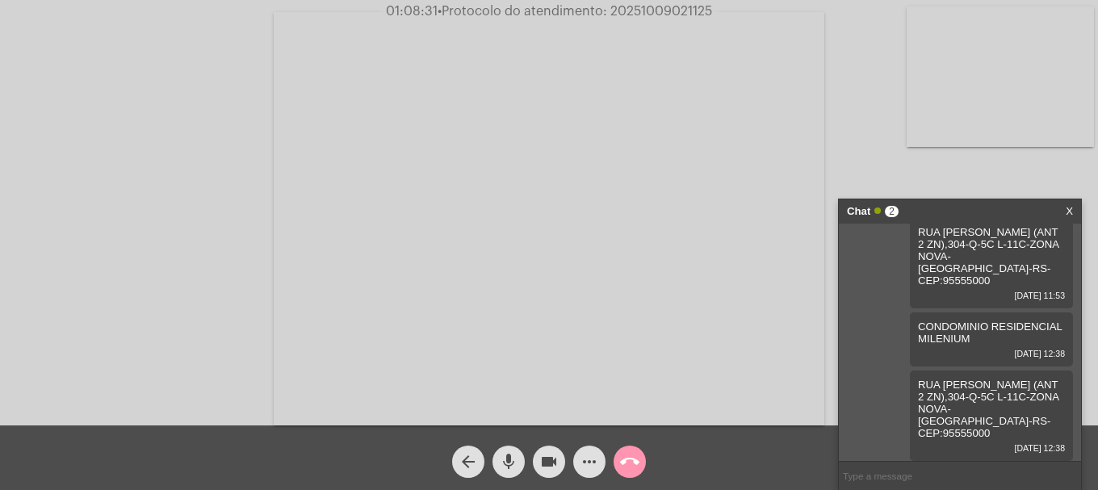
click at [638, 9] on span "• Protocolo do atendimento: 20251009021125" at bounding box center [575, 11] width 274 height 13
copy span "20251009021125"
click at [912, 484] on input "text" at bounding box center [960, 476] width 242 height 28
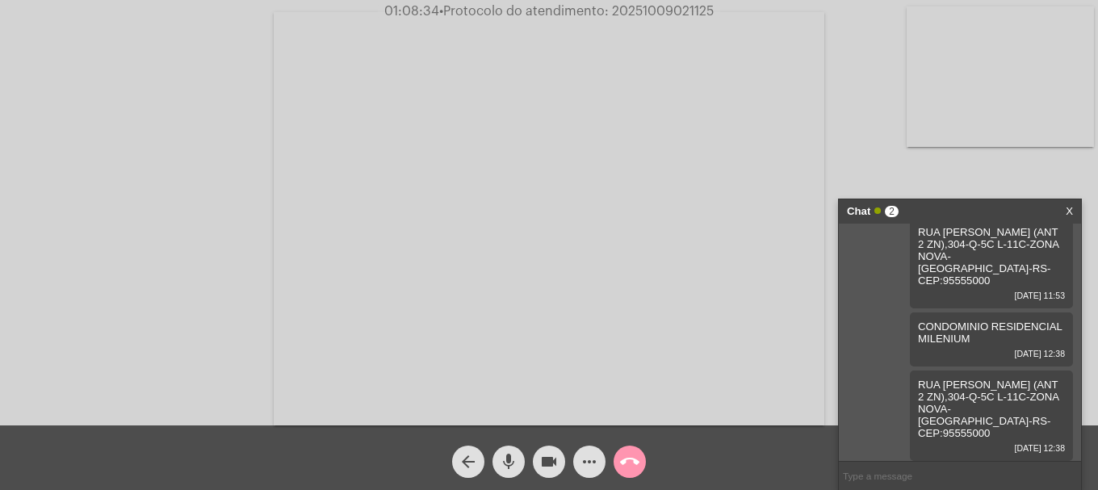
paste input "20251009021125"
type input "20251009021125"
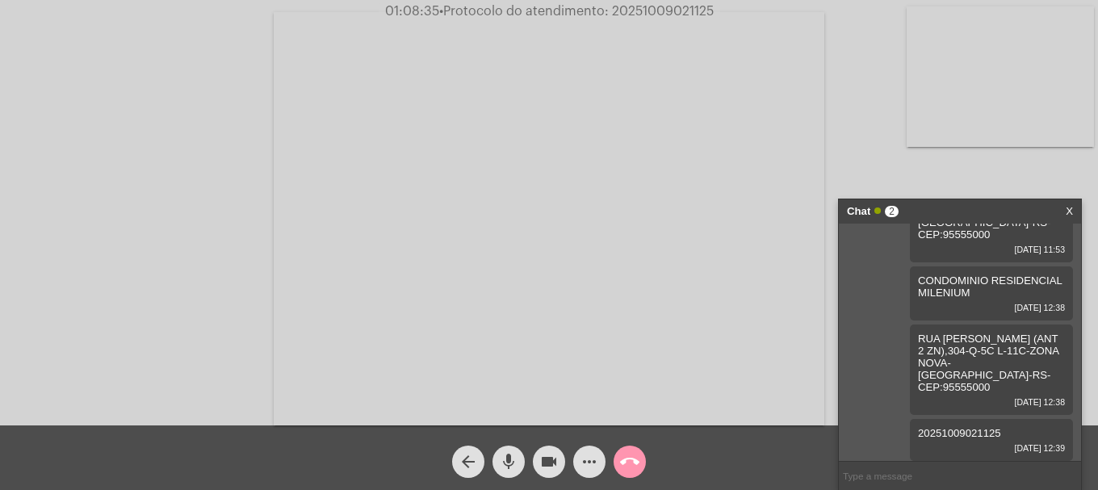
scroll to position [457, 0]
click at [628, 455] on mat-icon "call_end" at bounding box center [629, 461] width 19 height 19
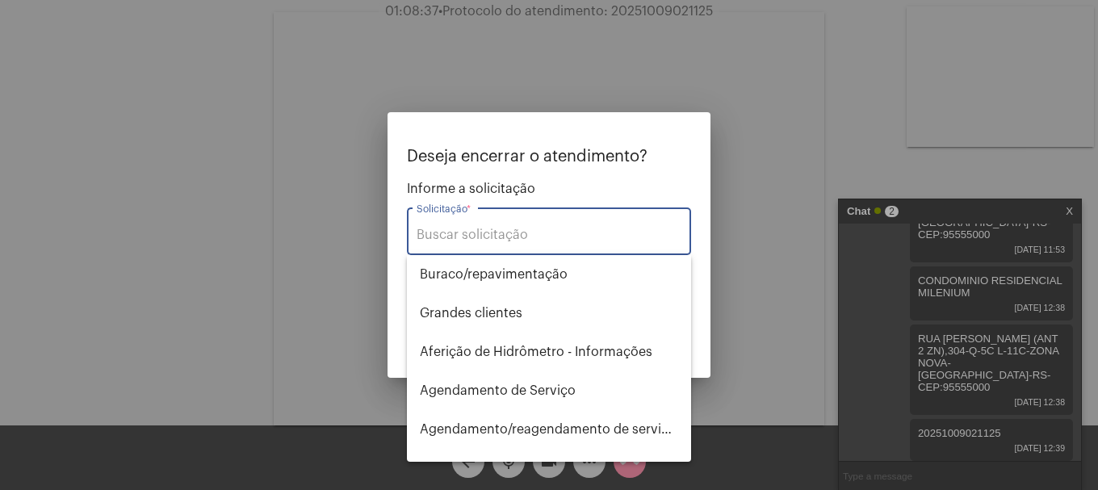
click at [546, 233] on input "Solicitação *" at bounding box center [549, 235] width 265 height 15
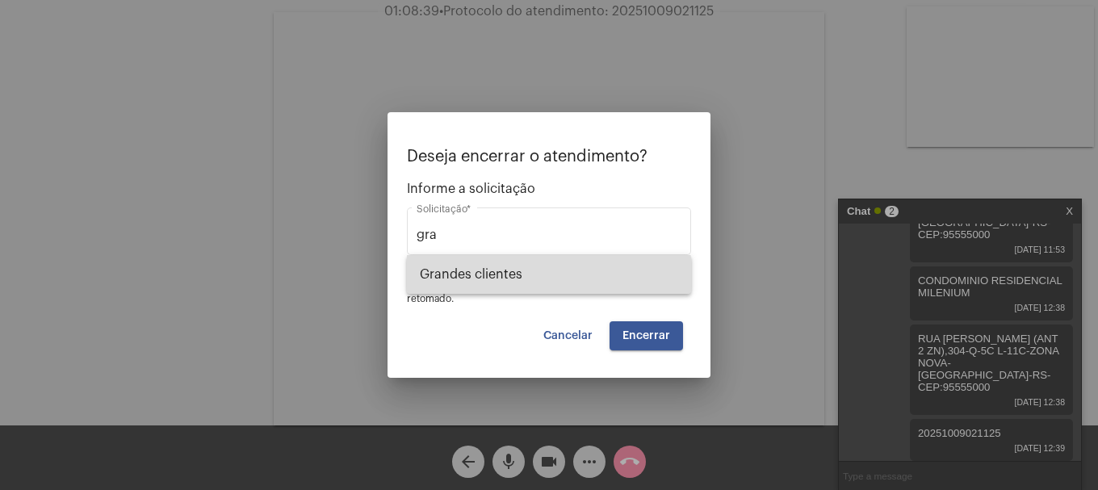
click at [527, 281] on span "⁠Grandes clientes" at bounding box center [549, 274] width 258 height 39
type input "⁠Grandes clientes"
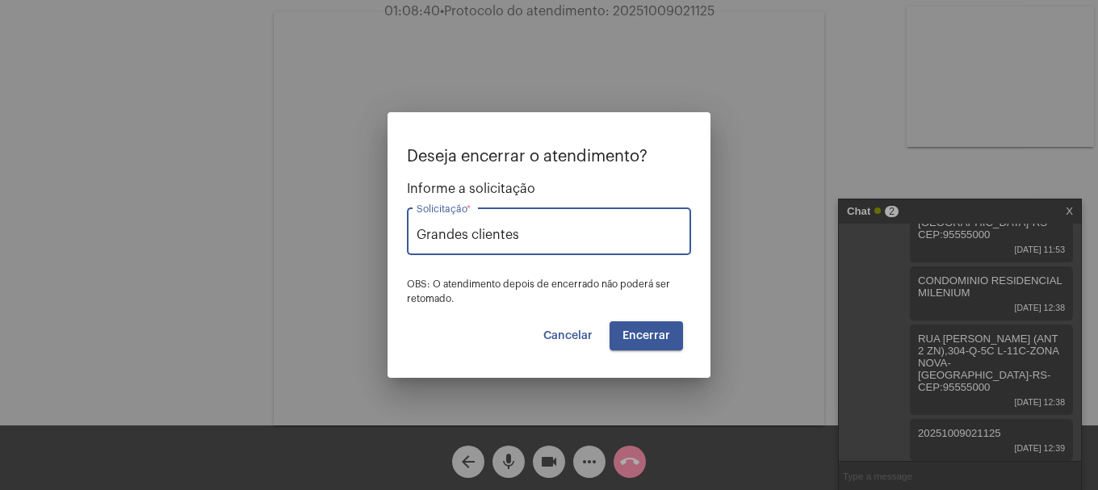
click at [673, 341] on button "Encerrar" at bounding box center [645, 335] width 73 height 29
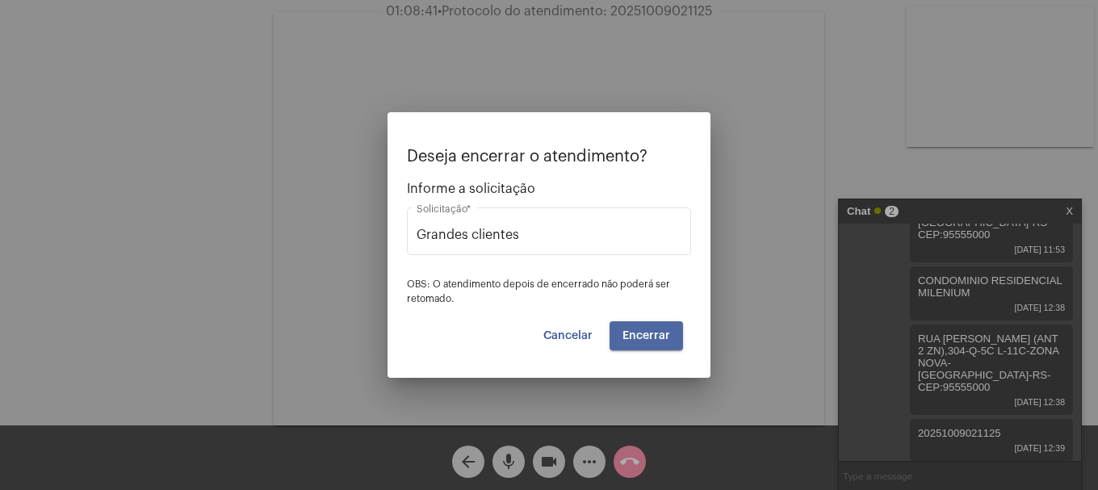
click at [673, 341] on button "Encerrar" at bounding box center [645, 335] width 73 height 29
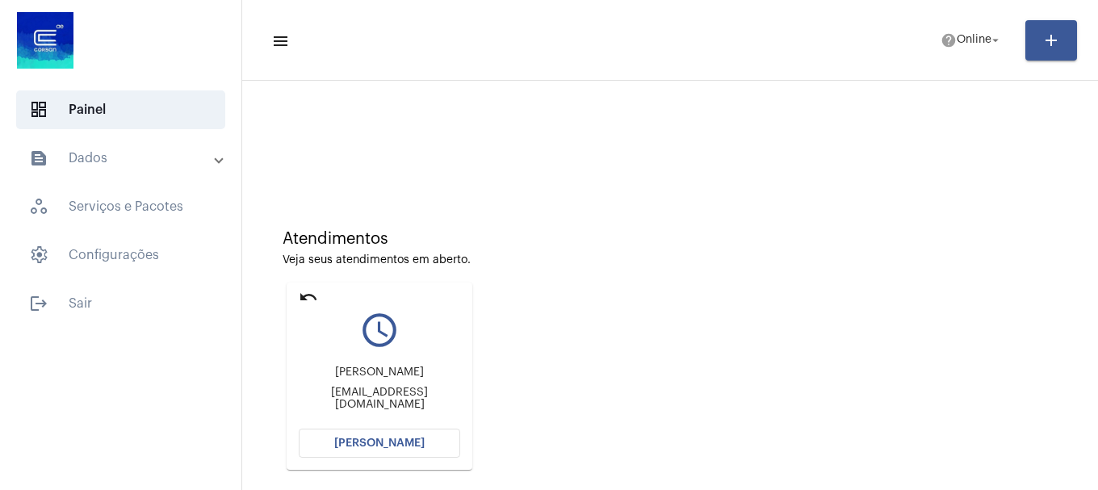
click at [421, 438] on button "[PERSON_NAME]" at bounding box center [379, 443] width 161 height 29
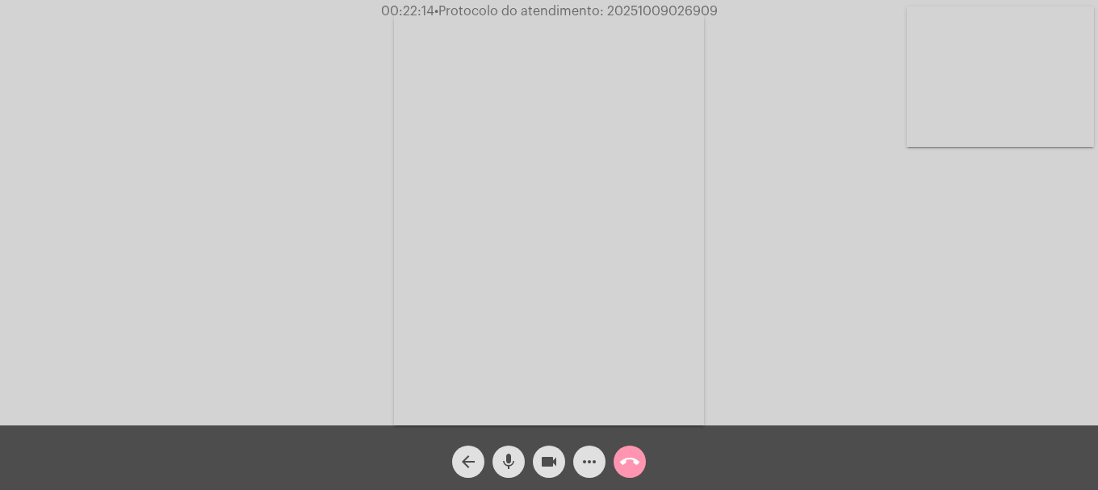
click at [677, 8] on span "• Protocolo do atendimento: 20251009026909" at bounding box center [575, 11] width 283 height 13
copy span "20251009026909"
click at [586, 459] on mat-icon "more_horiz" at bounding box center [589, 461] width 19 height 19
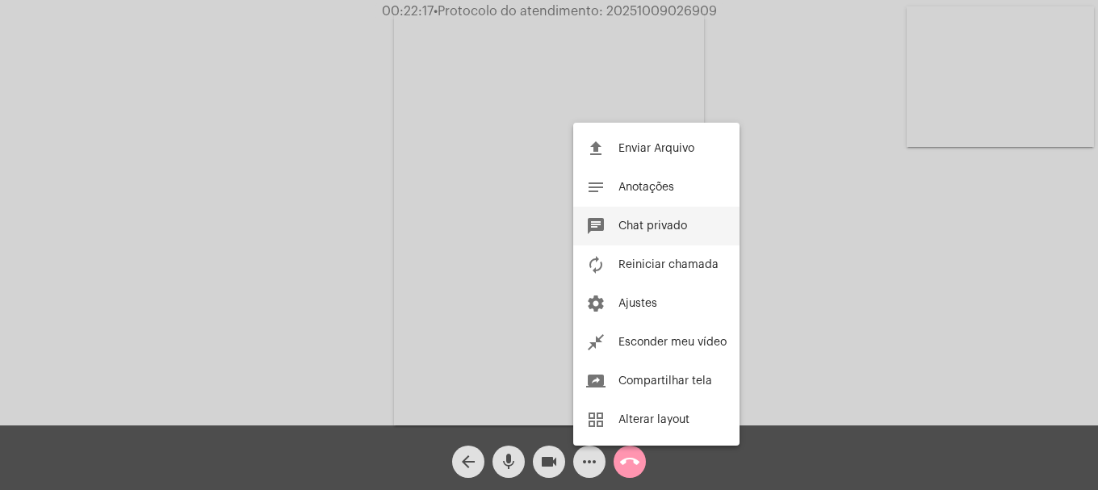
click at [629, 218] on button "chat Chat privado" at bounding box center [656, 226] width 166 height 39
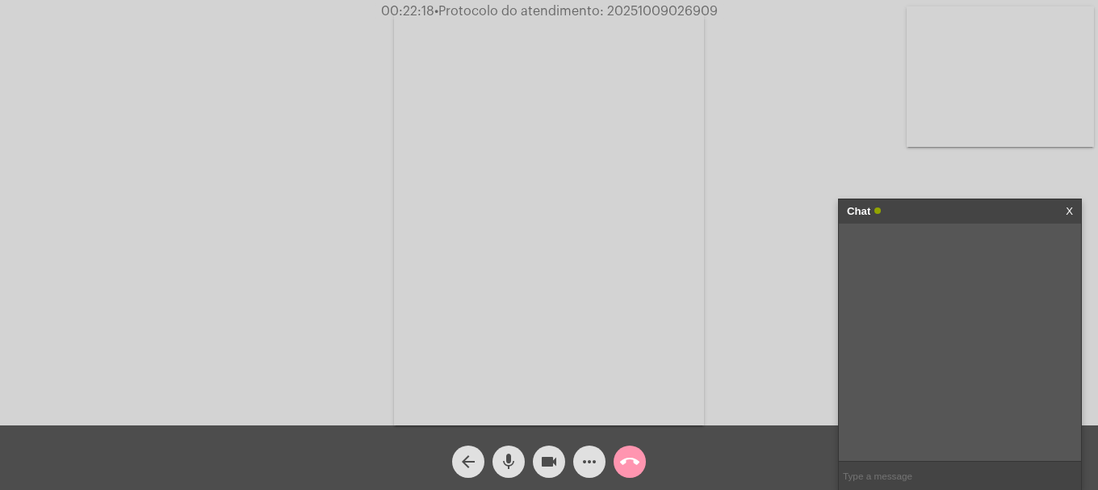
click at [892, 467] on input "text" at bounding box center [960, 476] width 242 height 28
paste input "20251009026909"
type input "20251009026909"
click at [638, 468] on mat-icon "call_end" at bounding box center [629, 461] width 19 height 19
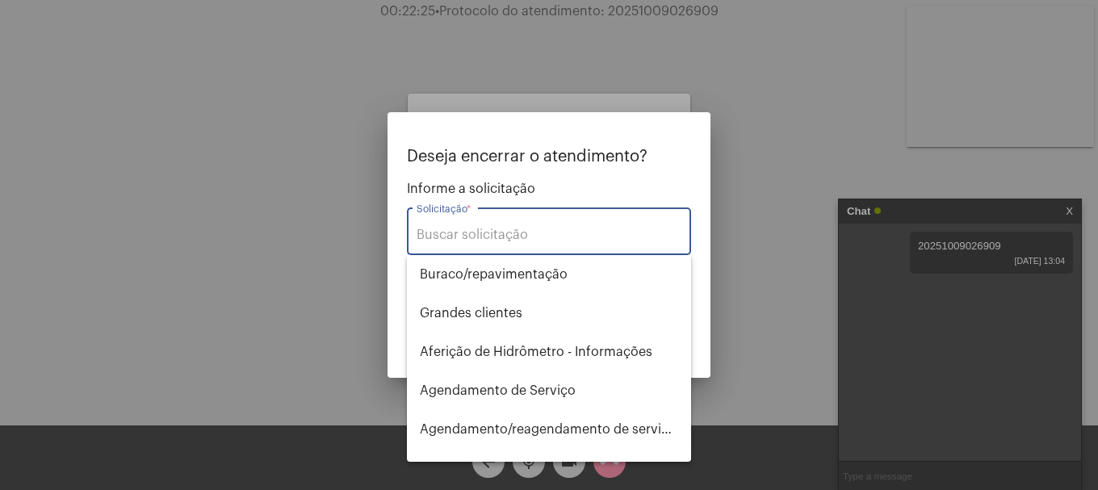
click at [521, 241] on input "Solicitação *" at bounding box center [549, 235] width 265 height 15
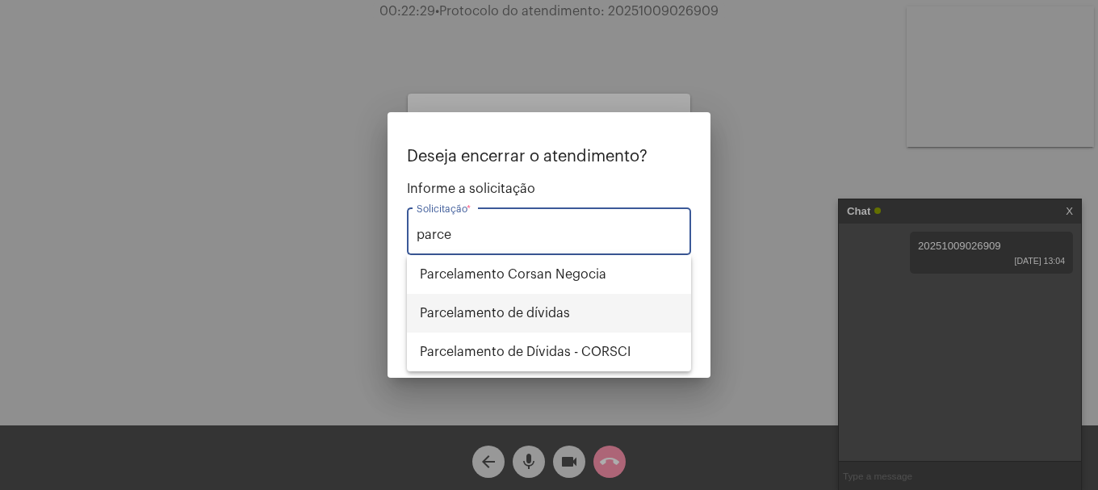
click at [510, 304] on span "Parcelamento de dívidas" at bounding box center [549, 313] width 258 height 39
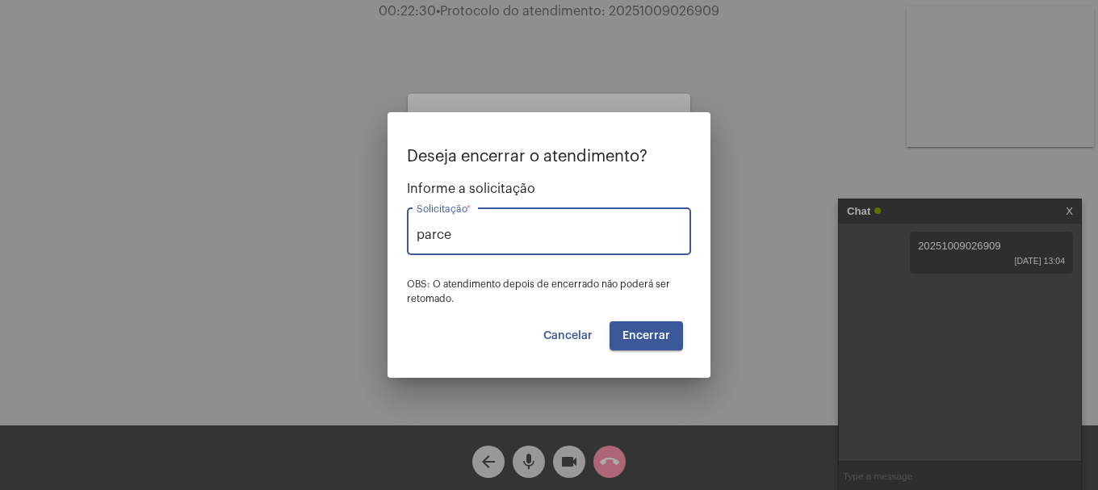
type input "Parcelamento de dívidas"
click at [630, 349] on button "Encerrar" at bounding box center [645, 335] width 73 height 29
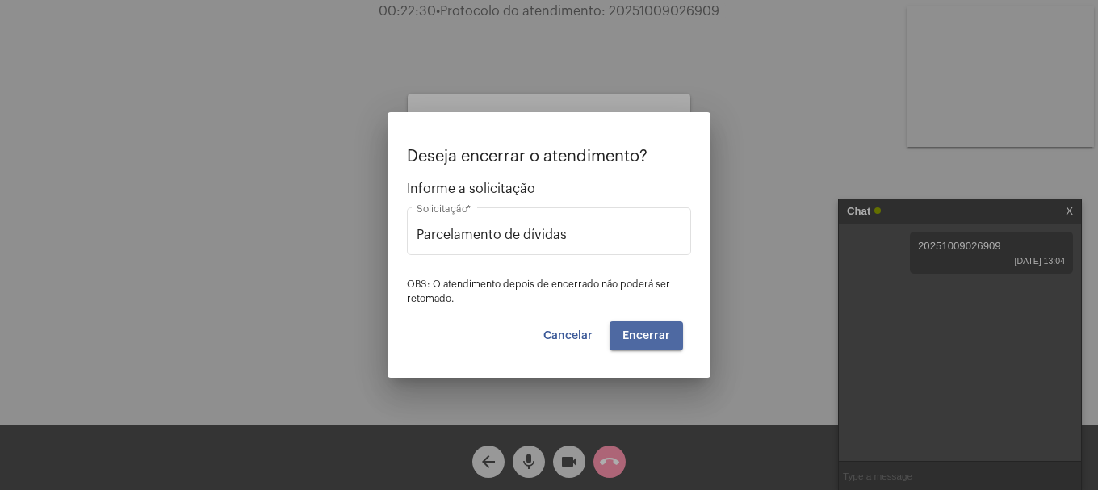
click at [631, 349] on button "Encerrar" at bounding box center [645, 335] width 73 height 29
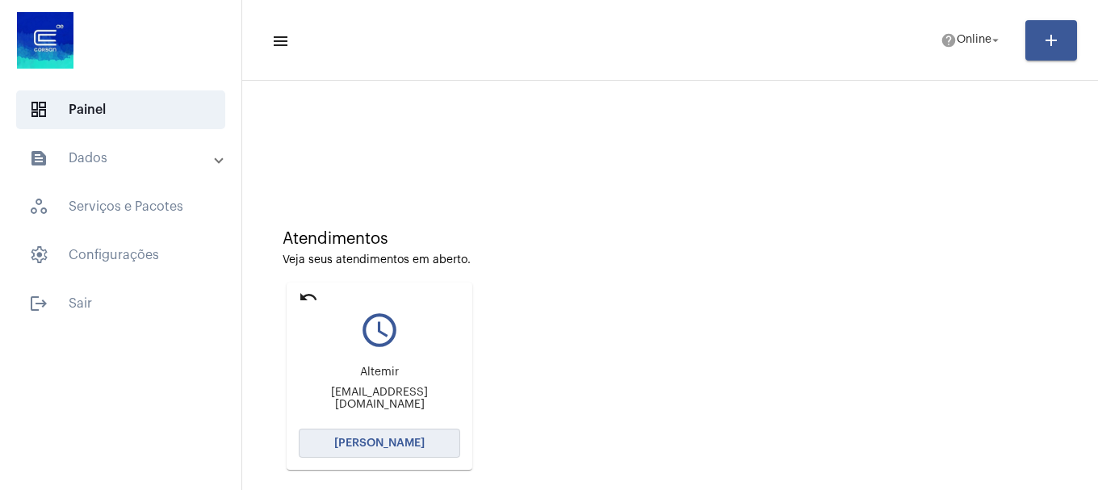
click at [395, 448] on span "[PERSON_NAME]" at bounding box center [379, 443] width 90 height 11
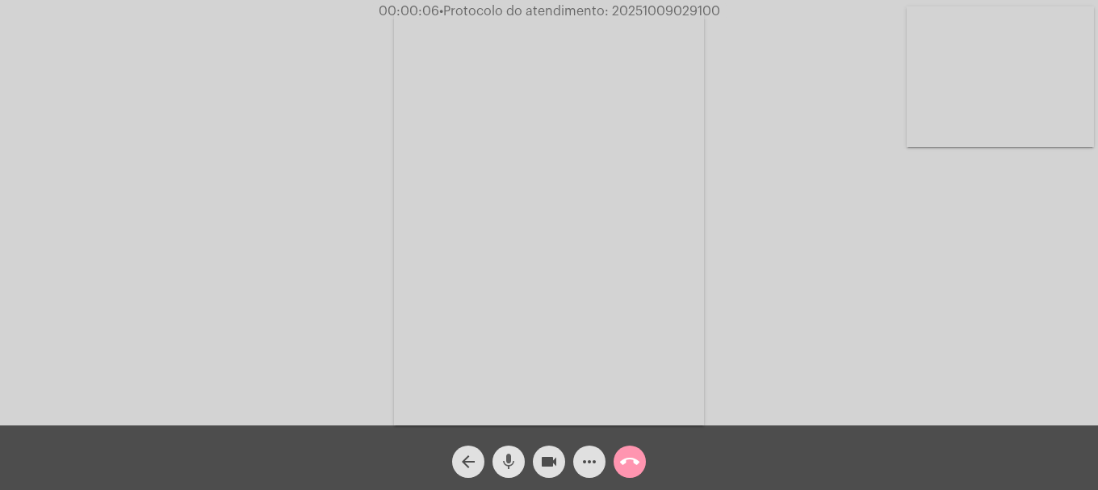
click at [512, 465] on mat-icon "mic" at bounding box center [508, 461] width 19 height 19
click at [512, 465] on mat-icon "mic_off" at bounding box center [508, 461] width 19 height 19
click at [551, 461] on mat-icon "videocam" at bounding box center [548, 461] width 19 height 19
click at [520, 468] on button "mic" at bounding box center [508, 462] width 32 height 32
click at [542, 458] on mat-icon "videocam_off" at bounding box center [548, 461] width 19 height 19
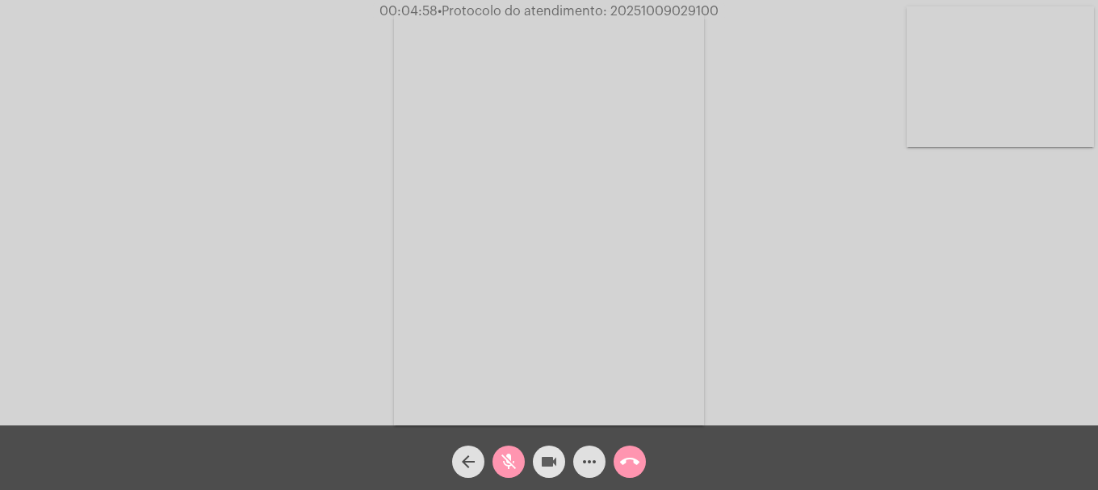
click at [508, 458] on mat-icon "mic_off" at bounding box center [508, 461] width 19 height 19
click at [521, 465] on button "mic" at bounding box center [508, 462] width 32 height 32
click at [537, 464] on button "videocam" at bounding box center [549, 462] width 32 height 32
click at [537, 464] on button "videocam_off" at bounding box center [549, 462] width 32 height 32
click at [495, 458] on button "mic_off" at bounding box center [508, 462] width 32 height 32
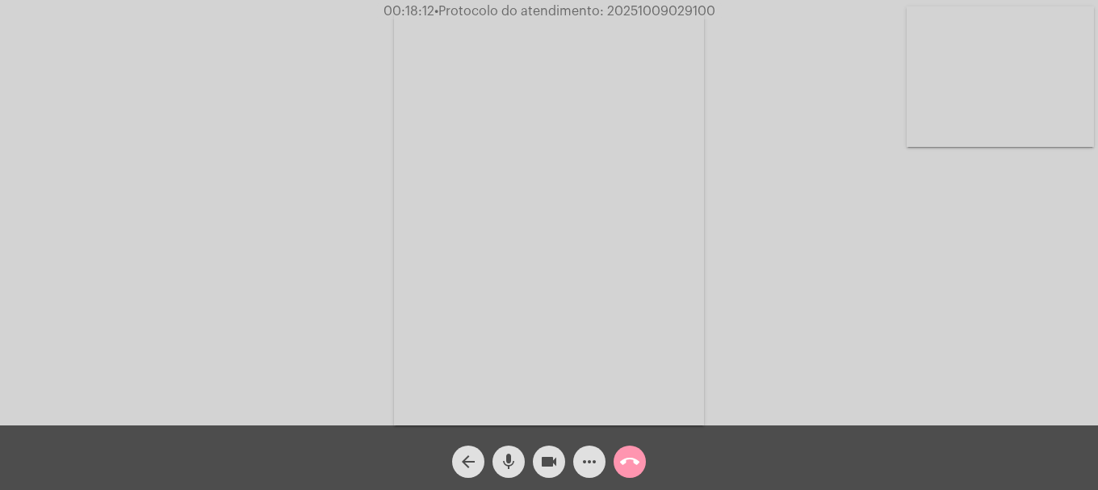
click at [604, 455] on button "more_horiz" at bounding box center [589, 462] width 32 height 32
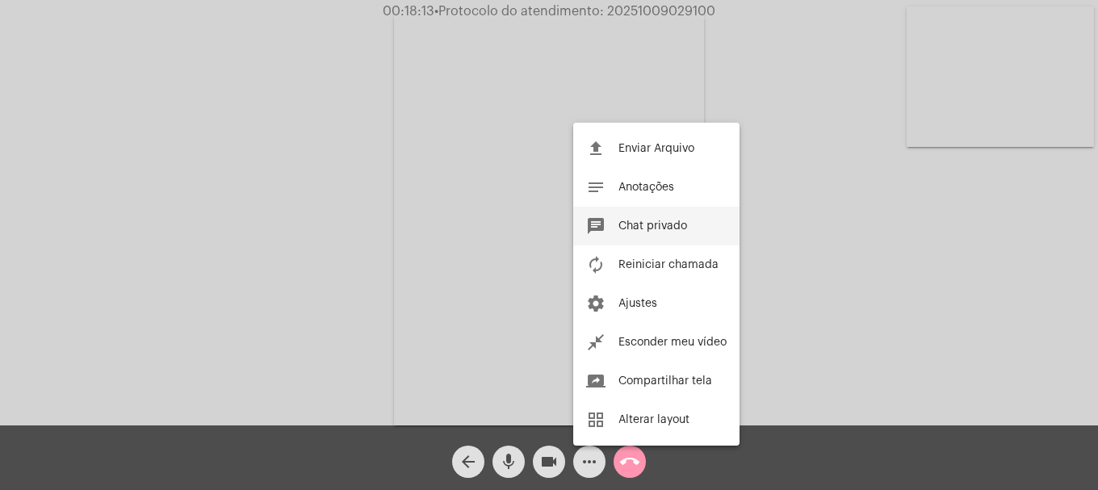
click at [618, 241] on button "chat Chat privado" at bounding box center [656, 226] width 166 height 39
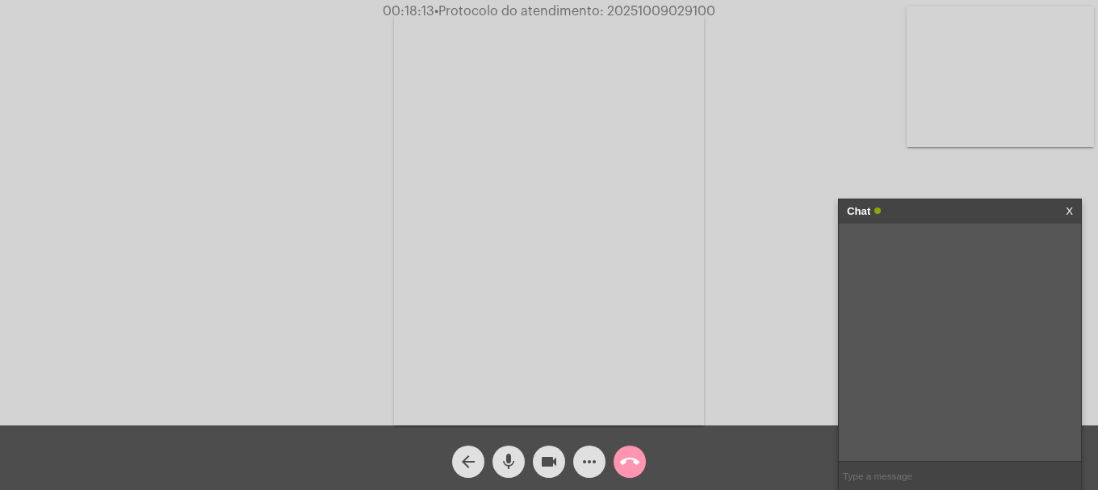
click at [889, 479] on input "text" at bounding box center [960, 476] width 242 height 28
paste input "aaboita@yahoo.com.br"
type input "aaboita@yahoo.com.br"
click at [672, 3] on app-call "00:18:40 • Protocolo do atendimento: 20251009029100 Acessando Câmera e Microfon…" at bounding box center [549, 245] width 1098 height 490
click at [671, 5] on span "• Protocolo do atendimento: 20251009029100" at bounding box center [577, 11] width 281 height 13
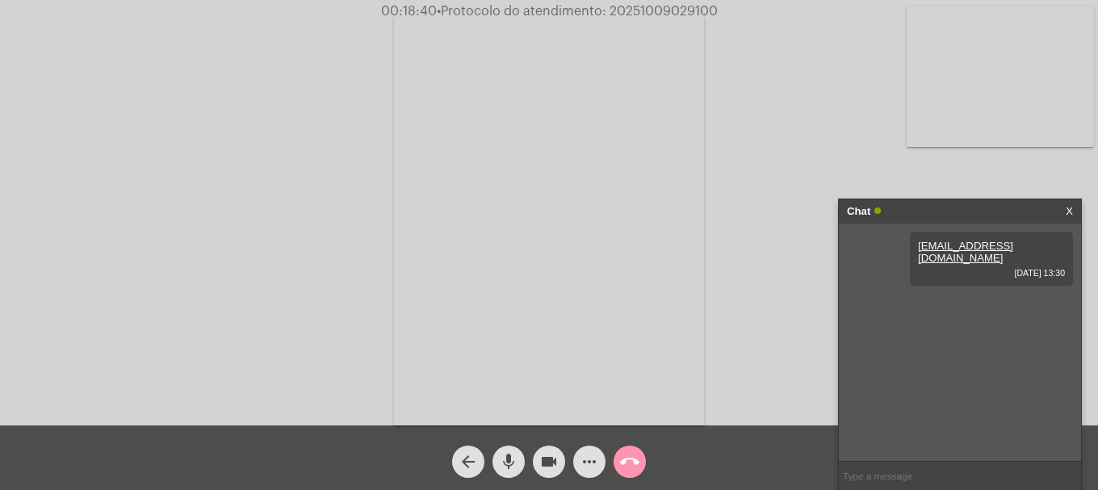
click at [671, 5] on span "• Protocolo do atendimento: 20251009029100" at bounding box center [577, 11] width 281 height 13
click at [897, 477] on input "text" at bounding box center [960, 476] width 242 height 28
paste input "20251009029100"
type input "20251009029100"
click at [635, 460] on mat-icon "call_end" at bounding box center [629, 461] width 19 height 19
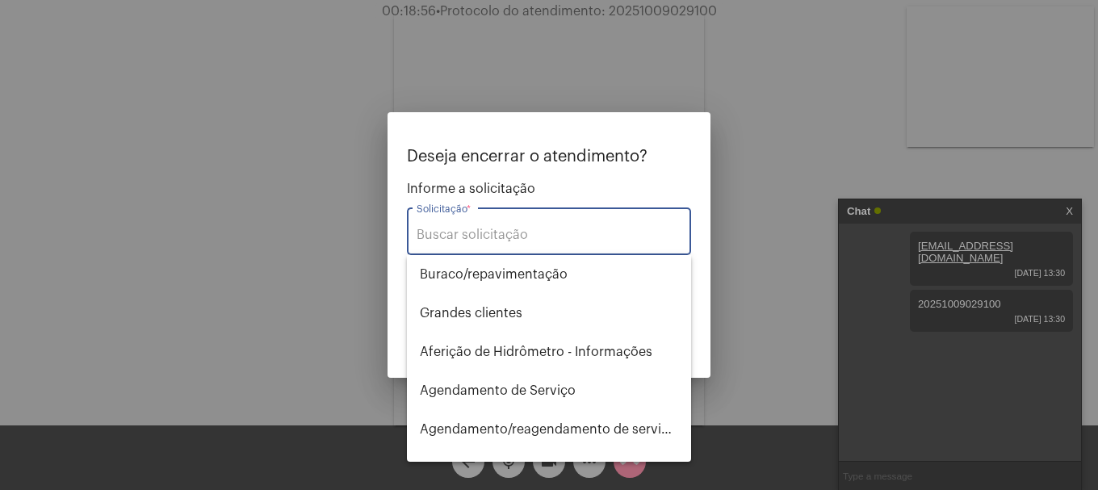
click at [475, 237] on input "Solicitação *" at bounding box center [549, 235] width 265 height 15
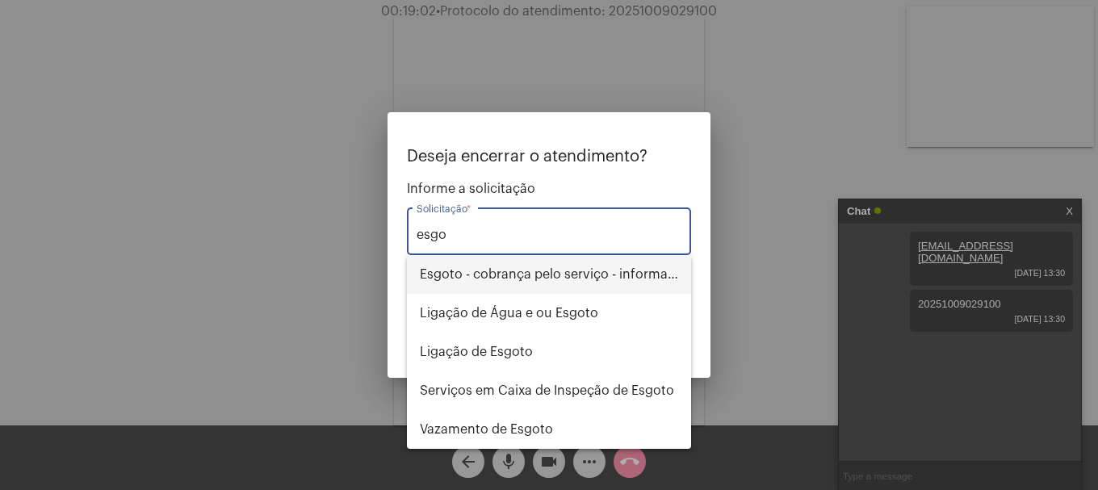
click at [490, 268] on span "Esgoto - cobrança pelo serviço - informações" at bounding box center [549, 274] width 258 height 39
type input "Esgoto - cobrança pelo serviço - informações"
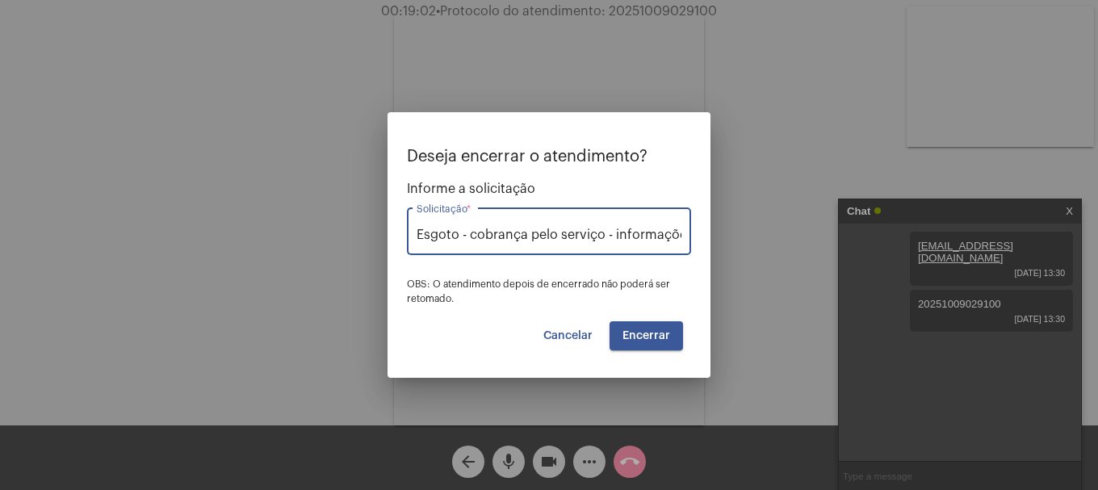
scroll to position [0, 9]
click at [651, 345] on button "Encerrar" at bounding box center [645, 335] width 73 height 29
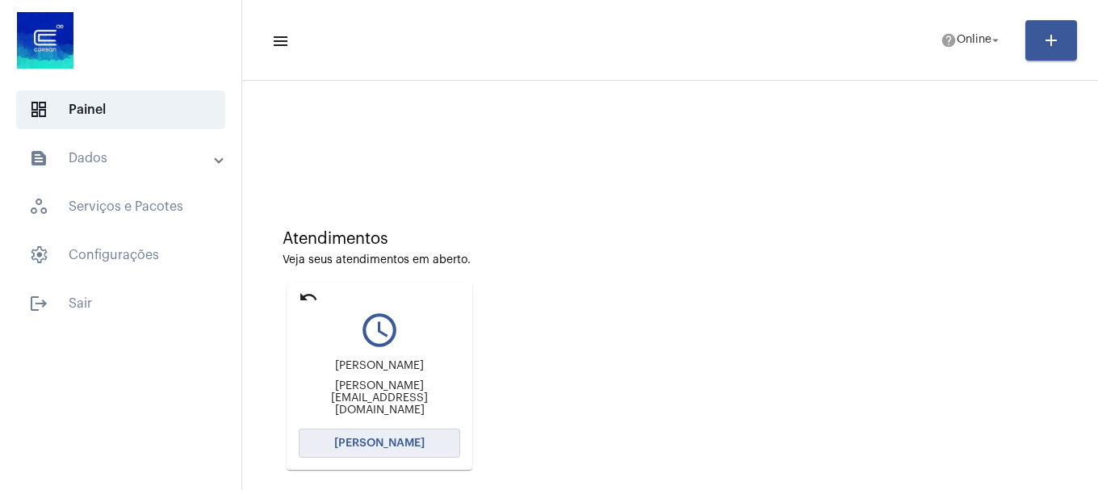
click at [408, 442] on span "[PERSON_NAME]" at bounding box center [379, 443] width 90 height 11
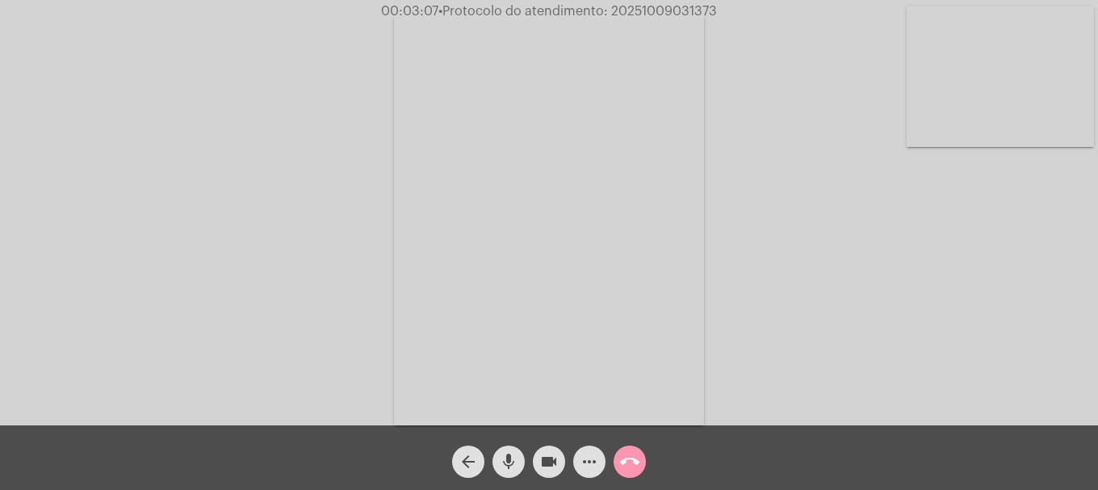
click at [502, 469] on mat-icon "mic" at bounding box center [508, 461] width 19 height 19
click at [513, 469] on mat-icon "mic_off" at bounding box center [508, 461] width 19 height 19
click at [507, 467] on mat-icon "mic" at bounding box center [508, 461] width 19 height 19
click at [512, 471] on mat-icon "mic_off" at bounding box center [508, 461] width 19 height 19
click at [819, 385] on div "Acessando Câmera e Microfone..." at bounding box center [549, 216] width 1095 height 425
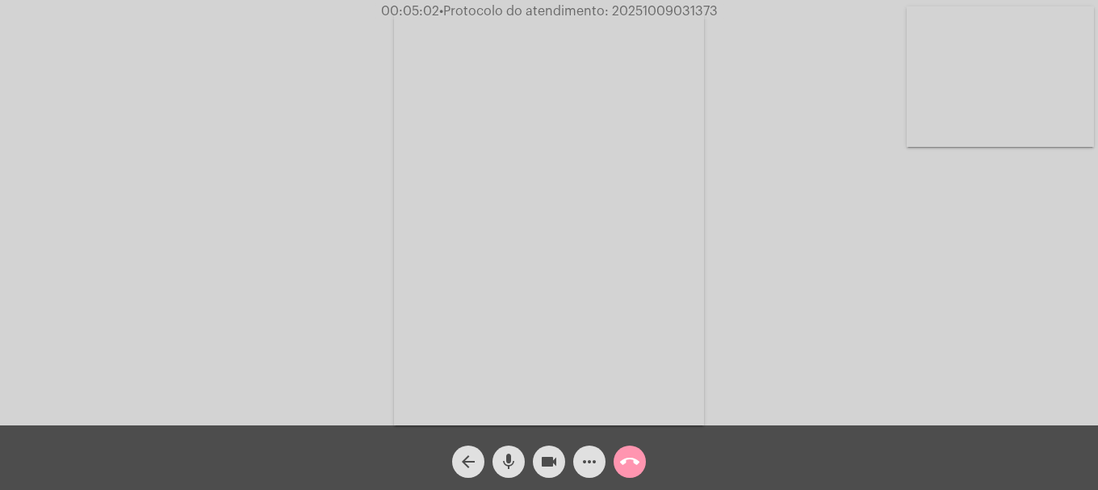
click at [592, 477] on span "more_horiz" at bounding box center [589, 462] width 19 height 32
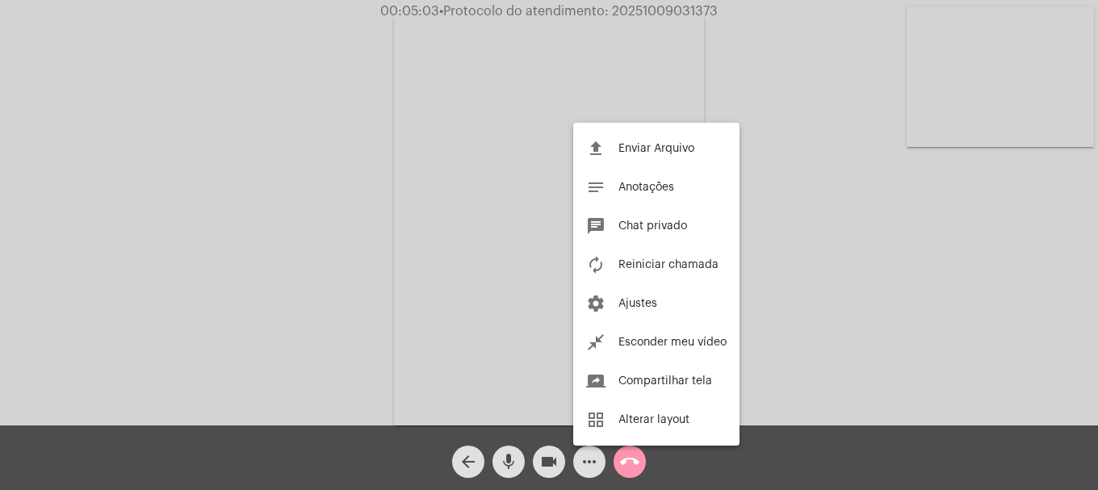
click at [110, 304] on div at bounding box center [549, 245] width 1098 height 490
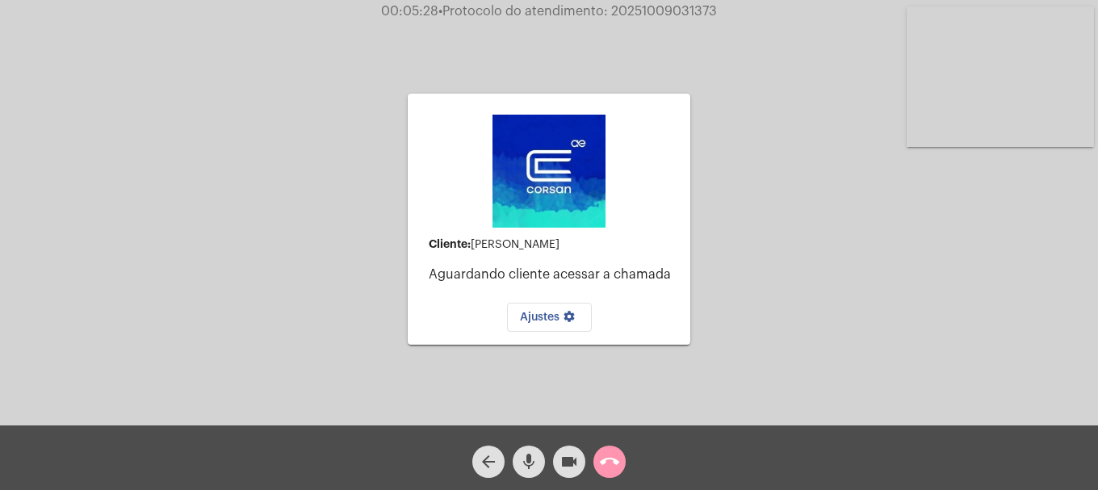
click at [535, 463] on mat-icon "mic" at bounding box center [528, 461] width 19 height 19
click at [587, 388] on div "Cliente: Osvaldo de moura Aguardando cliente acessar a chamada Ajustes settings" at bounding box center [549, 218] width 283 height 421
click at [529, 455] on mat-icon "mic_off" at bounding box center [528, 461] width 19 height 19
click at [529, 455] on mat-icon "mic" at bounding box center [528, 461] width 19 height 19
click at [529, 455] on mat-icon "mic_off" at bounding box center [528, 461] width 19 height 19
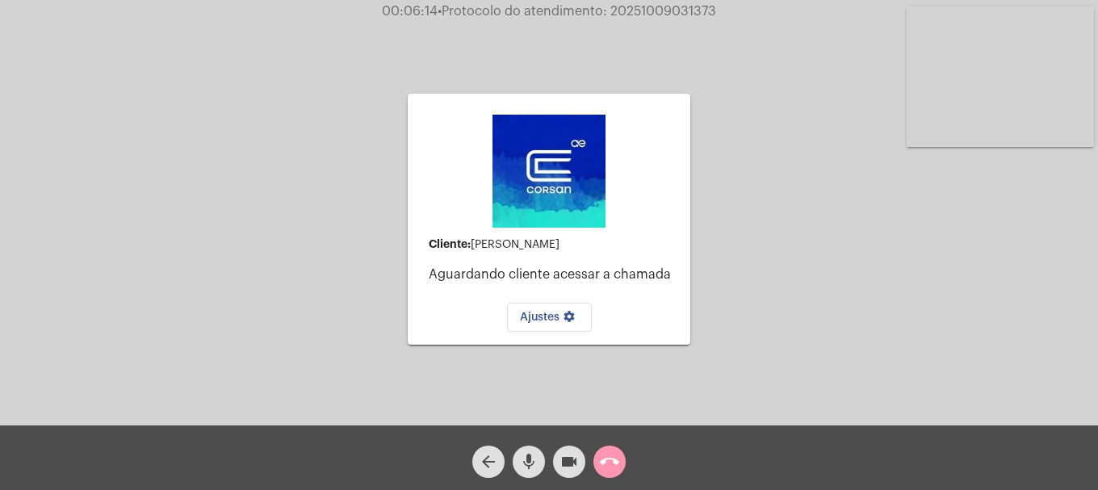
click at [620, 463] on button "call_end" at bounding box center [609, 462] width 32 height 32
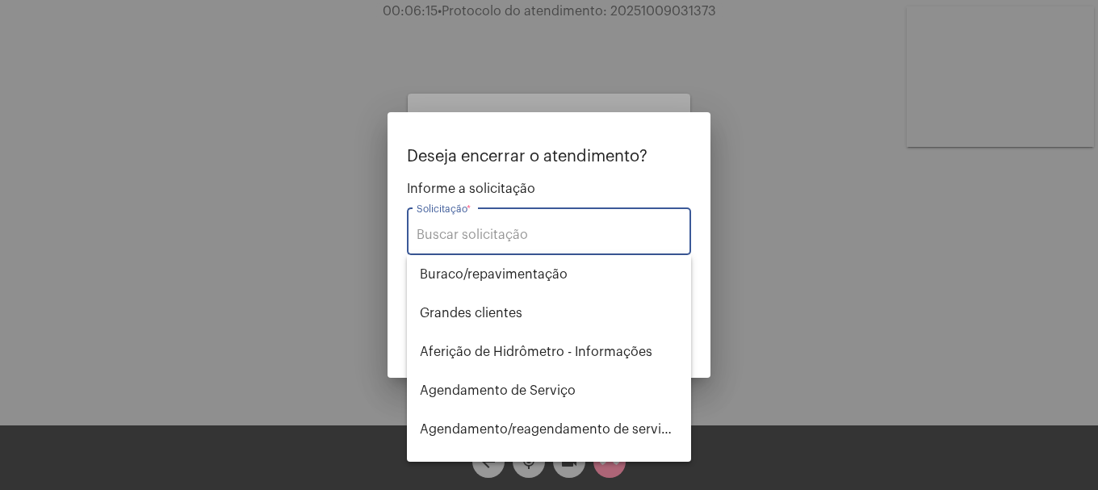
click at [515, 225] on div "Solicitação *" at bounding box center [549, 229] width 265 height 51
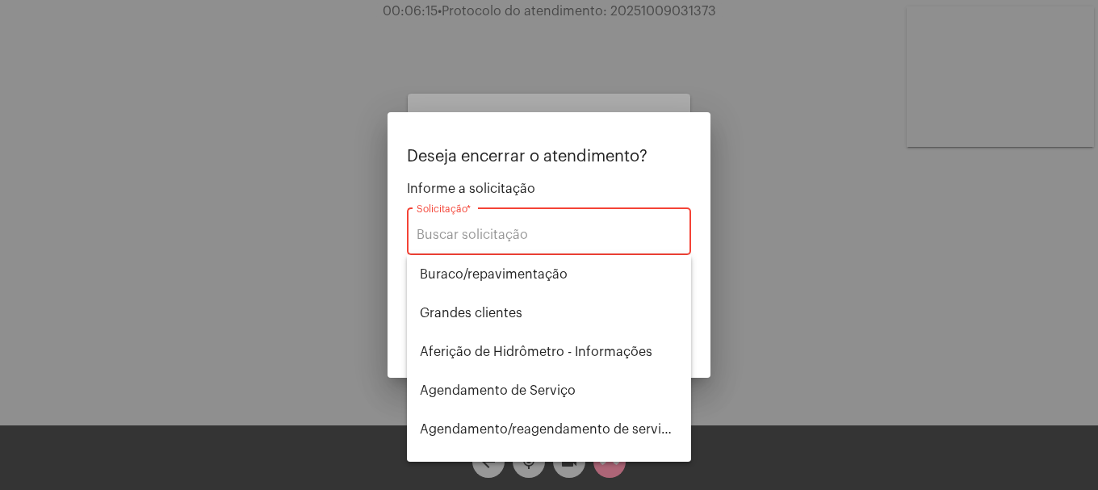
click at [514, 233] on input "Solicitação *" at bounding box center [549, 235] width 265 height 15
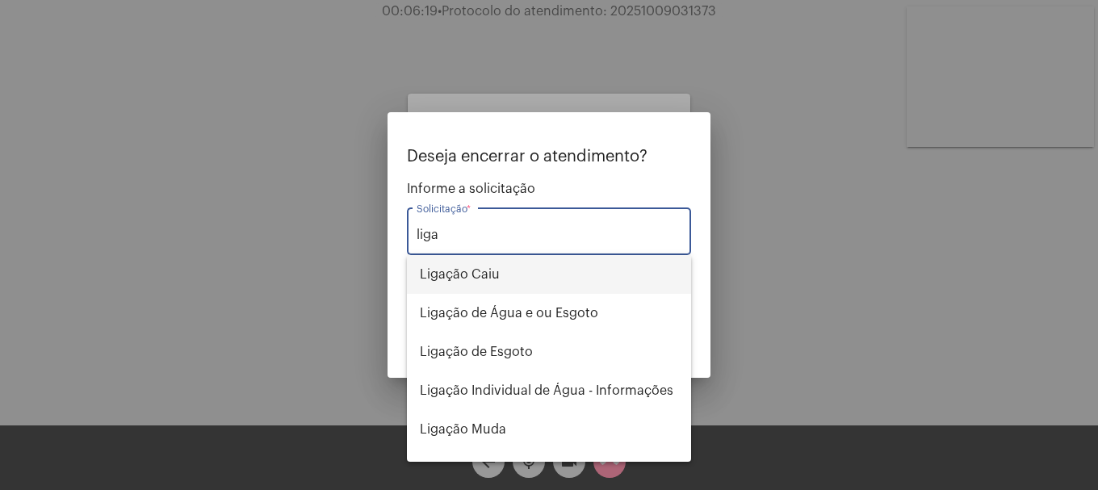
click at [495, 286] on span "Ligação Caiu" at bounding box center [549, 274] width 258 height 39
type input "Ligação Caiu"
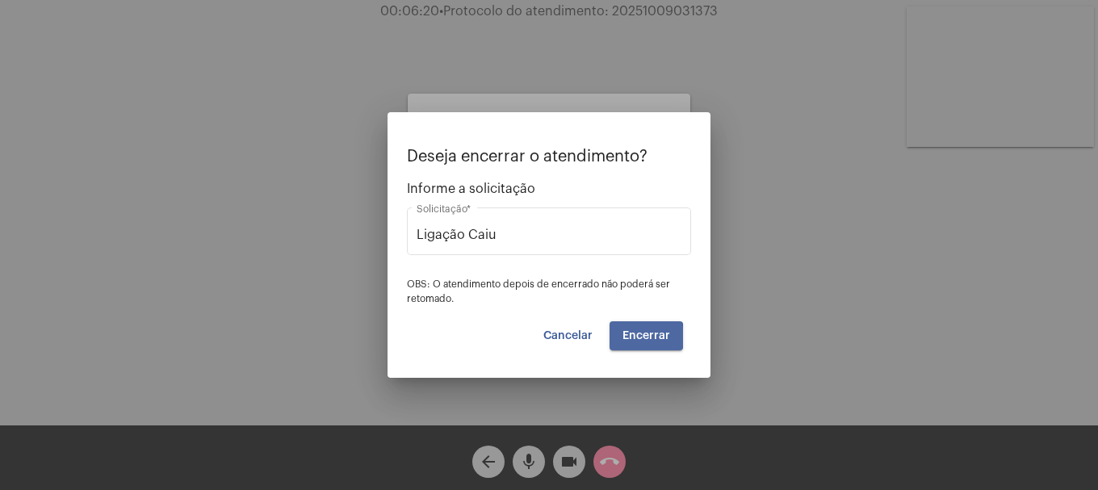
click at [638, 337] on span "Encerrar" at bounding box center [646, 335] width 48 height 11
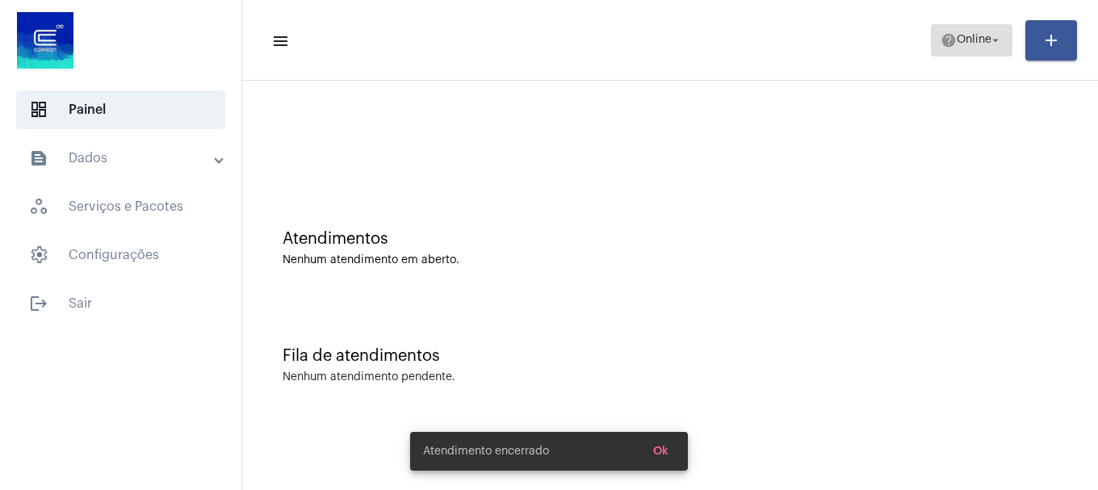
click at [957, 44] on span "Online" at bounding box center [974, 40] width 35 height 11
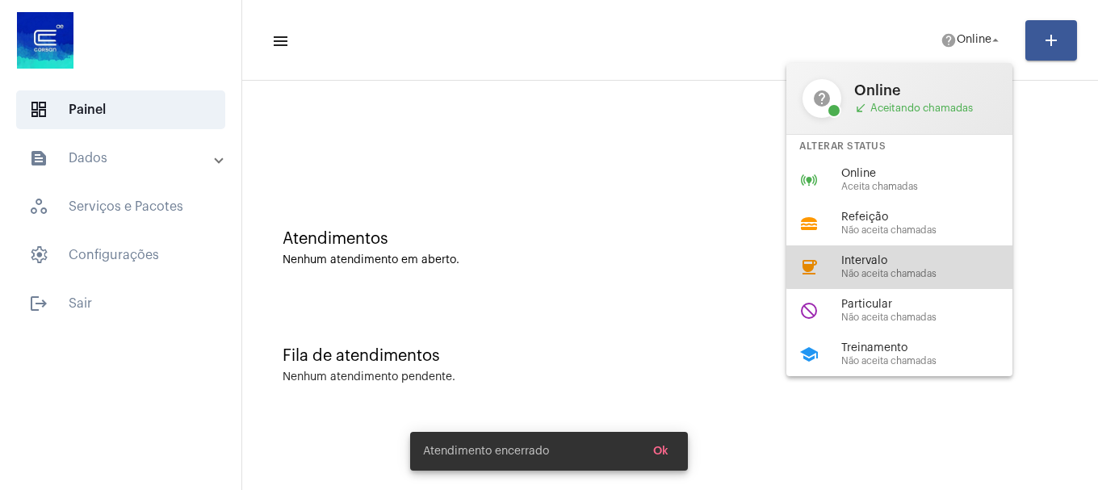
click at [913, 262] on span "Intervalo" at bounding box center [933, 261] width 184 height 12
